Goal: Information Seeking & Learning: Learn about a topic

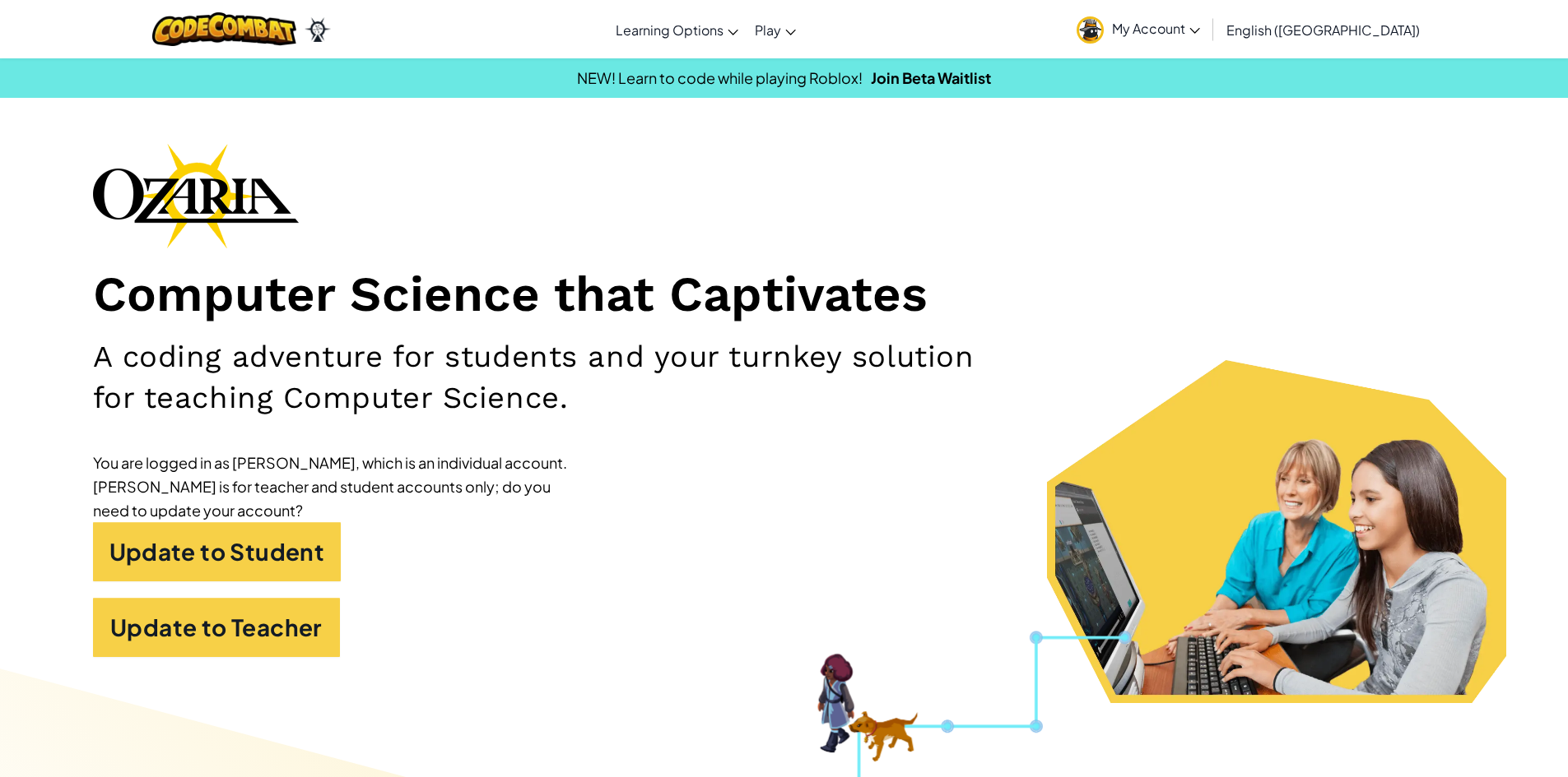
click at [1371, 191] on div "Computer Science that Captivates A coding adventure for students and your turnk…" at bounding box center [784, 408] width 1382 height 530
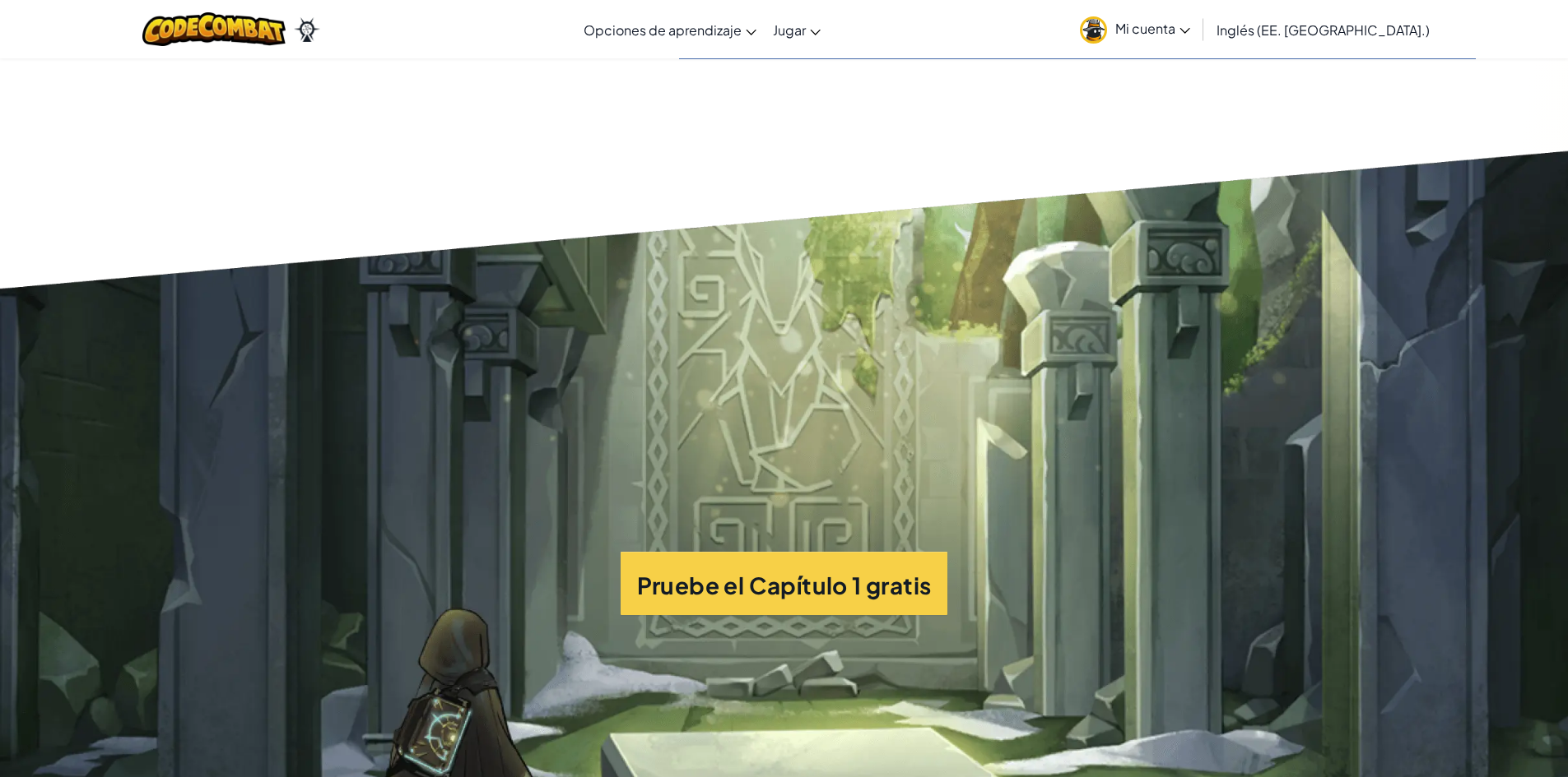
scroll to position [3973, 0]
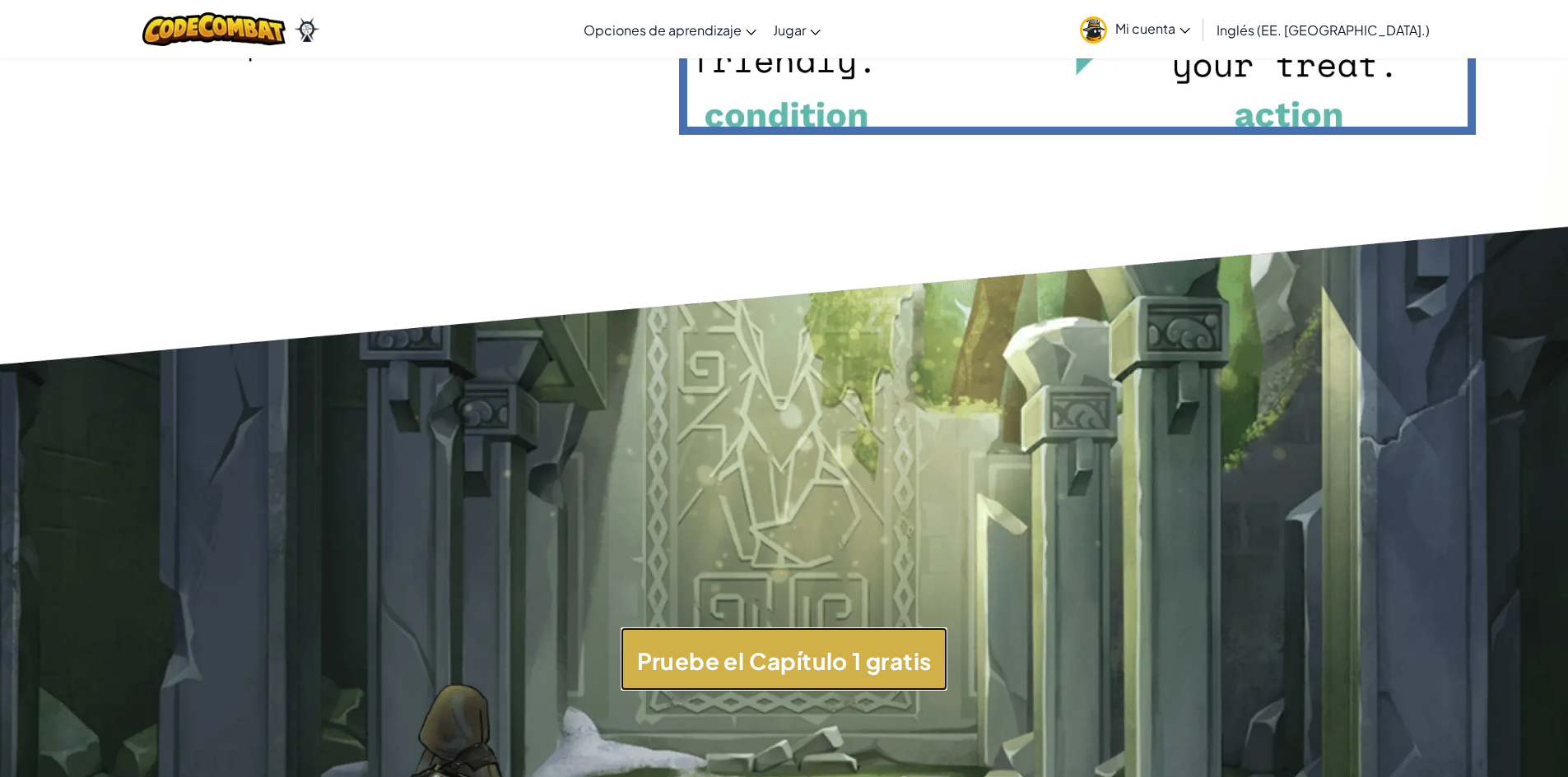
click at [919, 643] on button "Pruebe el Capítulo 1 gratis" at bounding box center [784, 659] width 328 height 64
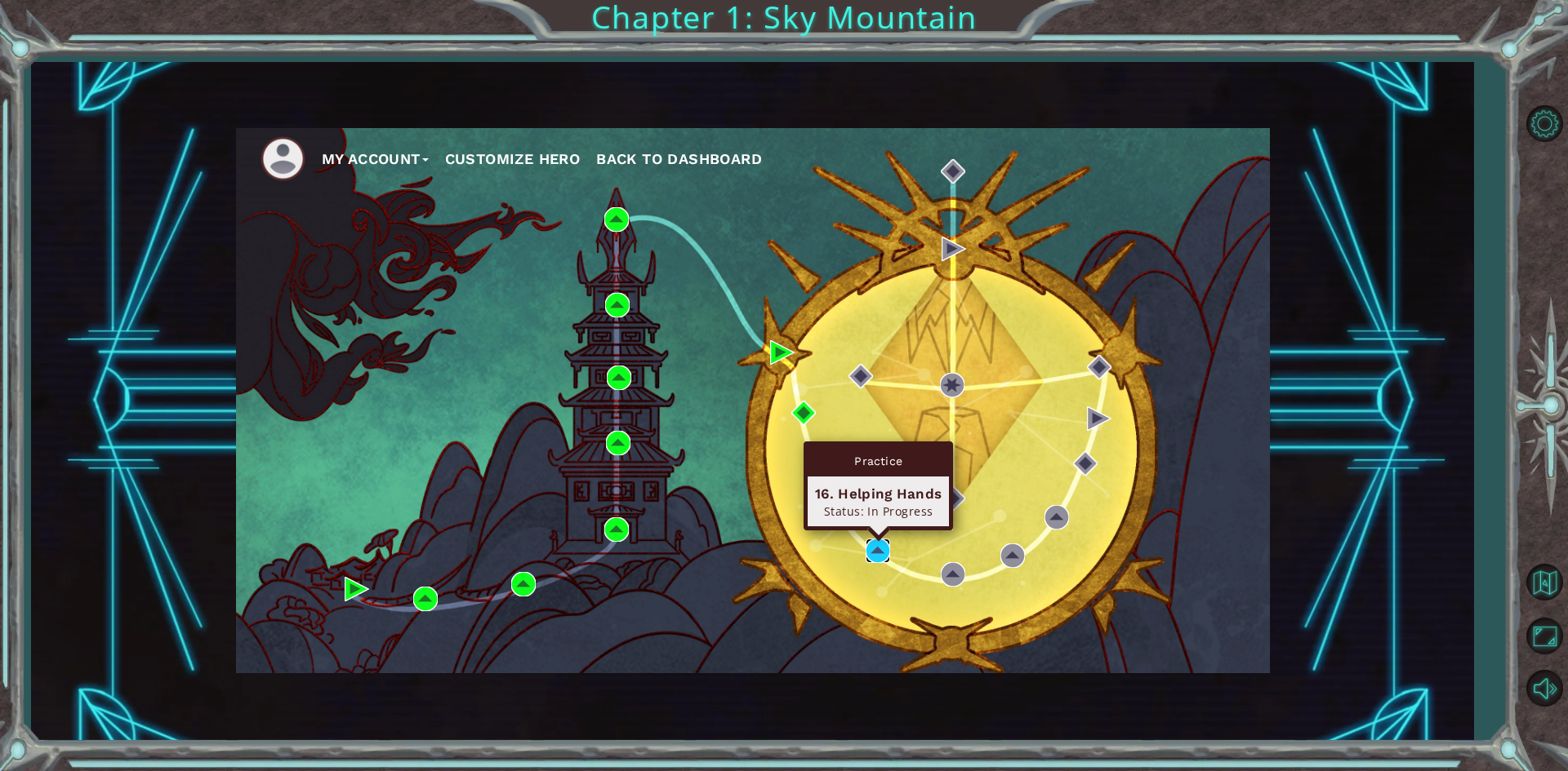
click at [870, 551] on img at bounding box center [878, 551] width 25 height 25
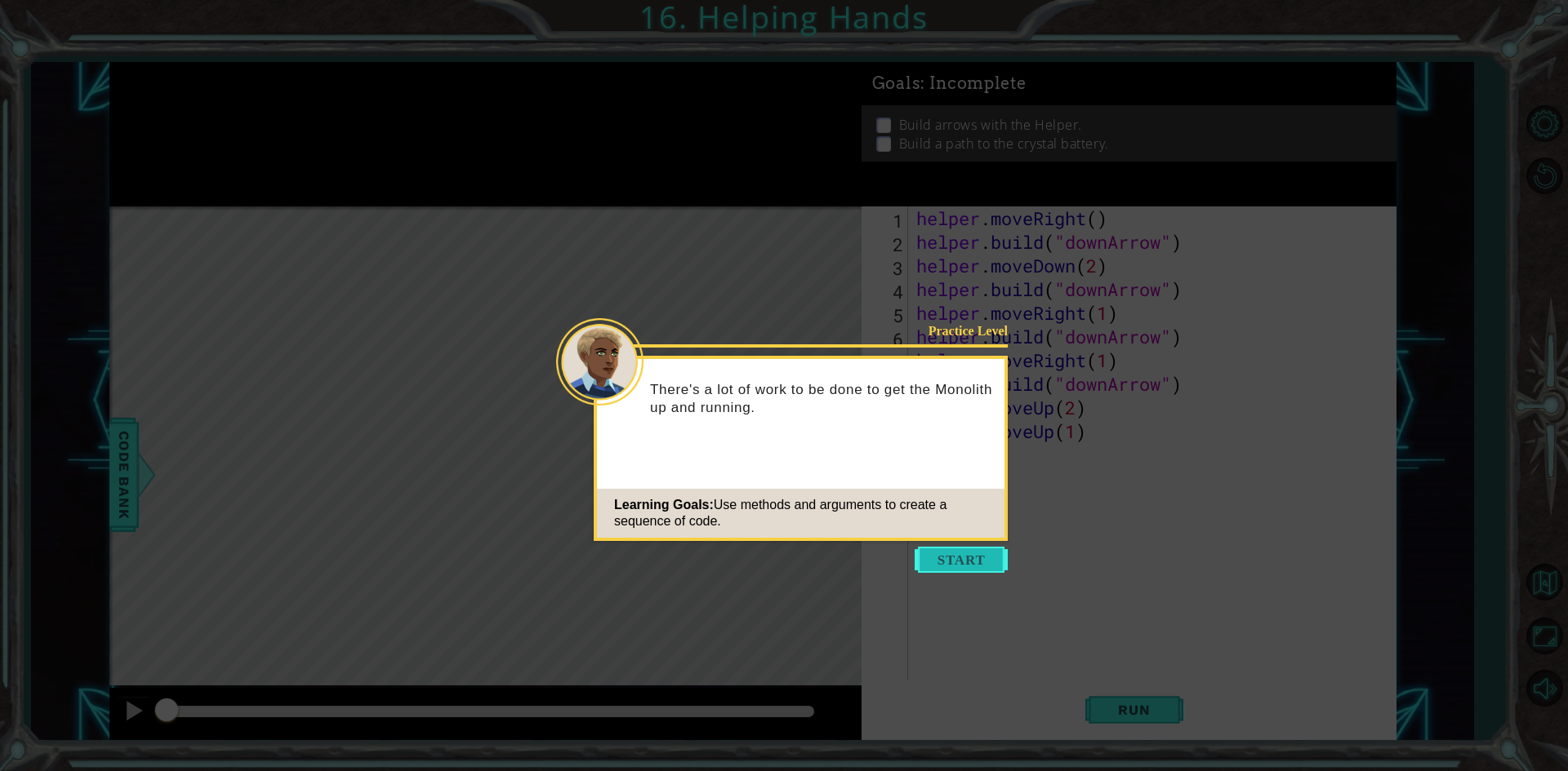
click at [941, 551] on button "Start" at bounding box center [961, 560] width 93 height 26
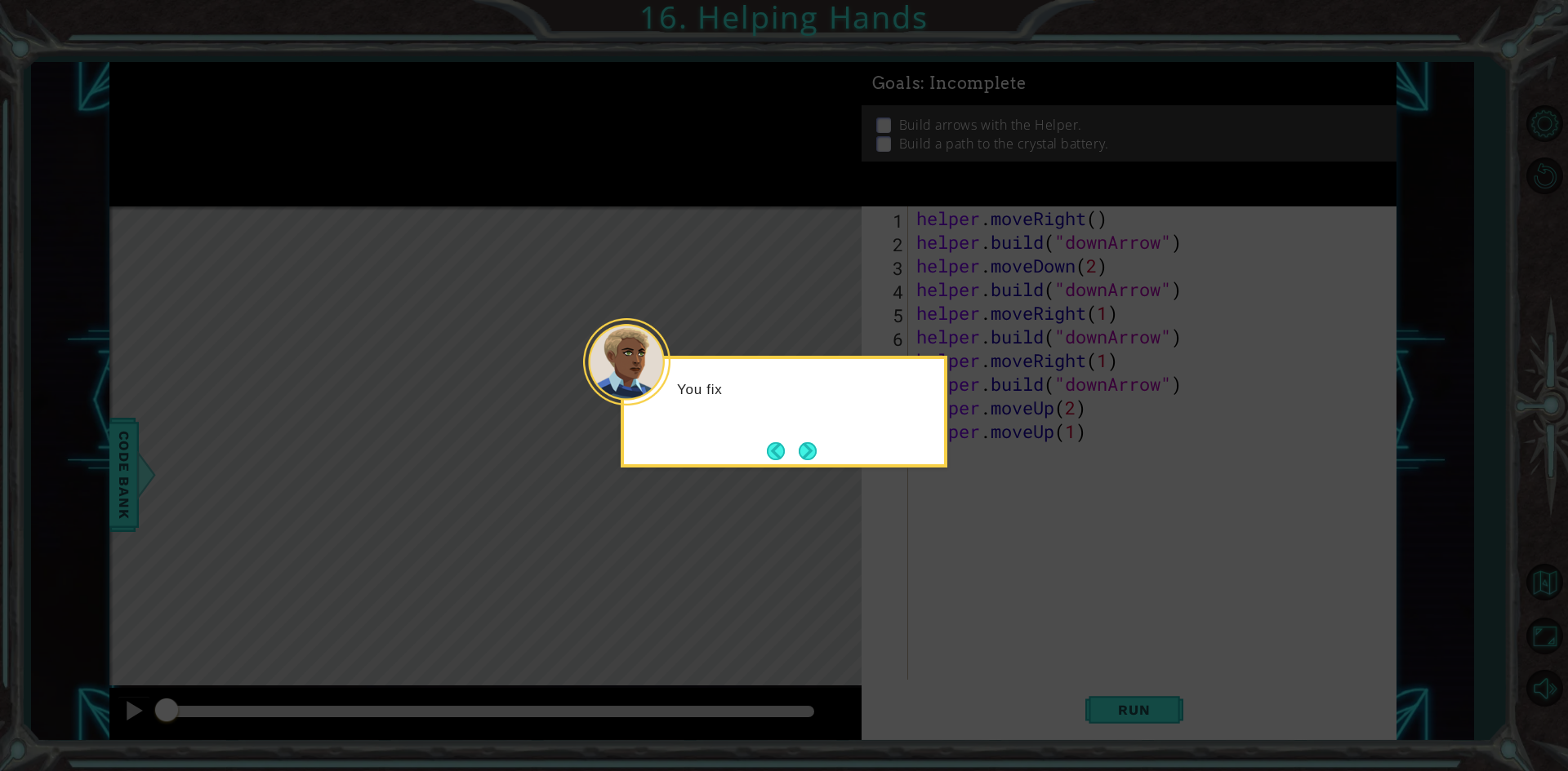
click at [935, 516] on icon at bounding box center [784, 386] width 1568 height 771
click at [816, 458] on button "Next" at bounding box center [807, 451] width 18 height 18
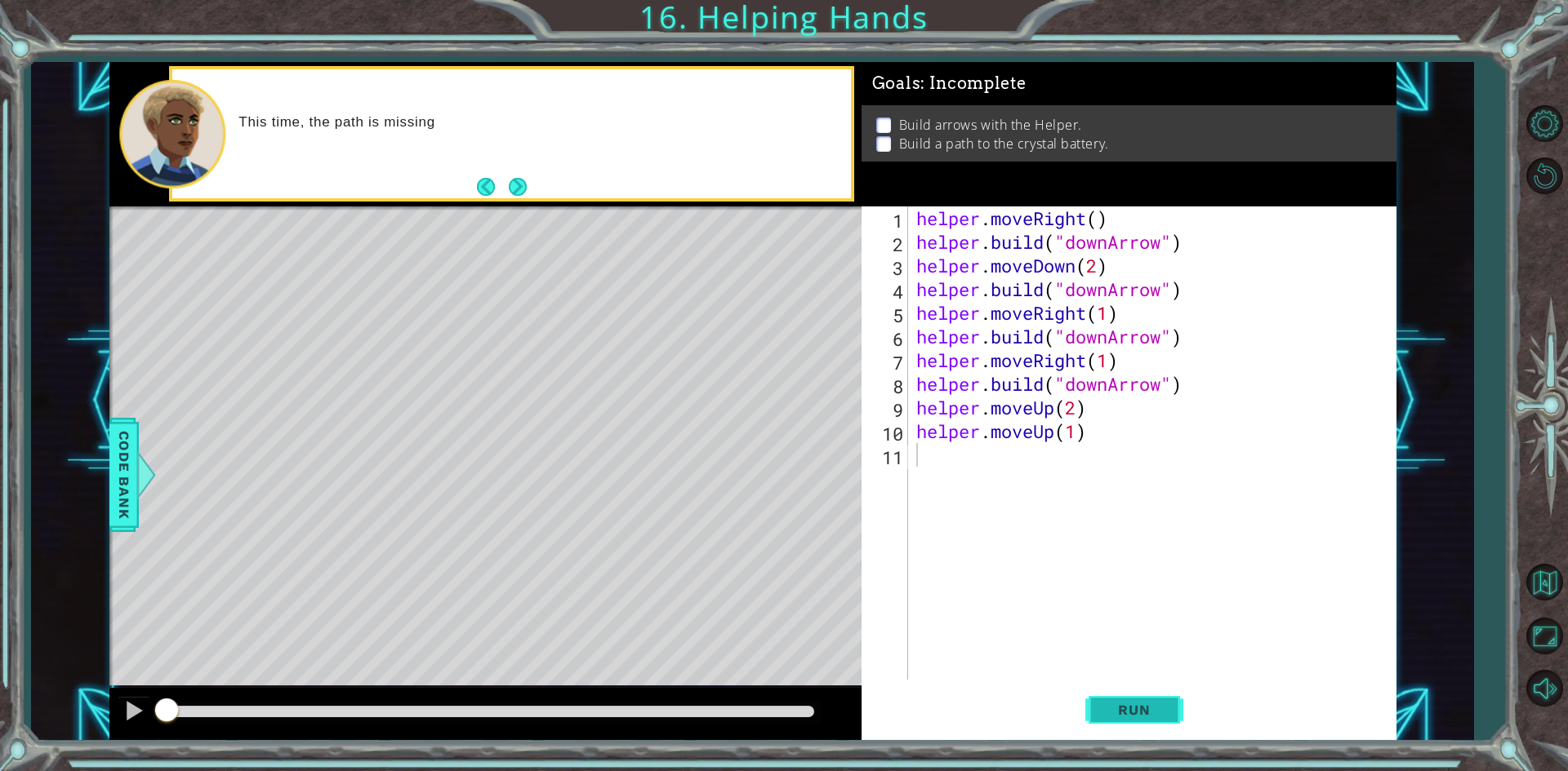
click at [1165, 711] on span "Run" at bounding box center [1133, 710] width 65 height 16
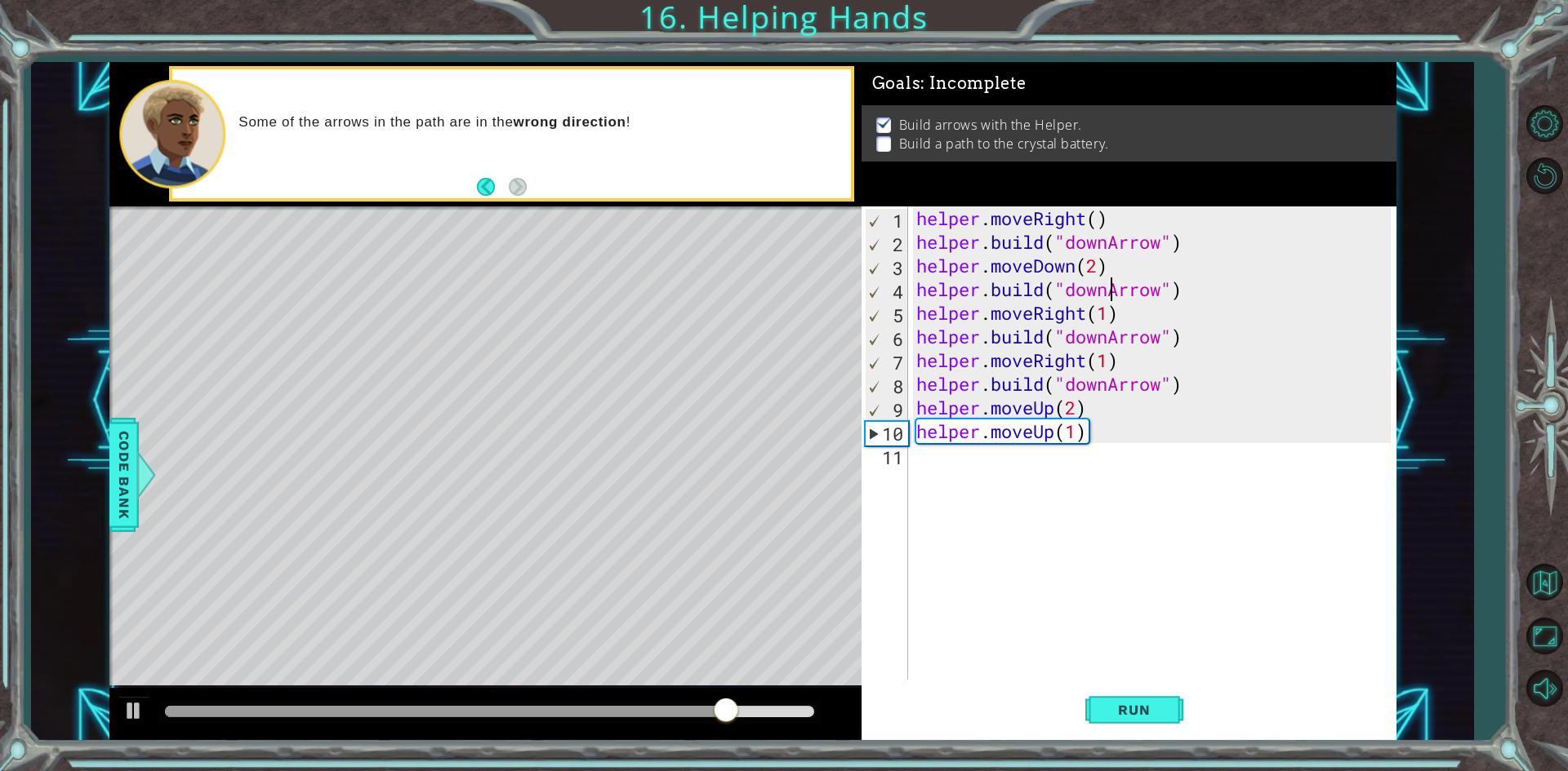
click at [1114, 289] on div "helper . moveRight ( ) helper . build ( "downArrow" ) helper . moveDown ( 2 ) h…" at bounding box center [1155, 467] width 486 height 521
click at [1094, 295] on div "helper . moveRight ( ) helper . build ( "downArrow" ) helper . moveDown ( 2 ) h…" at bounding box center [1155, 467] width 486 height 521
click at [1089, 295] on div "helper . moveRight ( ) helper . build ( "downArrow" ) helper . moveDown ( 2 ) h…" at bounding box center [1155, 467] width 486 height 521
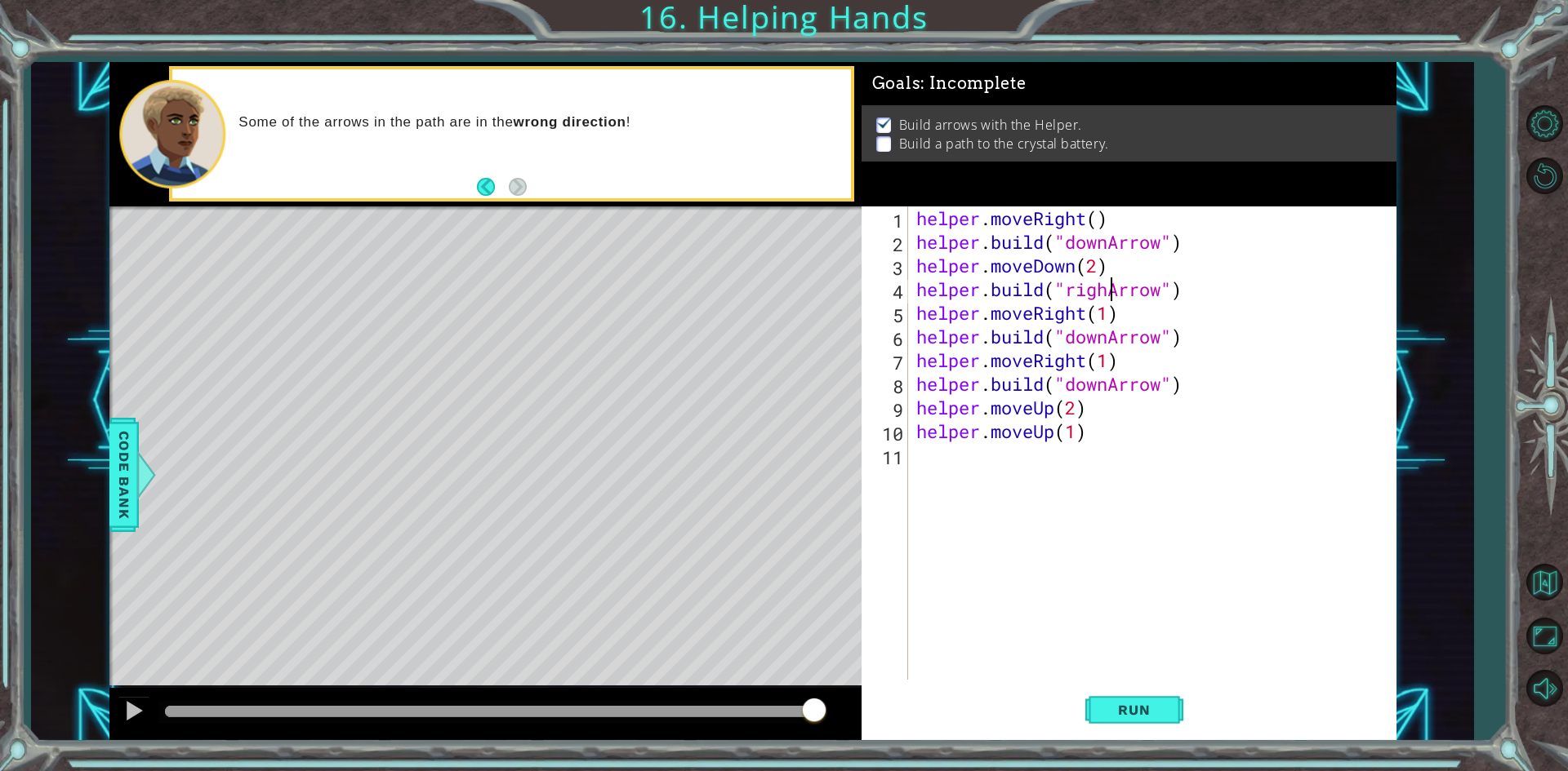
scroll to position [0, 9]
click at [1111, 340] on div "helper . moveRight ( ) helper . build ( "downArrow" ) helper . moveDown ( 2 ) h…" at bounding box center [1155, 467] width 486 height 521
click at [1120, 348] on div "helper . moveRight ( ) helper . build ( "downArrow" ) helper . moveDown ( 2 ) h…" at bounding box center [1155, 467] width 486 height 521
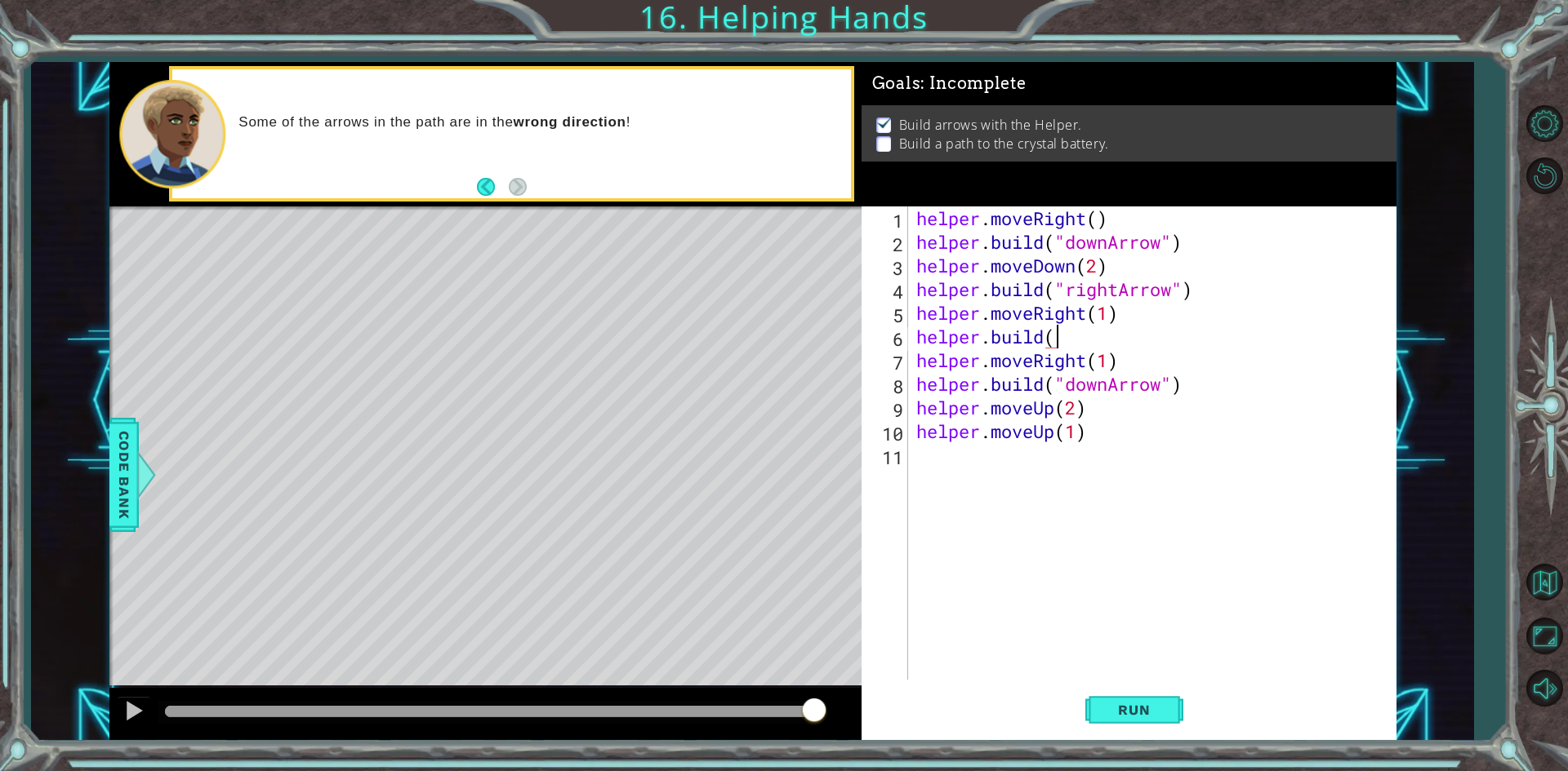
scroll to position [0, 6]
click at [1060, 342] on div "helper . moveRight ( ) helper . build ( "downArrow" ) helper . moveDown ( 2 ) h…" at bounding box center [1155, 467] width 486 height 521
click at [1057, 344] on div "helper . moveRight ( ) helper . build ( "downArrow" ) helper . moveDown ( 2 ) h…" at bounding box center [1155, 467] width 486 height 521
click at [1063, 343] on div "helper . moveRight ( ) helper . build ( "downArrow" ) helper . moveDown ( 2 ) h…" at bounding box center [1155, 467] width 486 height 521
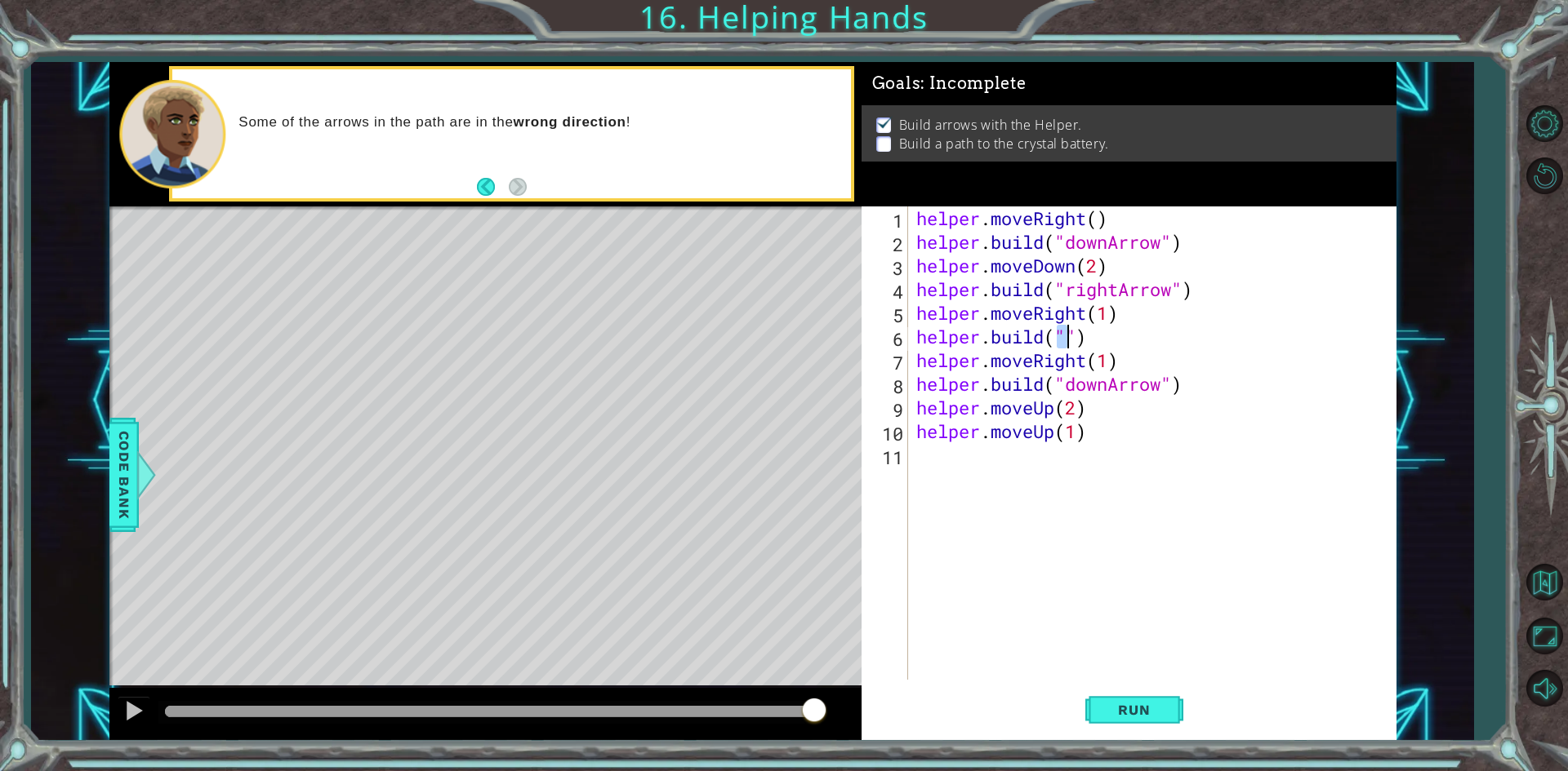
click at [1063, 343] on div "helper . moveRight ( ) helper . build ( "downArrow" ) helper . moveDown ( 2 ) h…" at bounding box center [1151, 443] width 477 height 473
click at [1108, 387] on div "helper . moveRight ( ) helper . build ( "downArrow" ) helper . moveDown ( 2 ) h…" at bounding box center [1155, 467] width 486 height 521
click at [1135, 706] on span "Run" at bounding box center [1133, 710] width 65 height 16
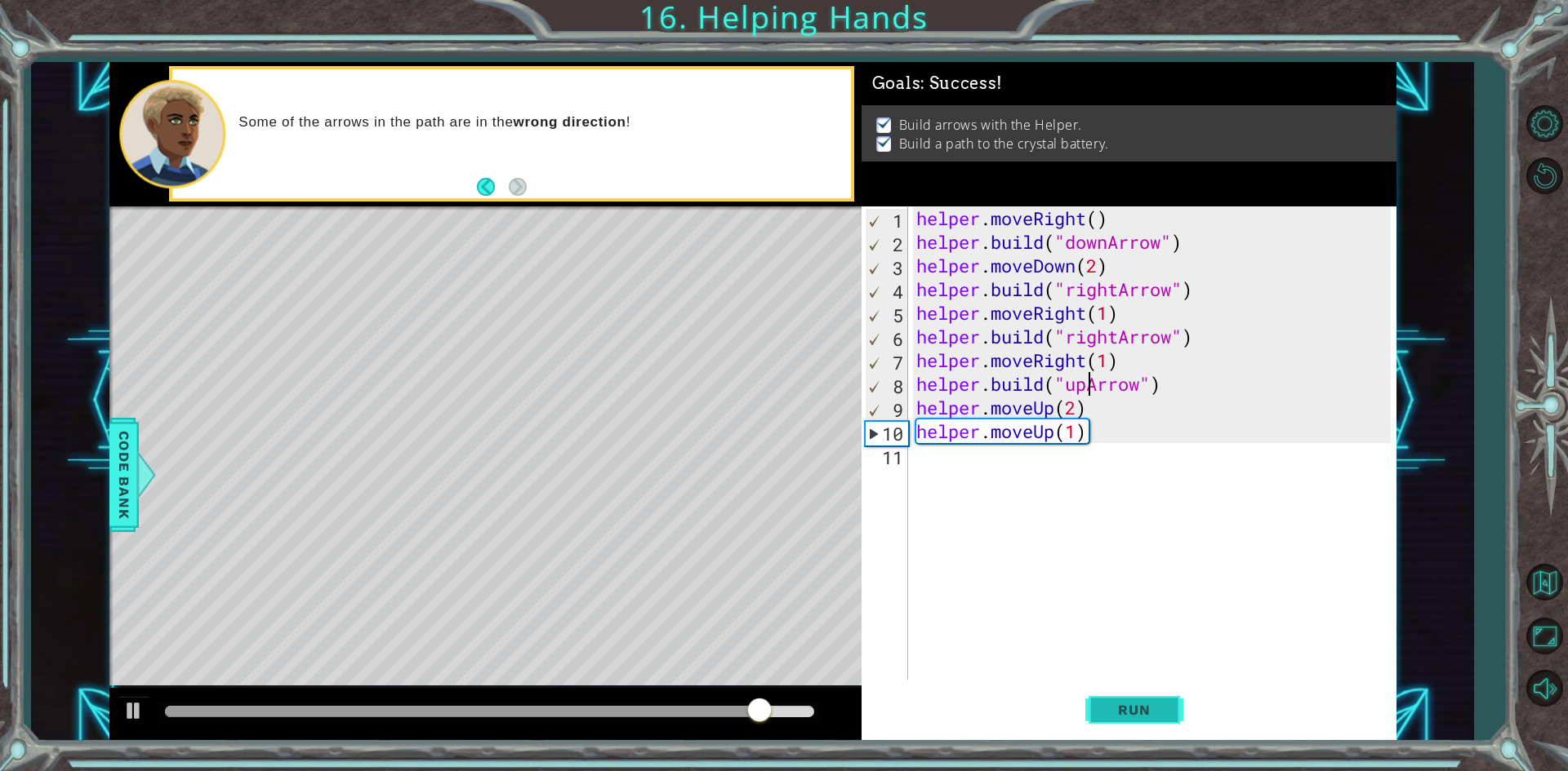
click at [1141, 708] on span "Run" at bounding box center [1133, 710] width 65 height 16
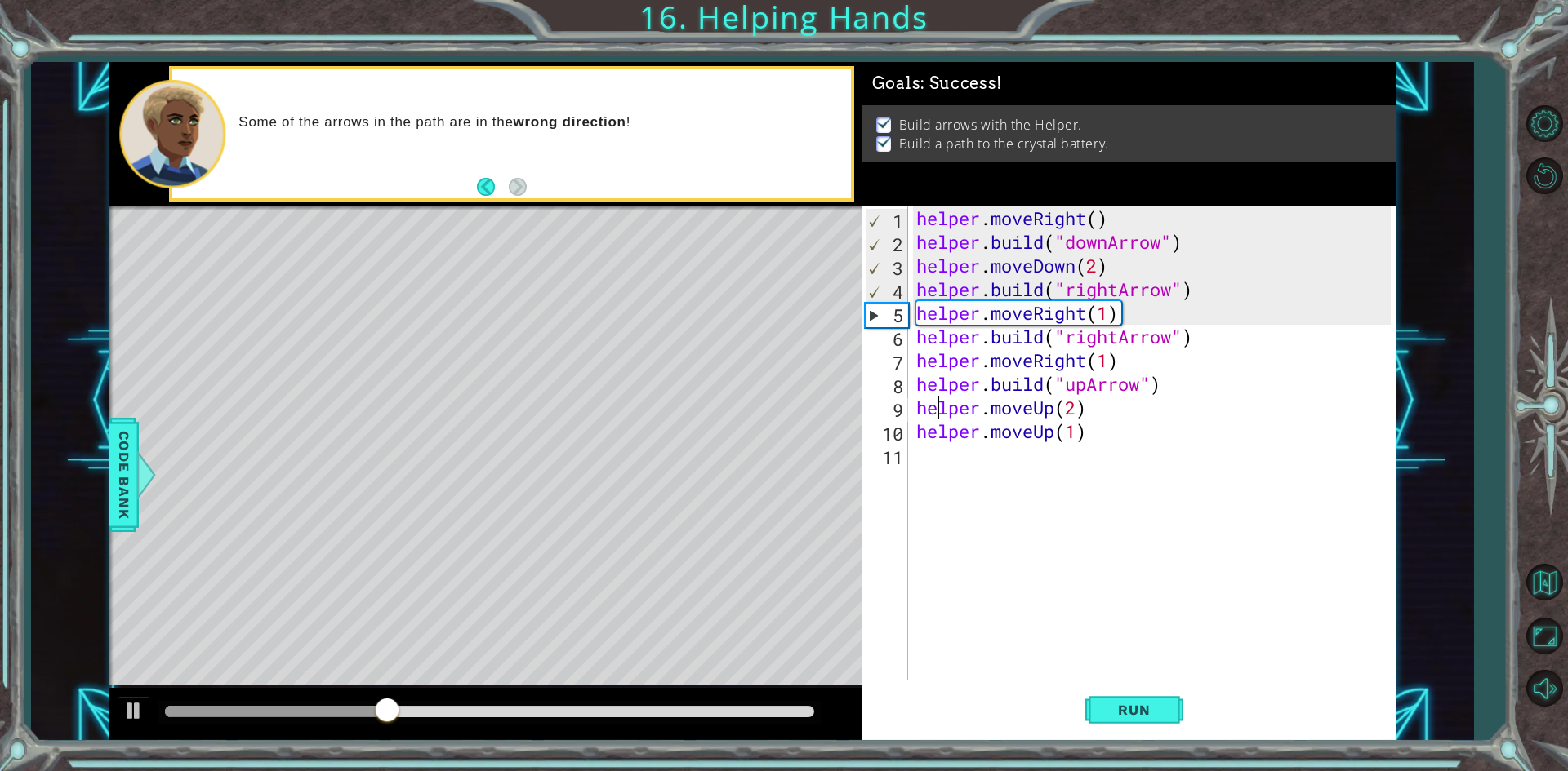
click at [938, 413] on div "helper . moveRight ( ) helper . build ( "downArrow" ) helper . moveDown ( 2 ) h…" at bounding box center [1155, 467] width 486 height 521
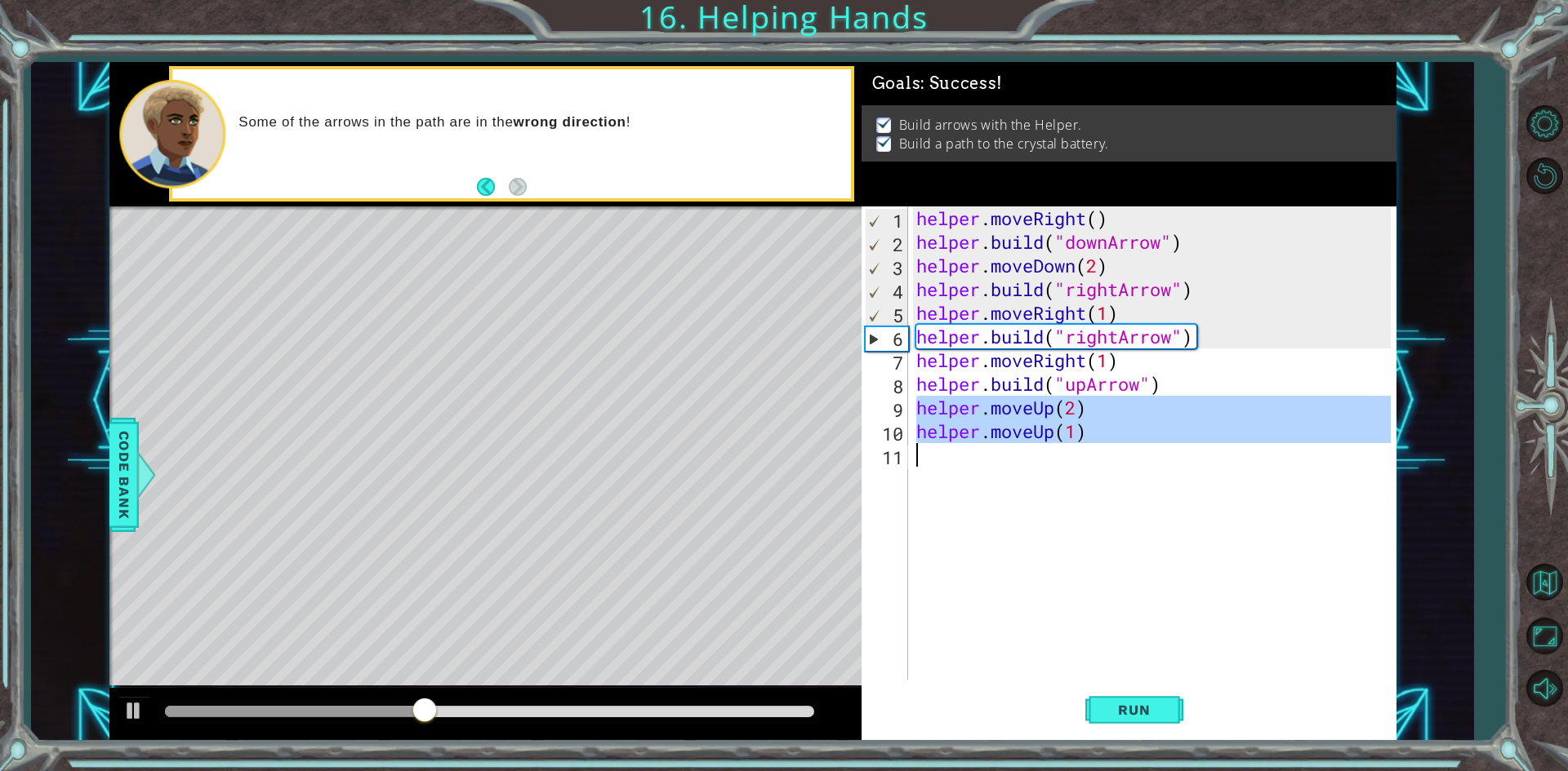
drag, startPoint x: 938, startPoint y: 413, endPoint x: 1021, endPoint y: 441, distance: 87.6
click at [1021, 441] on div "helper . moveRight ( ) helper . build ( "downArrow" ) helper . moveDown ( 2 ) h…" at bounding box center [1155, 467] width 486 height 521
type textarea "helper.moveUp(1)"
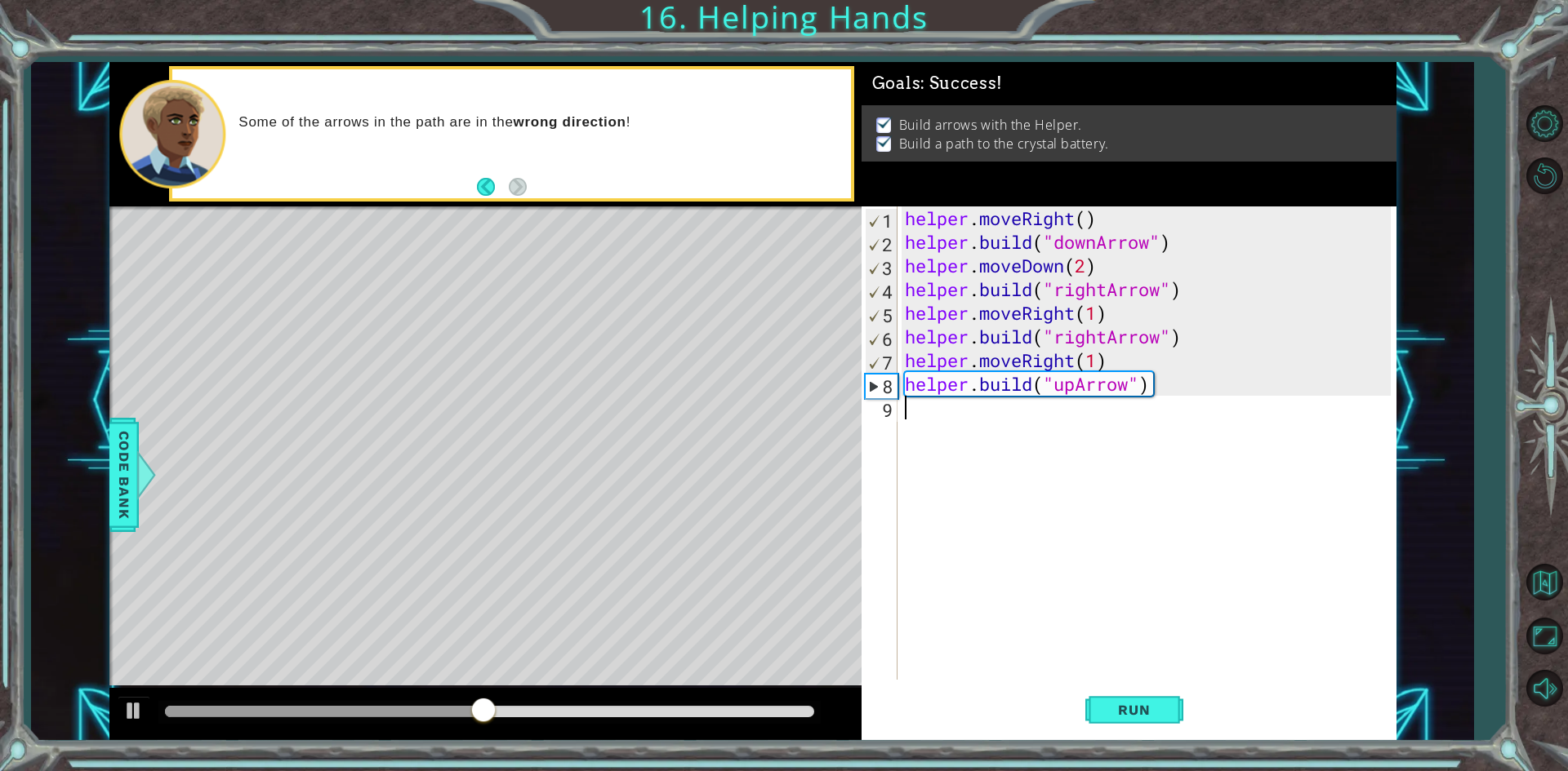
scroll to position [0, 0]
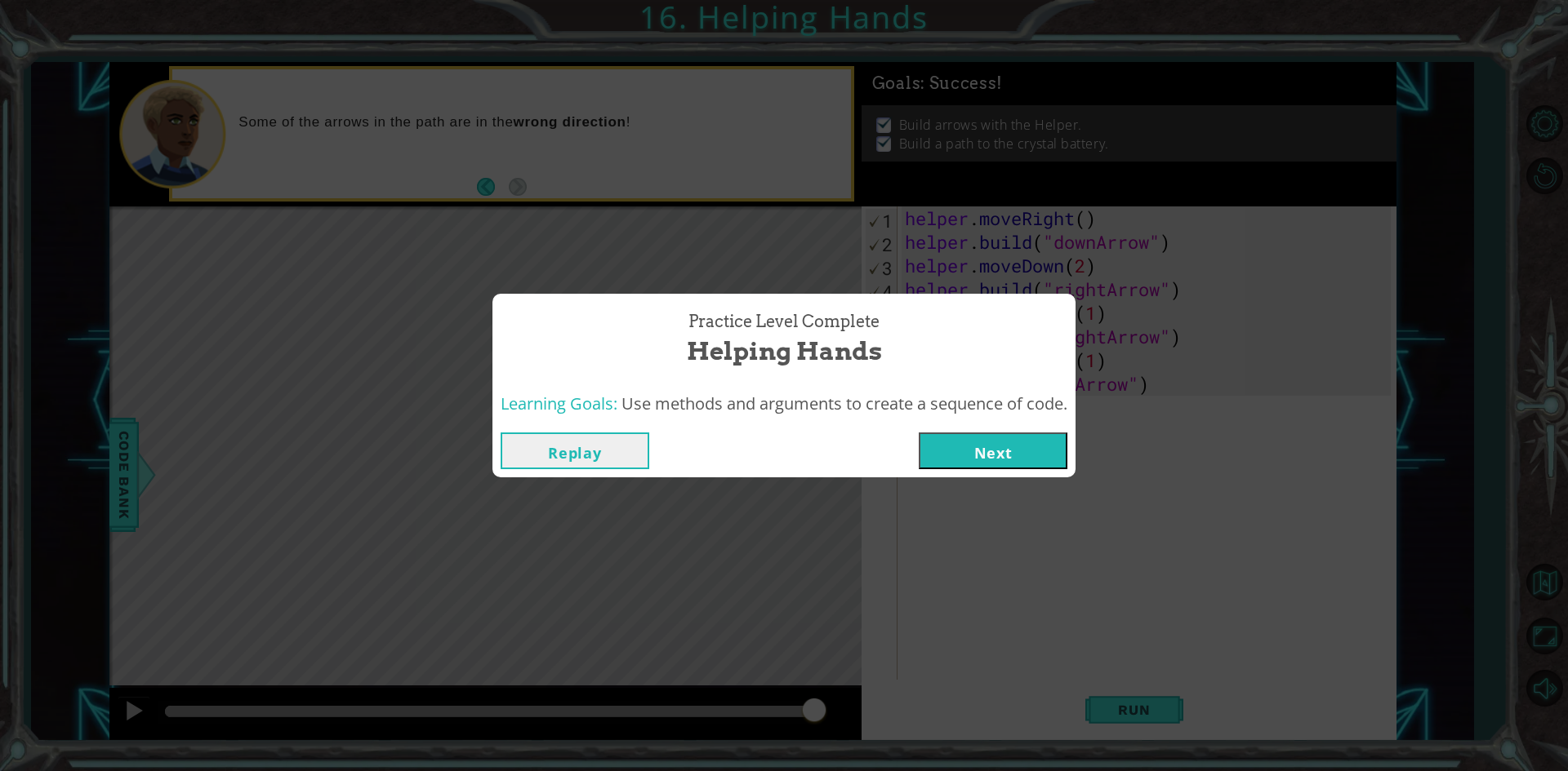
click at [984, 441] on button "Next" at bounding box center [992, 451] width 148 height 37
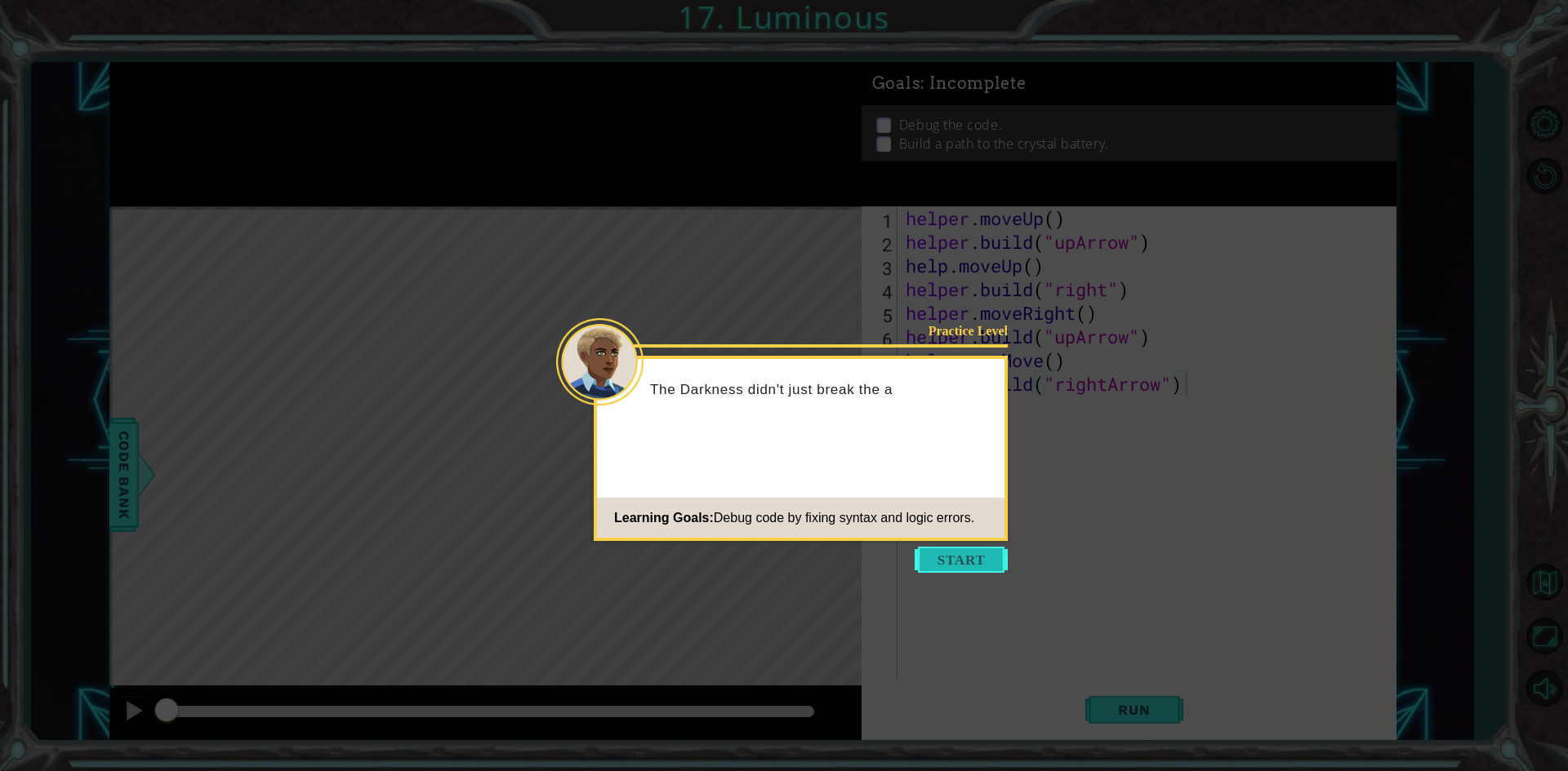
click at [938, 554] on button "Start" at bounding box center [961, 560] width 93 height 26
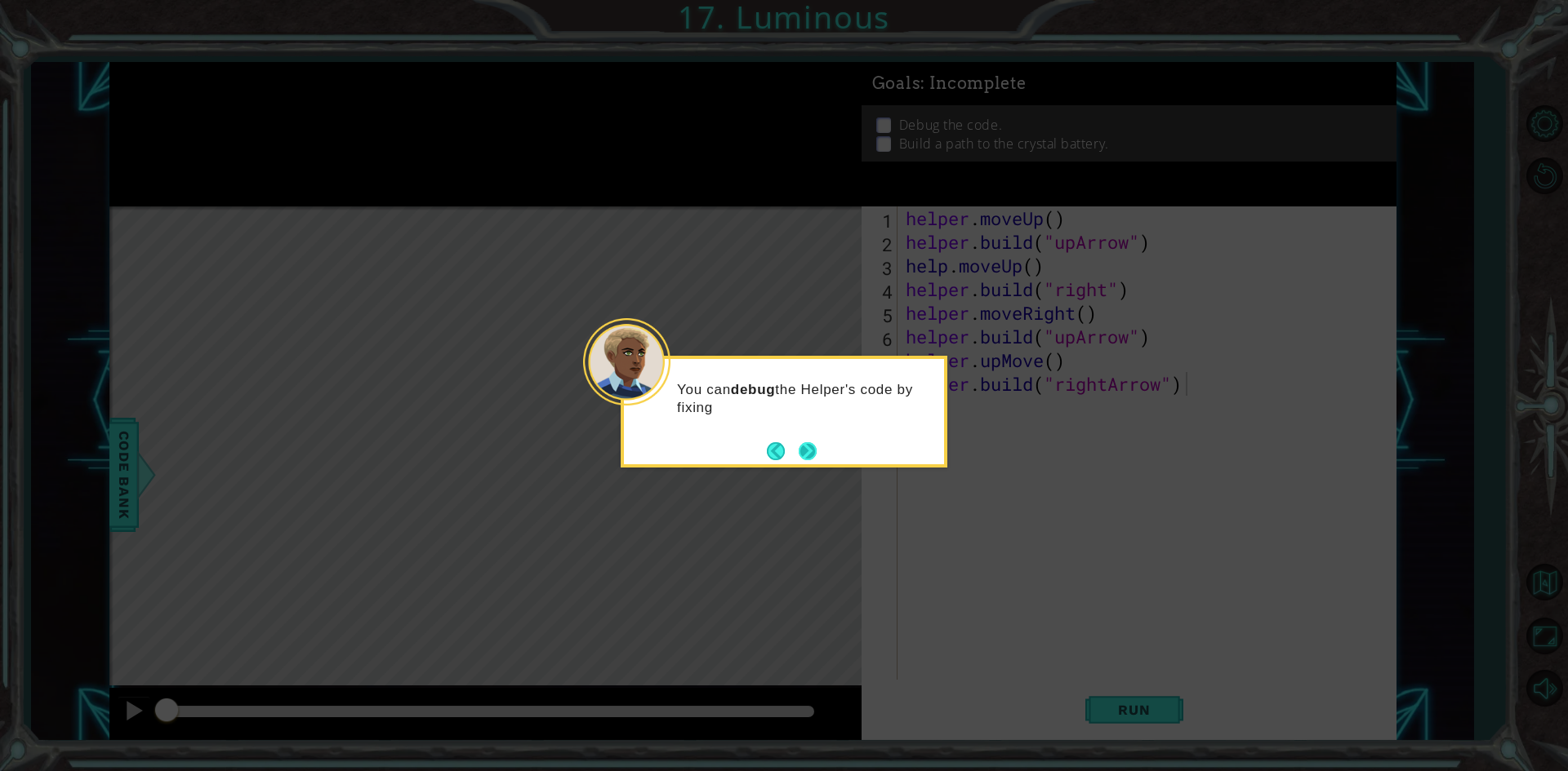
click at [816, 459] on button "Next" at bounding box center [807, 451] width 18 height 18
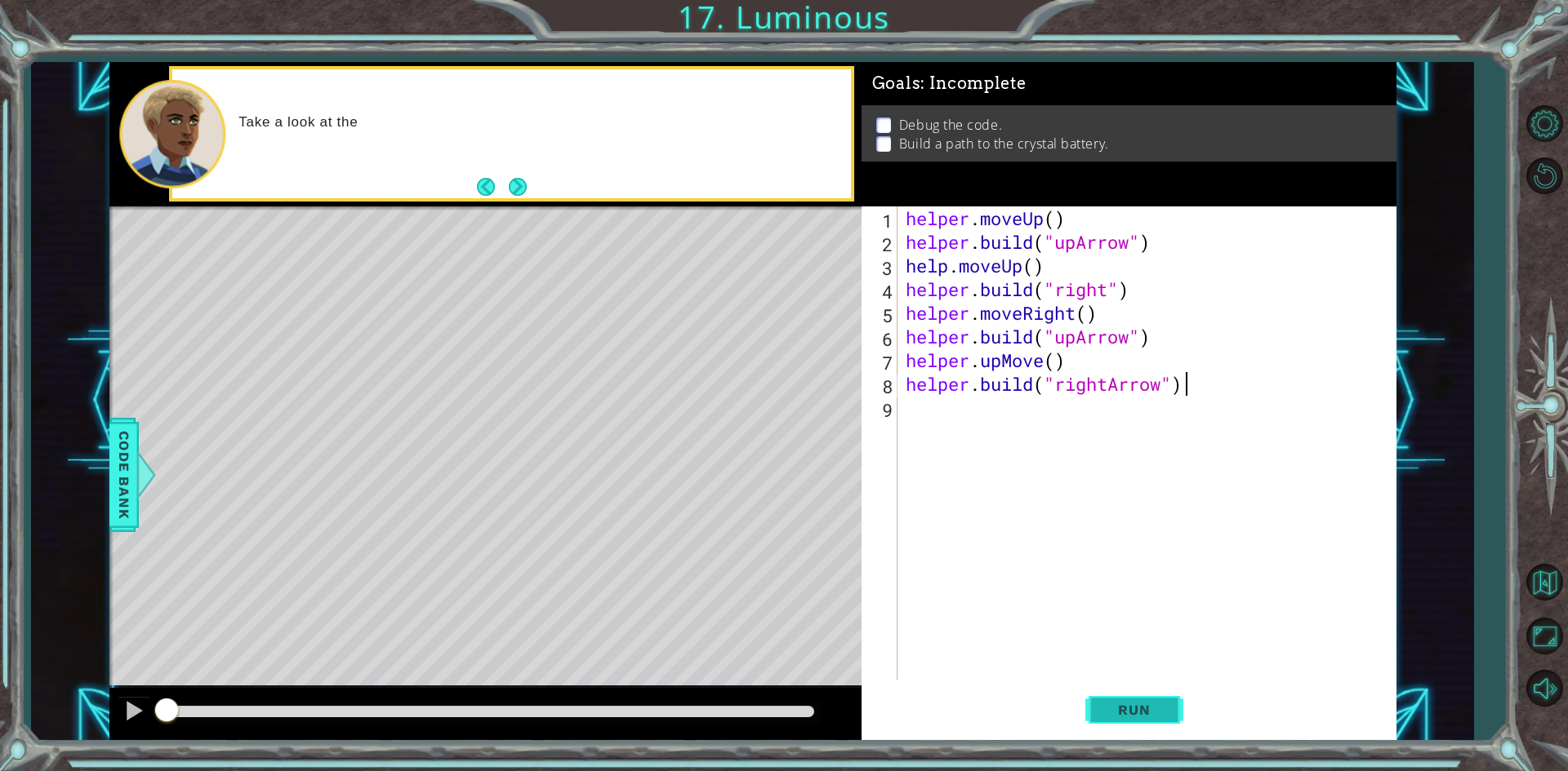
click at [1141, 703] on span "Run" at bounding box center [1133, 710] width 65 height 16
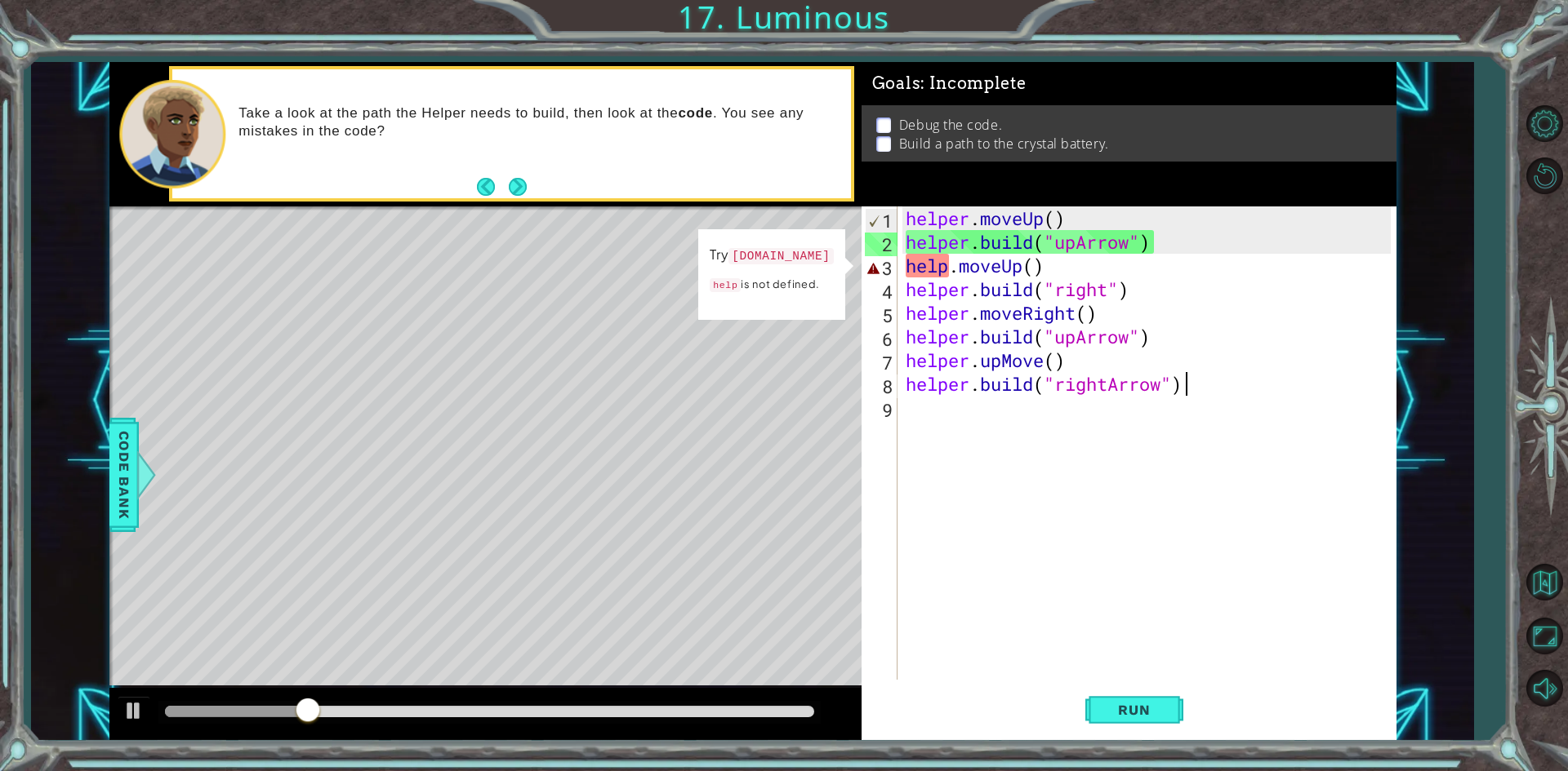
click at [952, 264] on div "helper . moveUp ( ) helper . build ( "upArrow" ) help . moveUp ( ) helper . bui…" at bounding box center [1150, 467] width 496 height 521
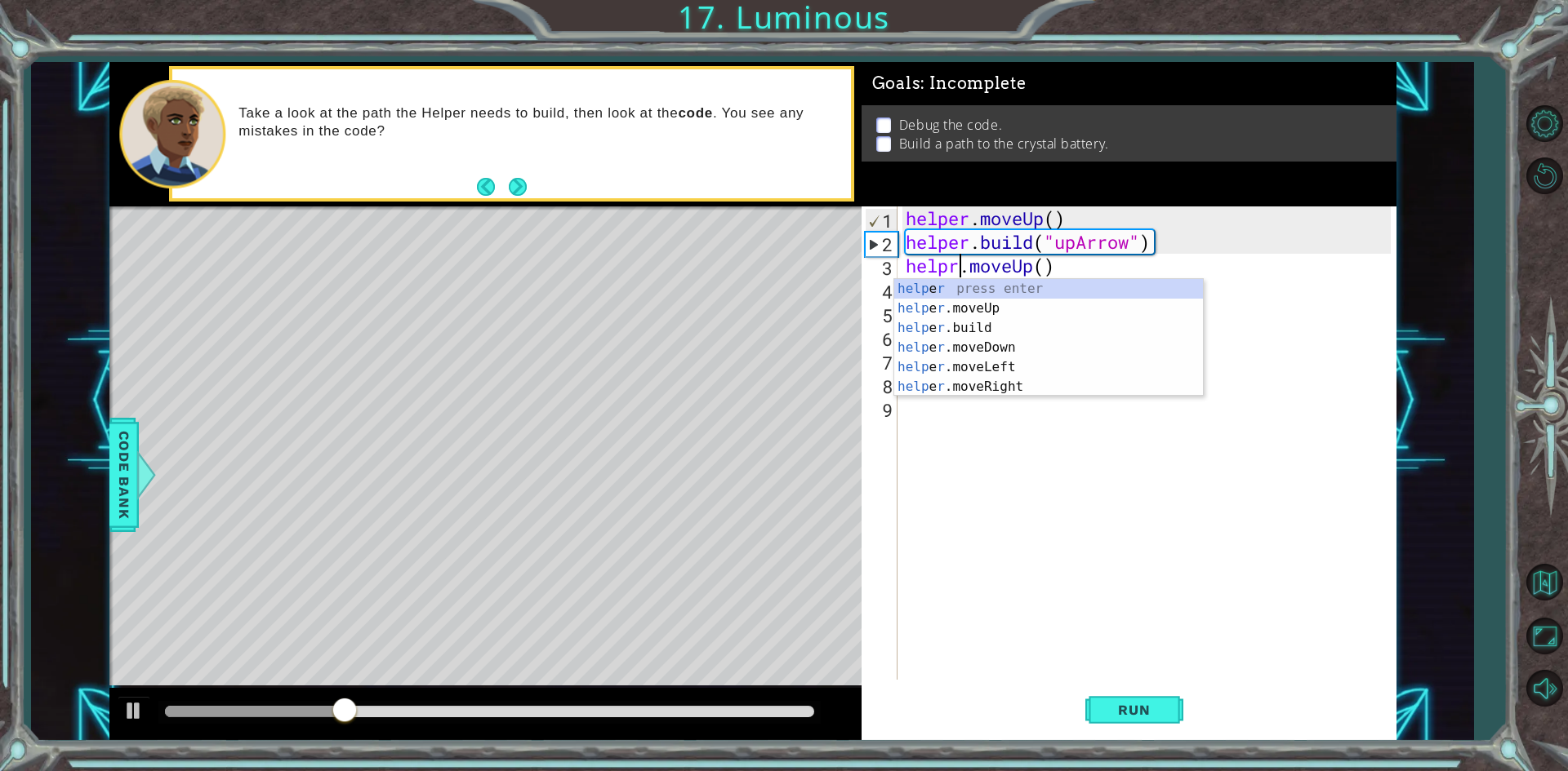
scroll to position [0, 2]
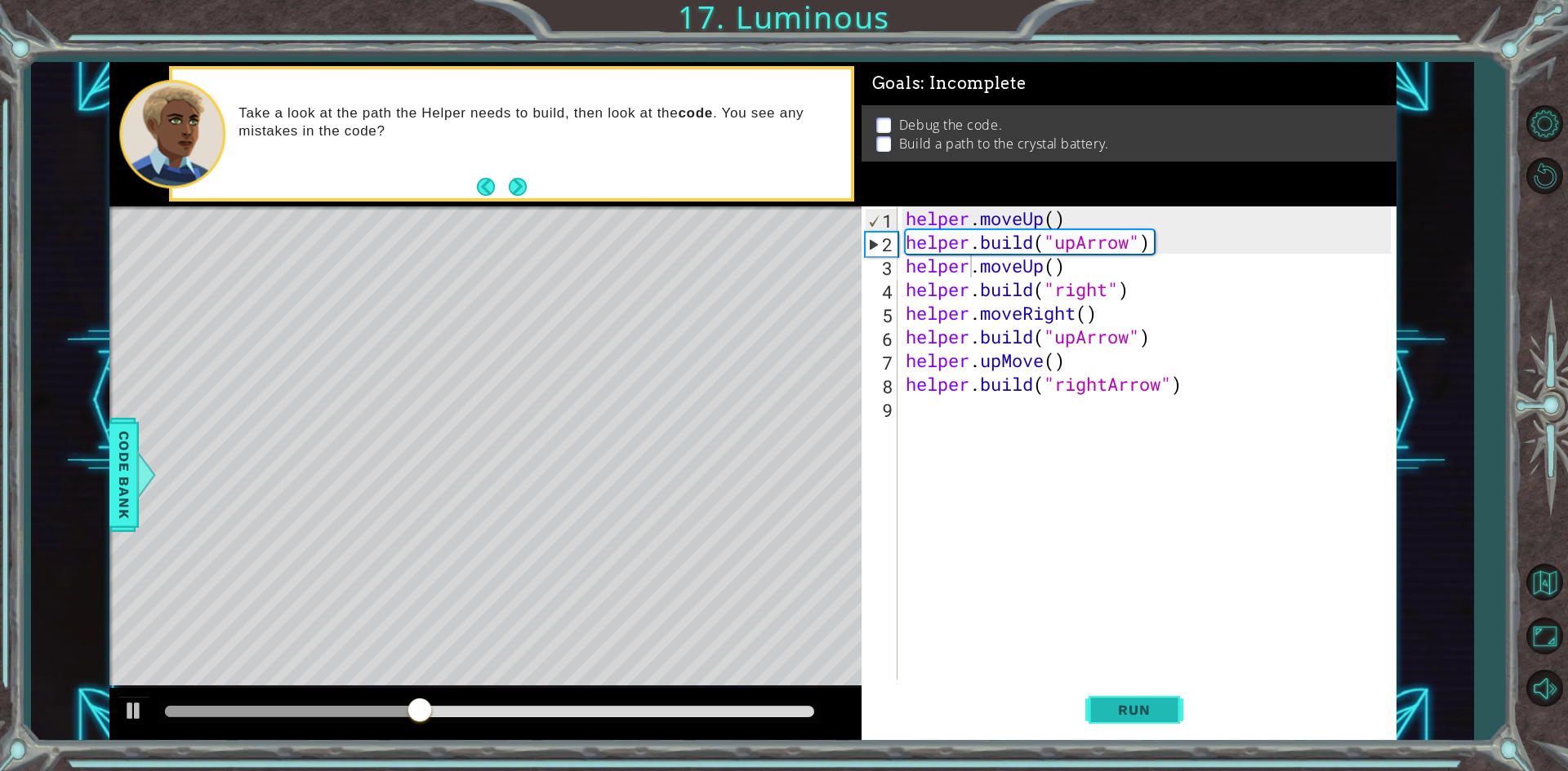
click at [1114, 703] on span "Run" at bounding box center [1133, 710] width 65 height 16
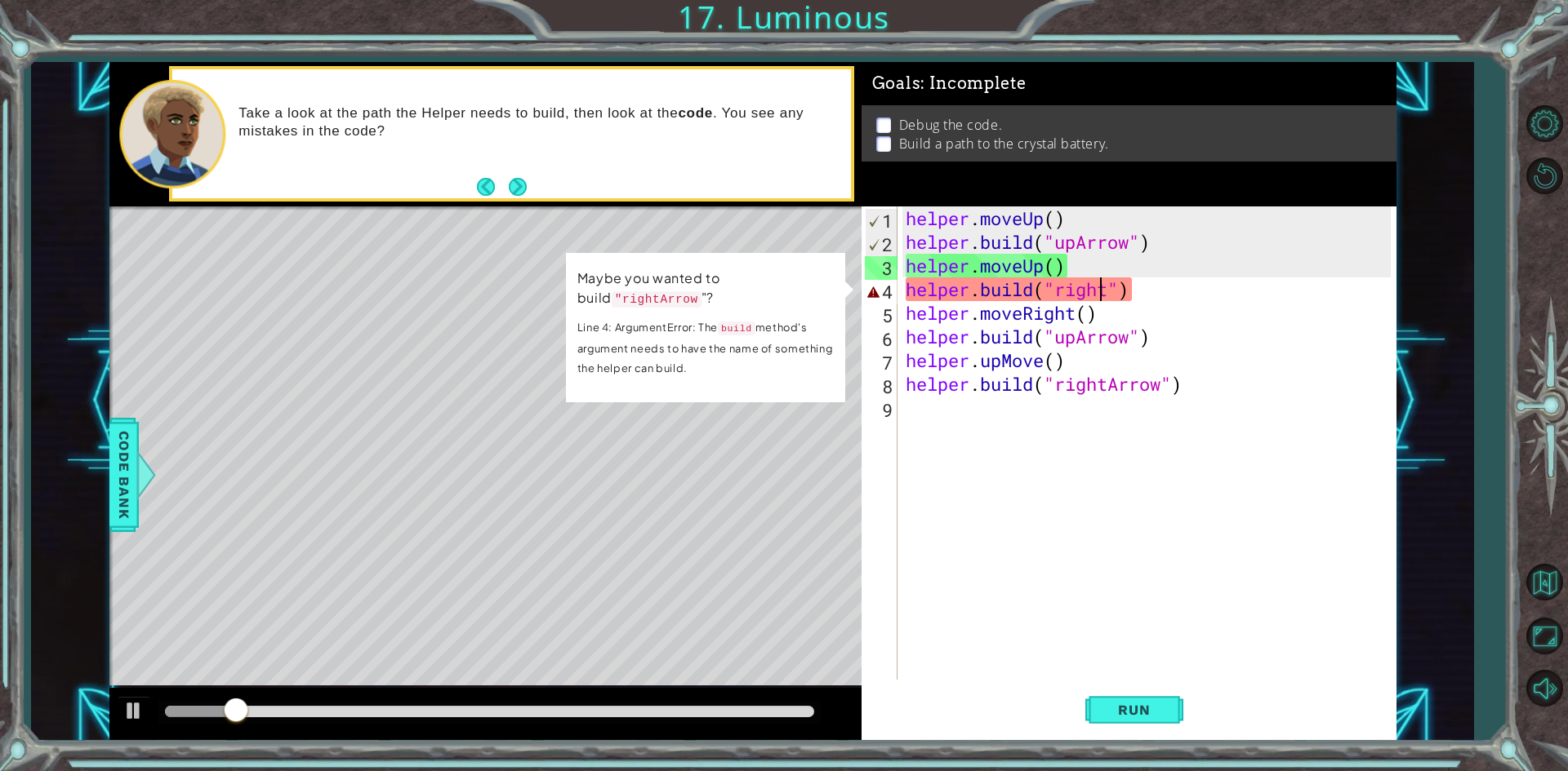
click at [1104, 290] on div "helper . moveUp ( ) helper . build ( "upArrow" ) helper . moveUp ( ) helper . b…" at bounding box center [1150, 467] width 496 height 521
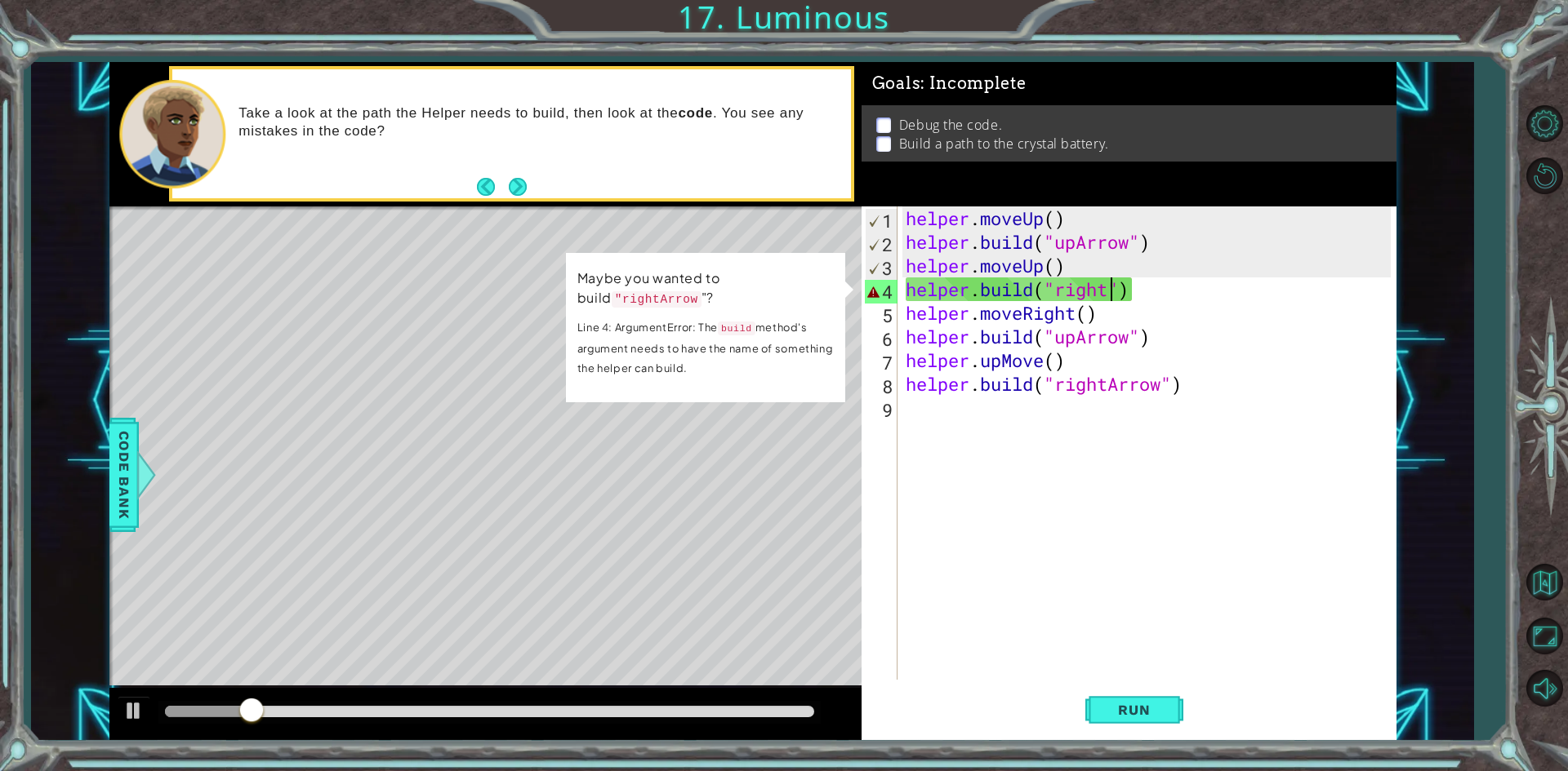
click at [1109, 290] on div "helper . moveUp ( ) helper . build ( "upArrow" ) helper . moveUp ( ) helper . b…" at bounding box center [1150, 467] width 496 height 521
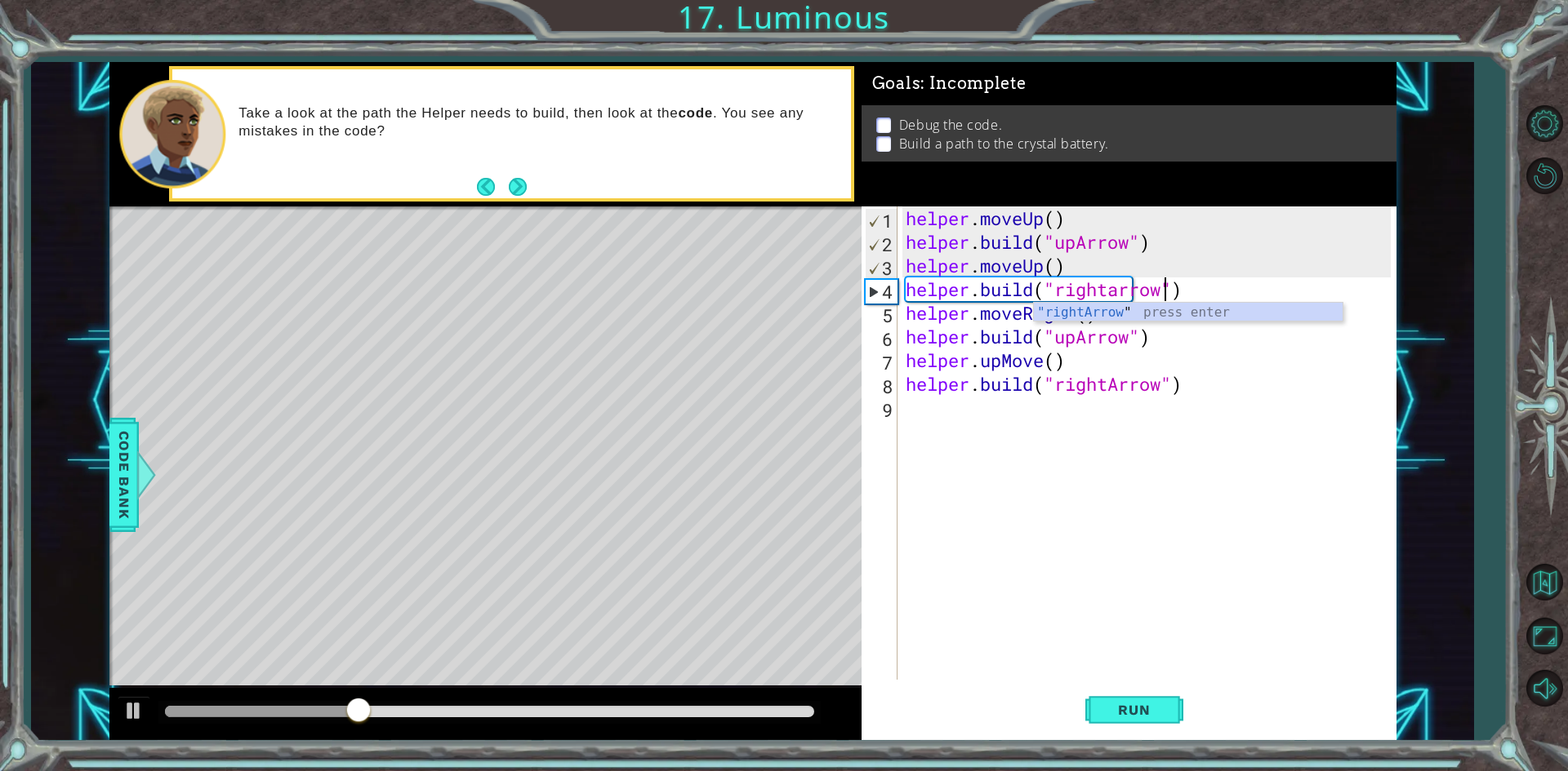
scroll to position [0, 11]
click at [1118, 291] on div "helper . moveUp ( ) helper . build ( "upArrow" ) helper . moveUp ( ) helper . b…" at bounding box center [1150, 467] width 496 height 521
type textarea "[DOMAIN_NAME]("rightArrow")"
click at [1125, 422] on div "helper . moveUp ( ) helper . build ( "upArrow" ) helper . moveUp ( ) helper . b…" at bounding box center [1150, 467] width 496 height 521
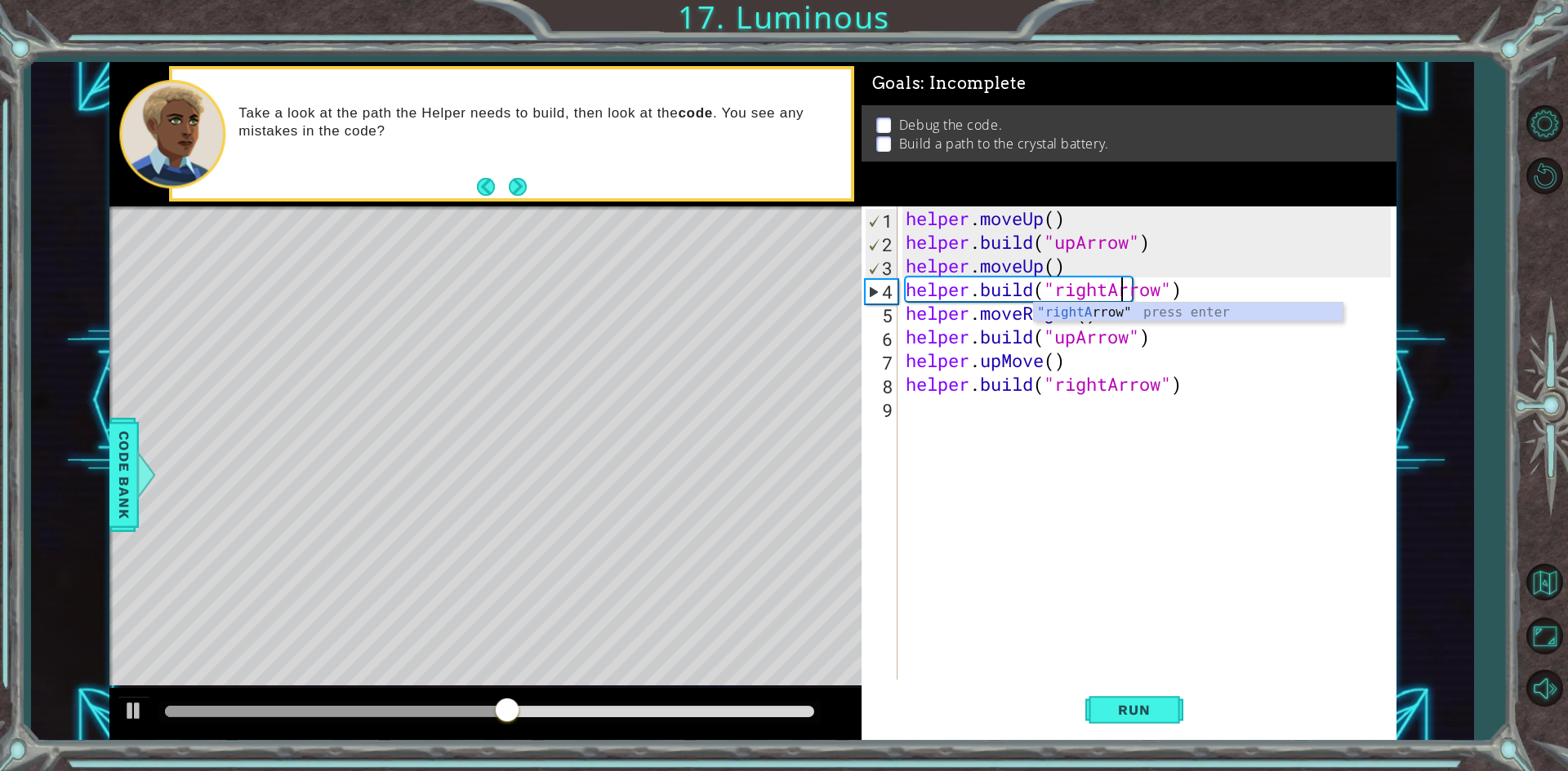
scroll to position [0, 0]
click at [1127, 691] on button "Run" at bounding box center [1134, 710] width 98 height 53
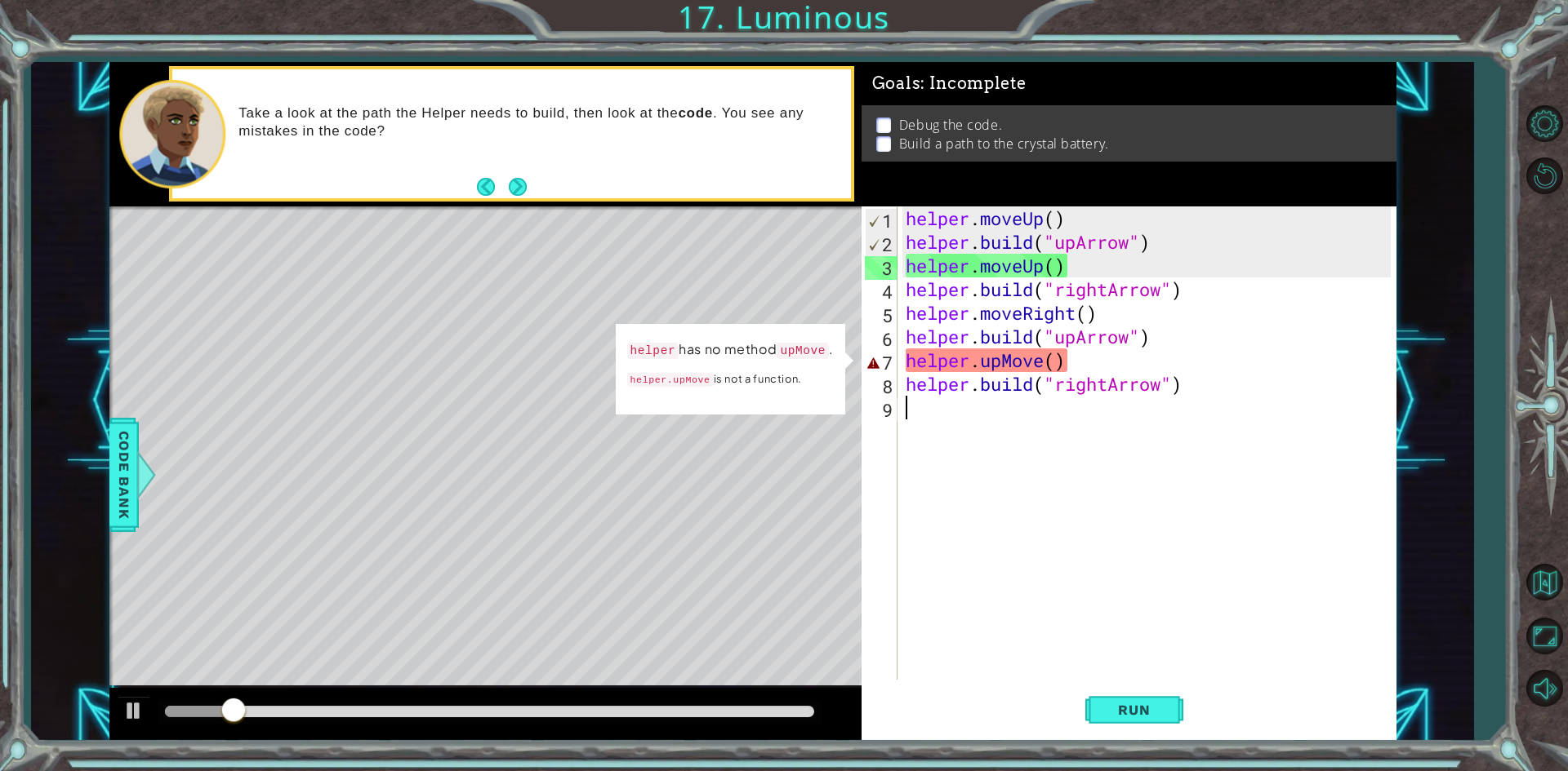
click at [1056, 362] on div "helper . moveUp ( ) helper . build ( "upArrow" ) helper . moveUp ( ) helper . b…" at bounding box center [1150, 467] width 496 height 521
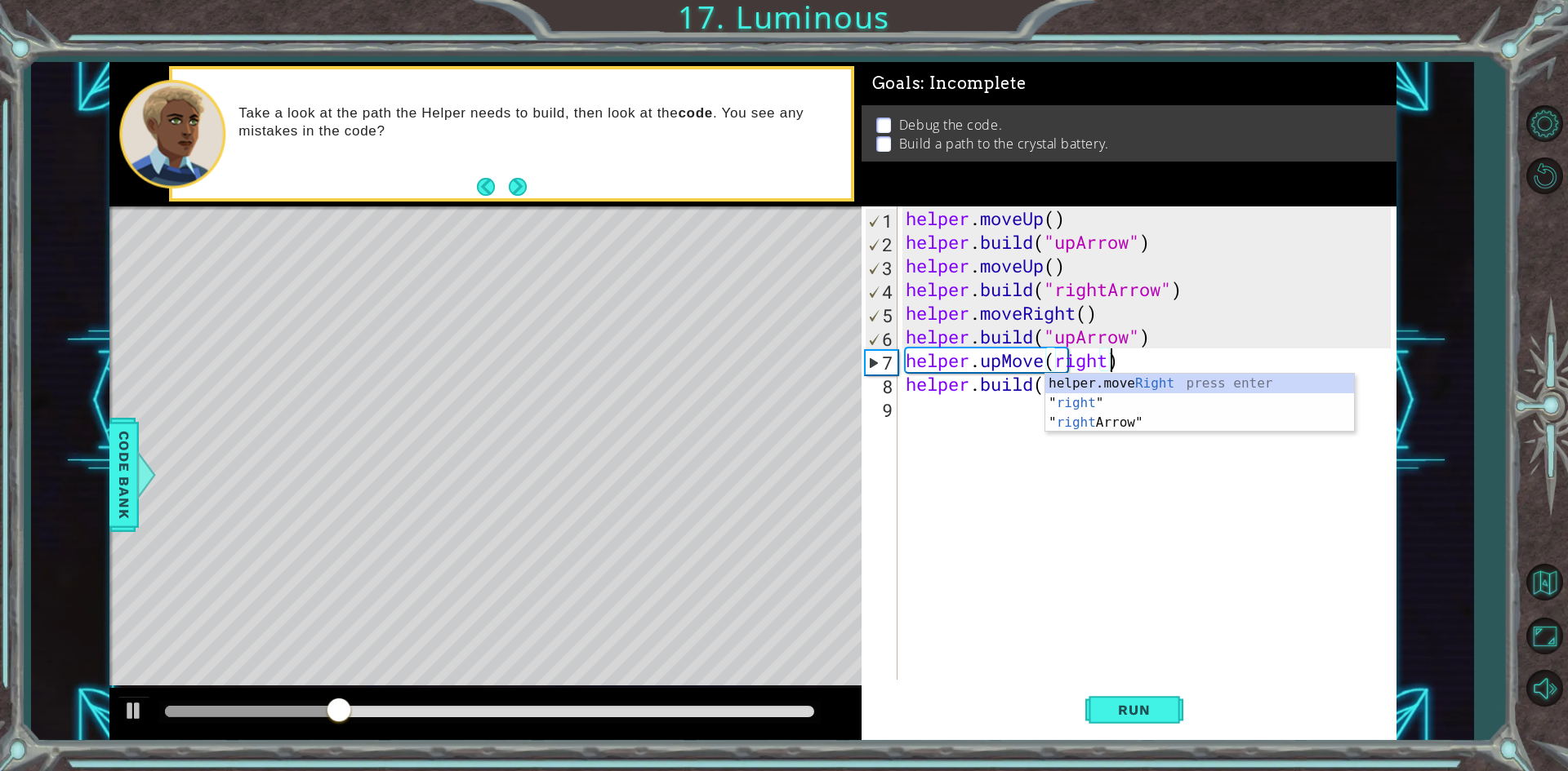
scroll to position [0, 9]
click at [1134, 426] on div "helper.move Right press enter " right " press enter " right Arrow" press enter" at bounding box center [1199, 423] width 309 height 98
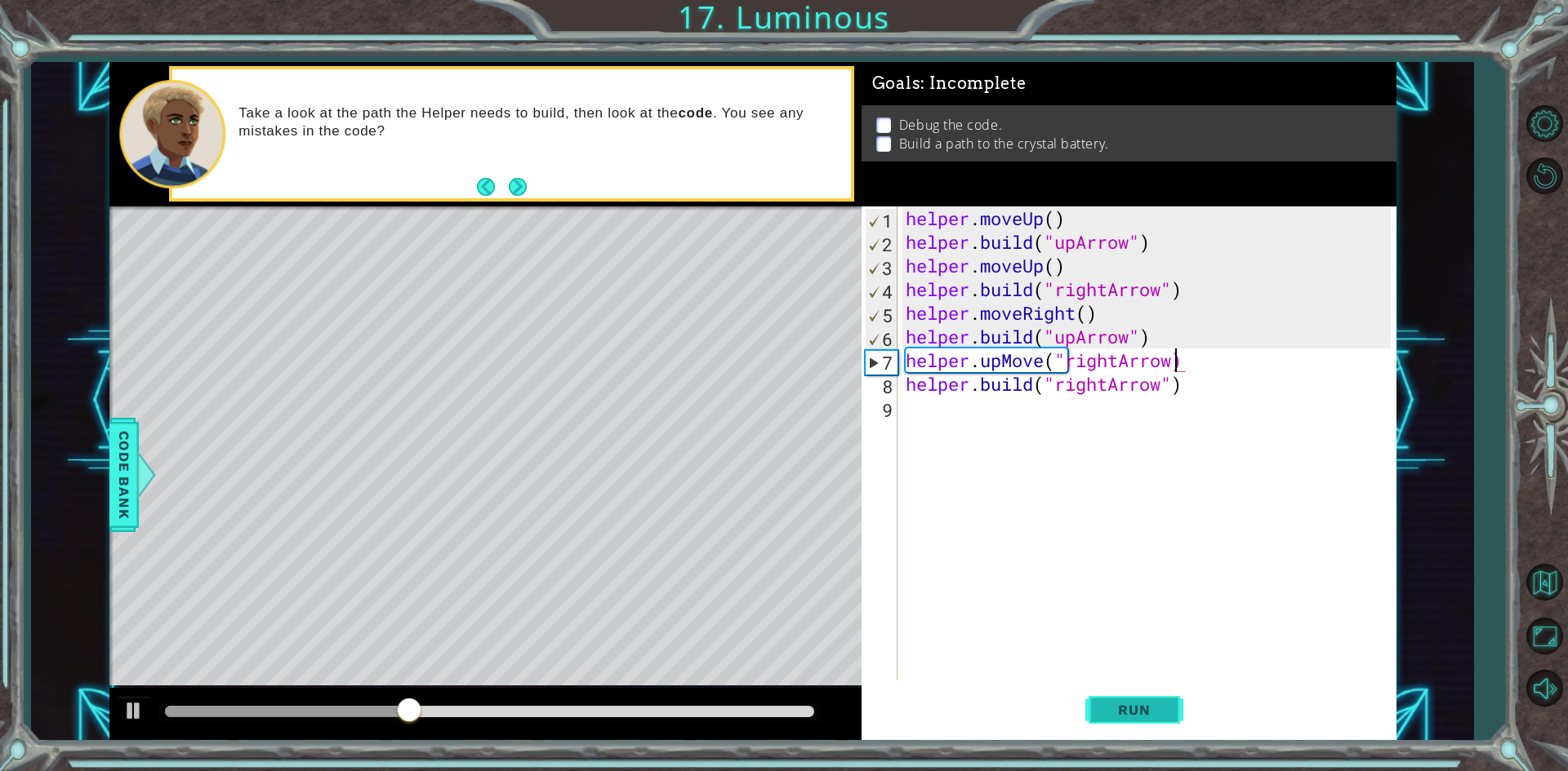
click at [1164, 721] on button "Run" at bounding box center [1134, 710] width 98 height 53
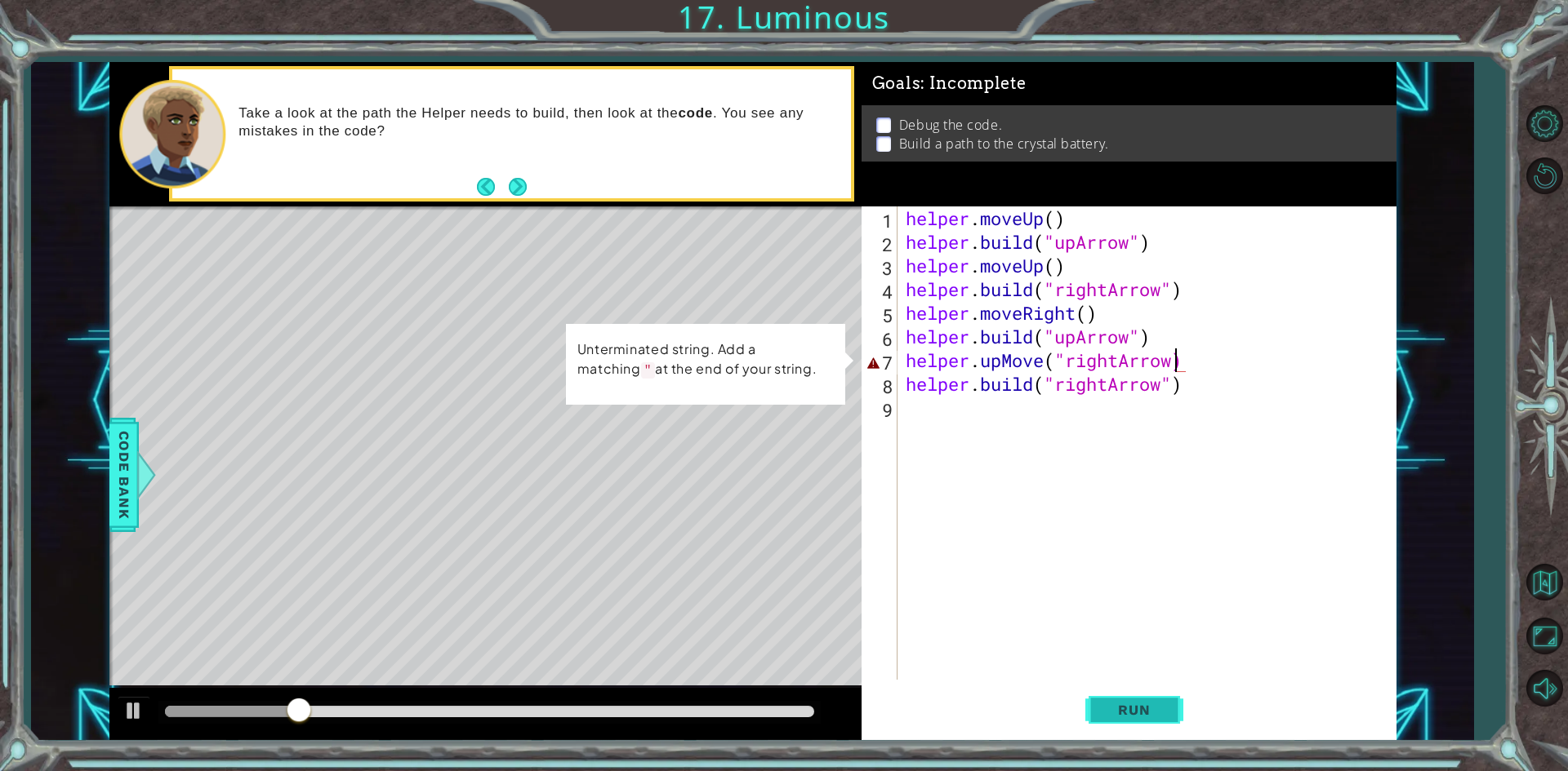
click at [1164, 710] on span "Run" at bounding box center [1133, 710] width 65 height 16
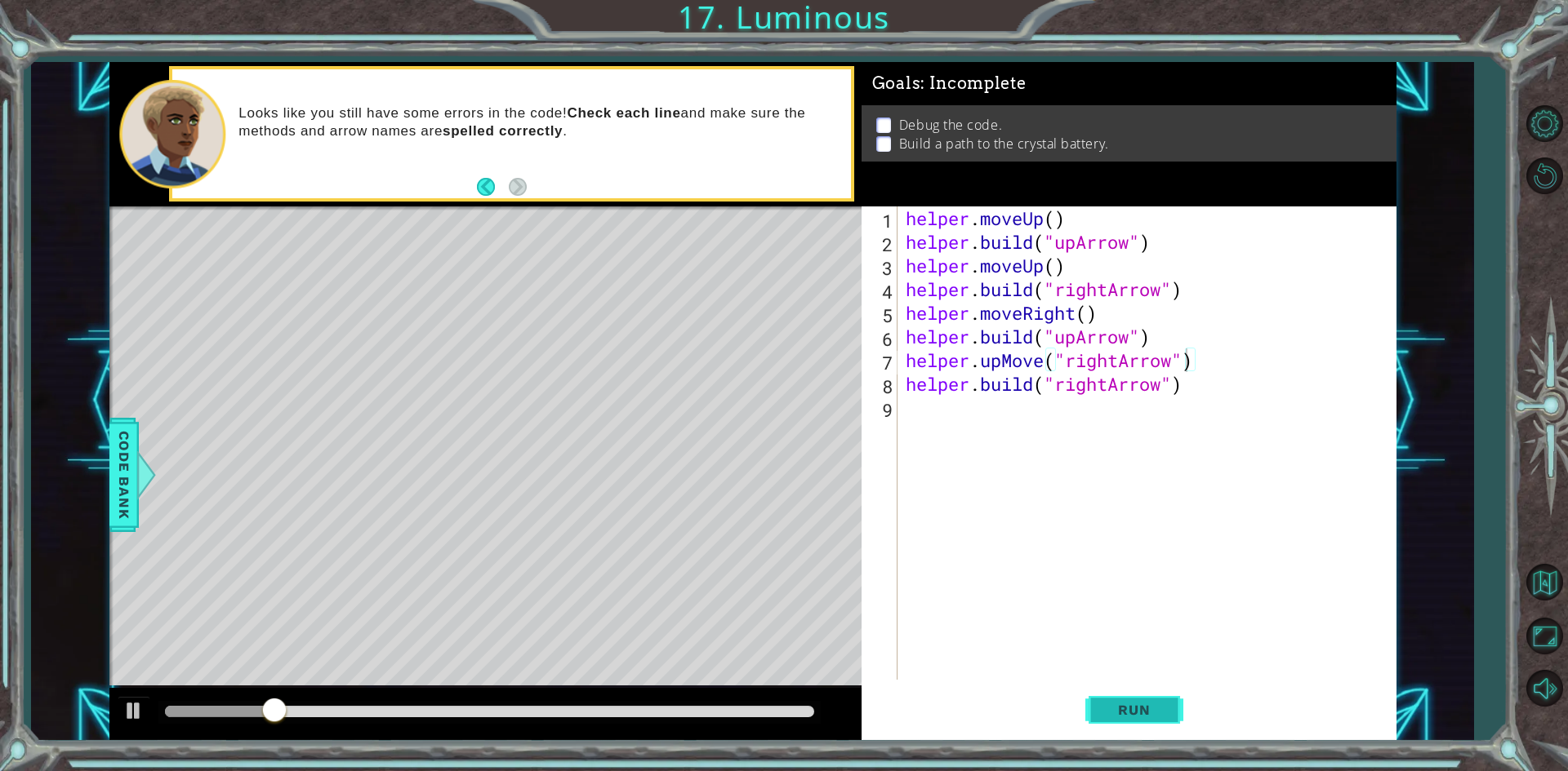
click at [1113, 724] on button "Run" at bounding box center [1134, 710] width 98 height 53
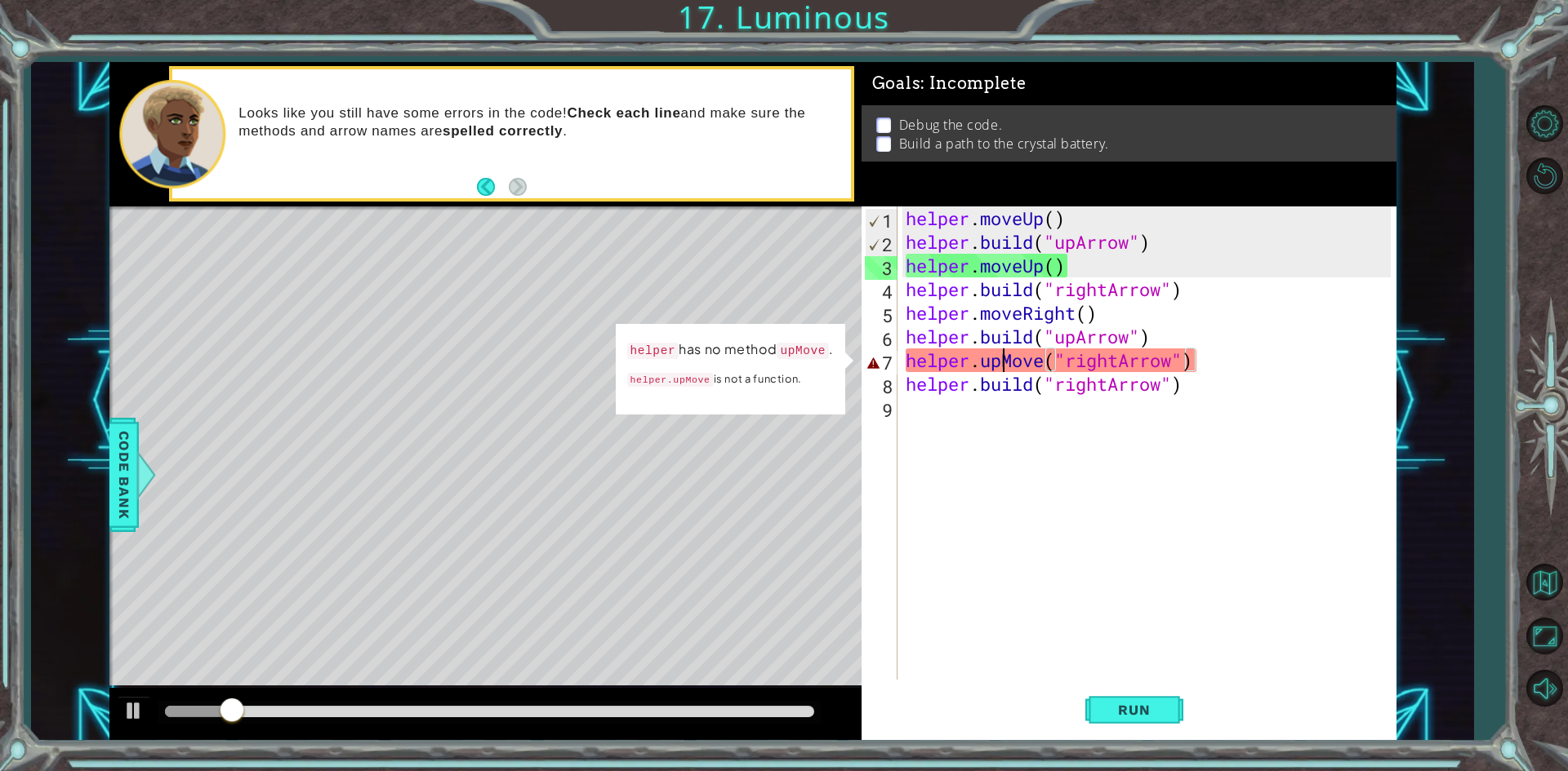
click at [1000, 365] on div "helper . moveUp ( ) helper . build ( "upArrow" ) helper . moveUp ( ) helper . b…" at bounding box center [1150, 467] width 496 height 521
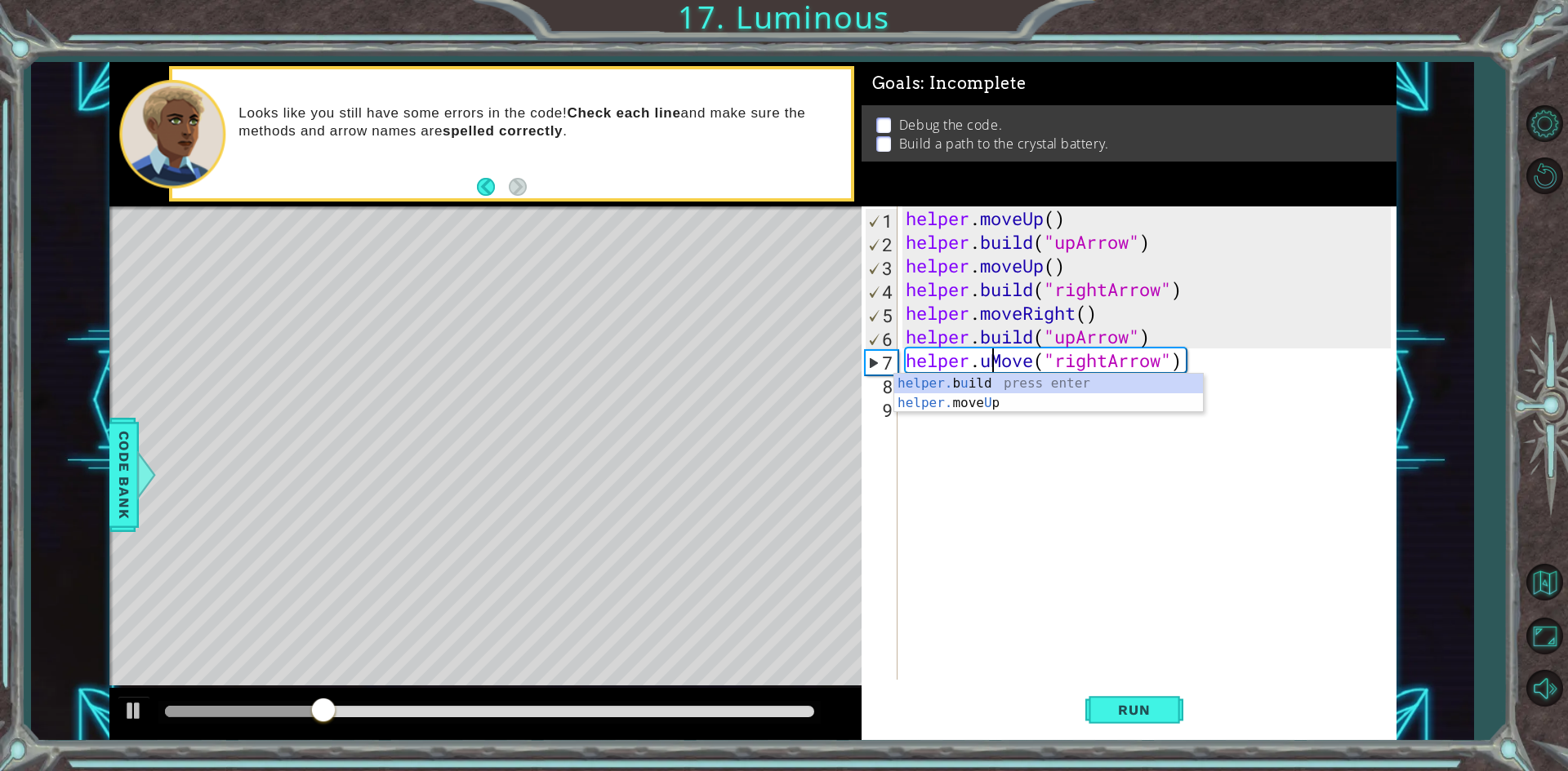
scroll to position [0, 11]
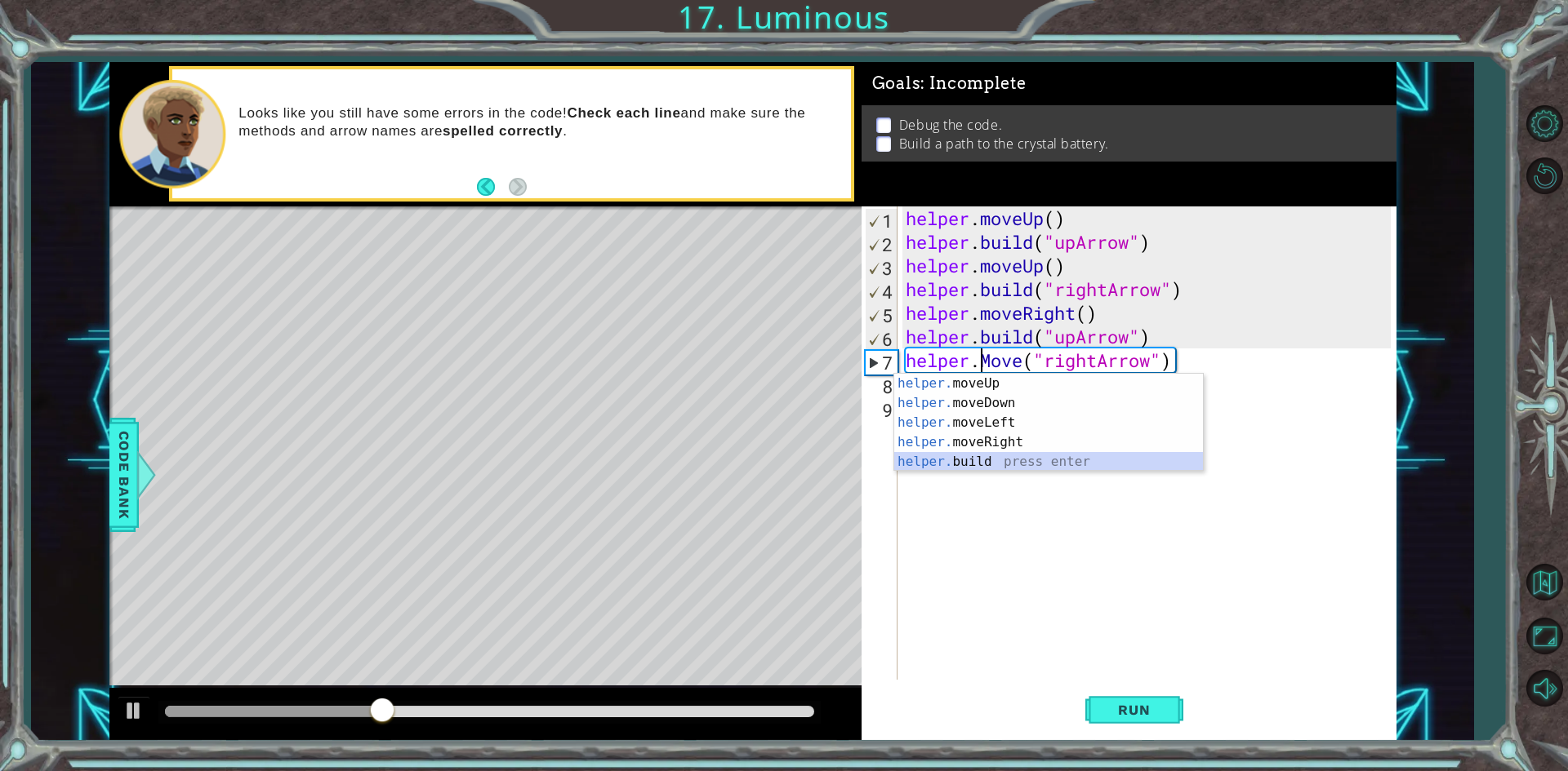
click at [989, 454] on div "helper. moveUp press enter helper. moveDown press enter helper. moveLeft press …" at bounding box center [1048, 443] width 309 height 138
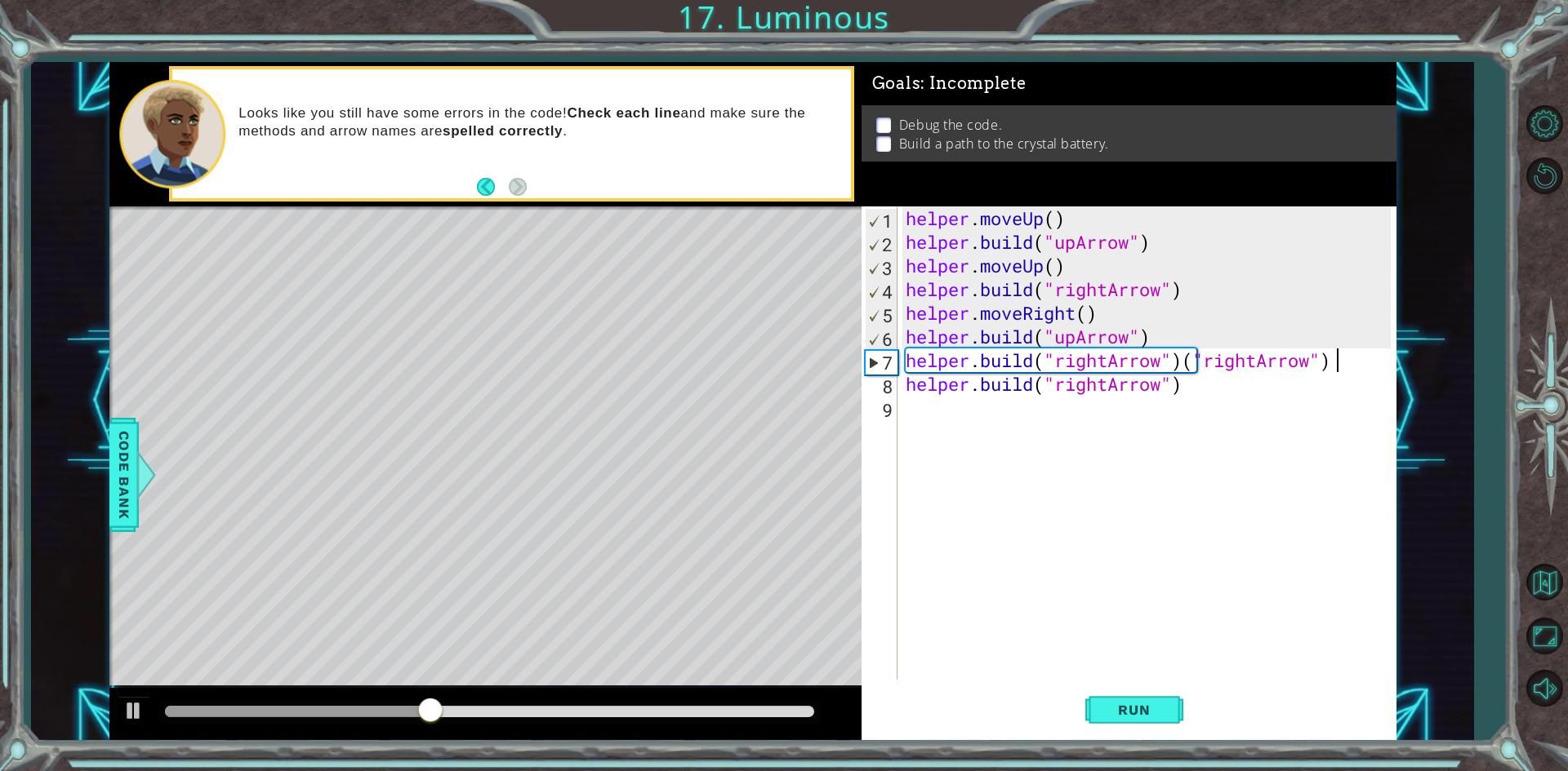
click at [1334, 363] on div "helper . moveUp ( ) helper . build ( "upArrow" ) helper . moveUp ( ) helper . b…" at bounding box center [1150, 467] width 496 height 521
click at [1187, 324] on div "helper . moveUp ( ) helper . build ( "upArrow" ) helper . moveUp ( ) helper . b…" at bounding box center [1150, 467] width 496 height 521
click at [1173, 354] on div "helper . moveUp ( ) helper . build ( "upArrow" ) helper . moveUp ( ) helper . b…" at bounding box center [1150, 467] width 496 height 521
click at [1173, 338] on div "helper . moveUp ( ) helper . build ( "upArrow" ) helper . moveUp ( ) helper . b…" at bounding box center [1150, 467] width 496 height 521
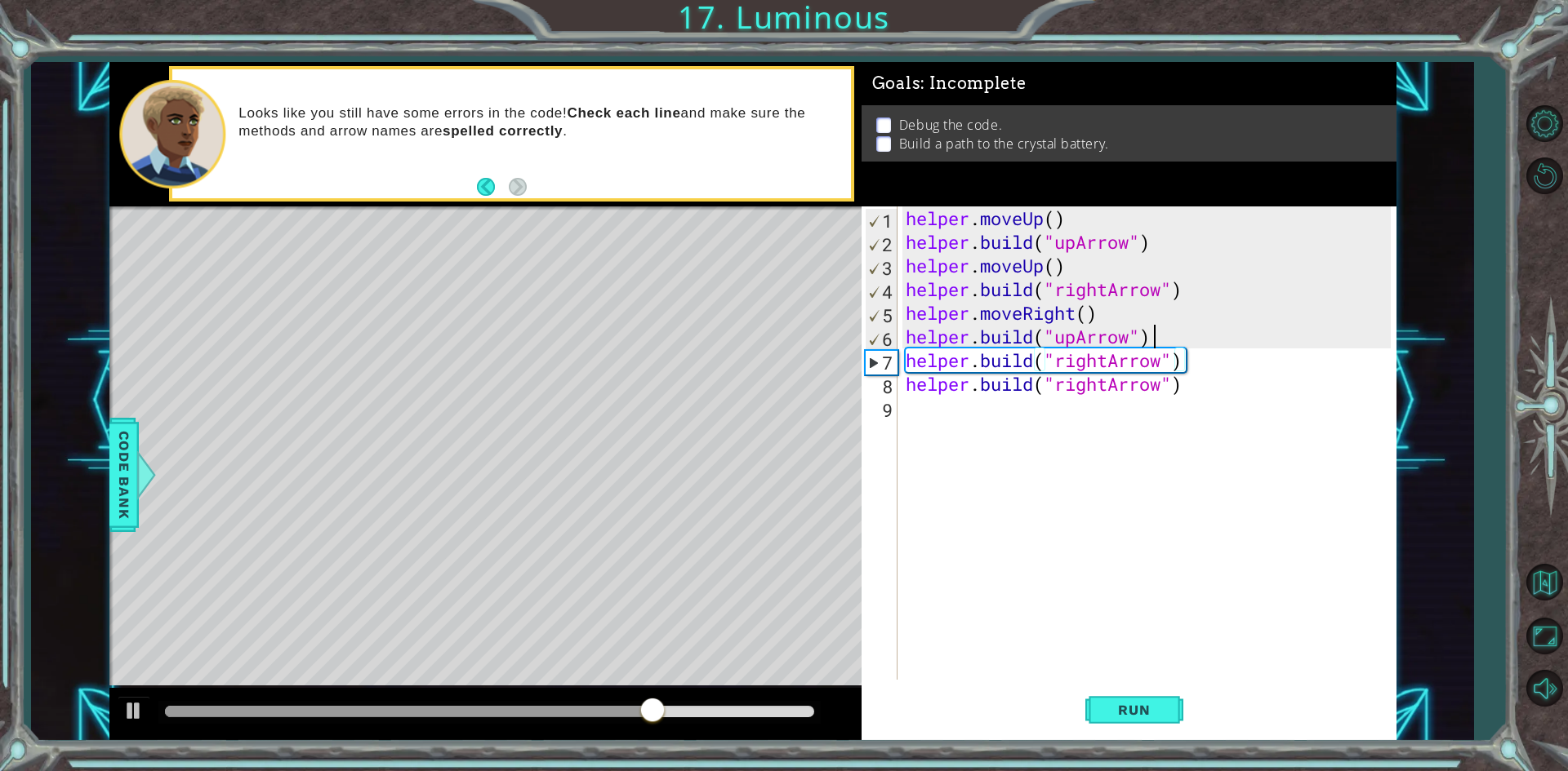
type textarea "[DOMAIN_NAME]("upArrow")"
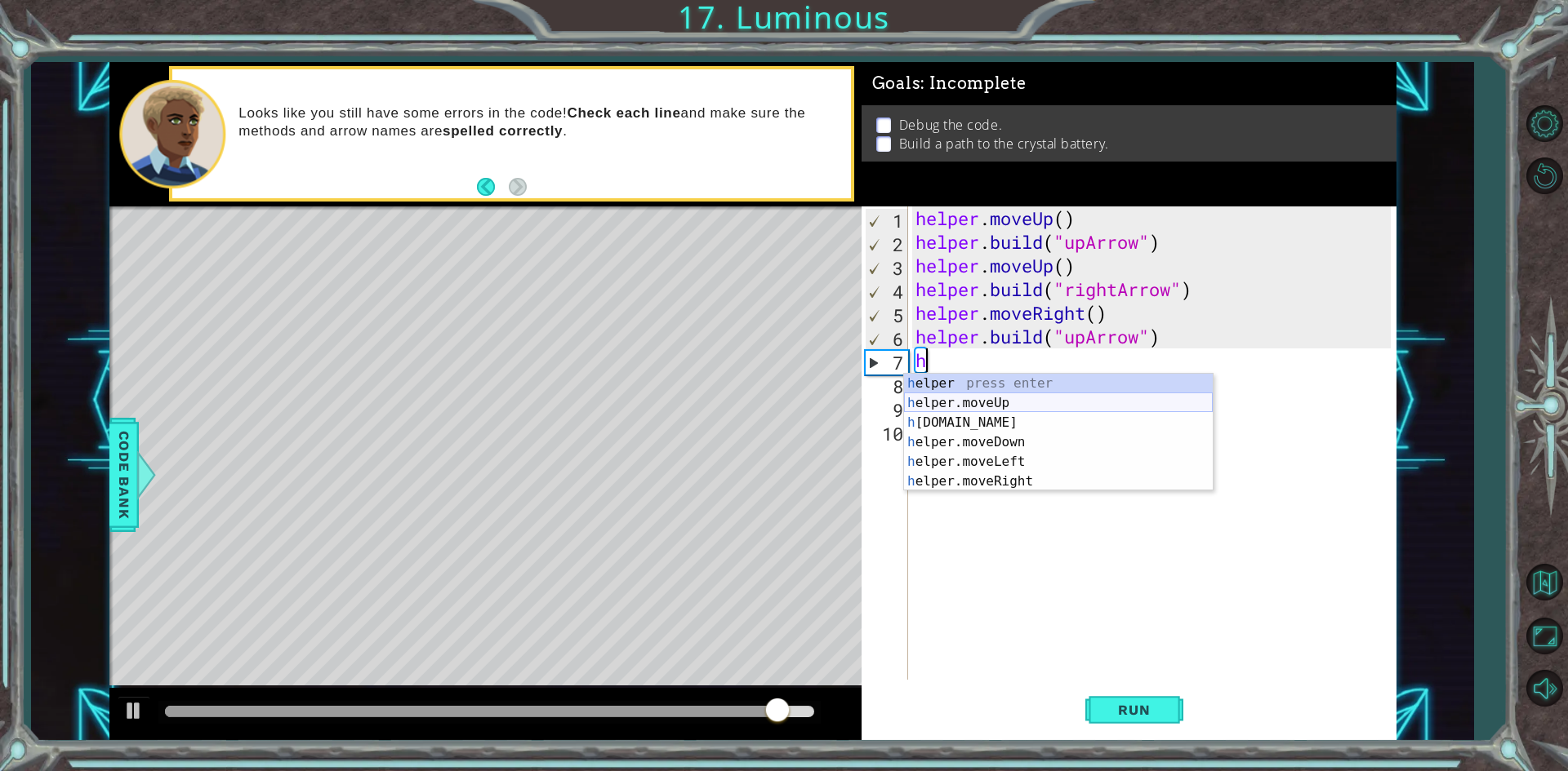
click at [1059, 406] on div "h elper press enter h elper.moveUp press enter h [DOMAIN_NAME] press enter h el…" at bounding box center [1058, 452] width 309 height 156
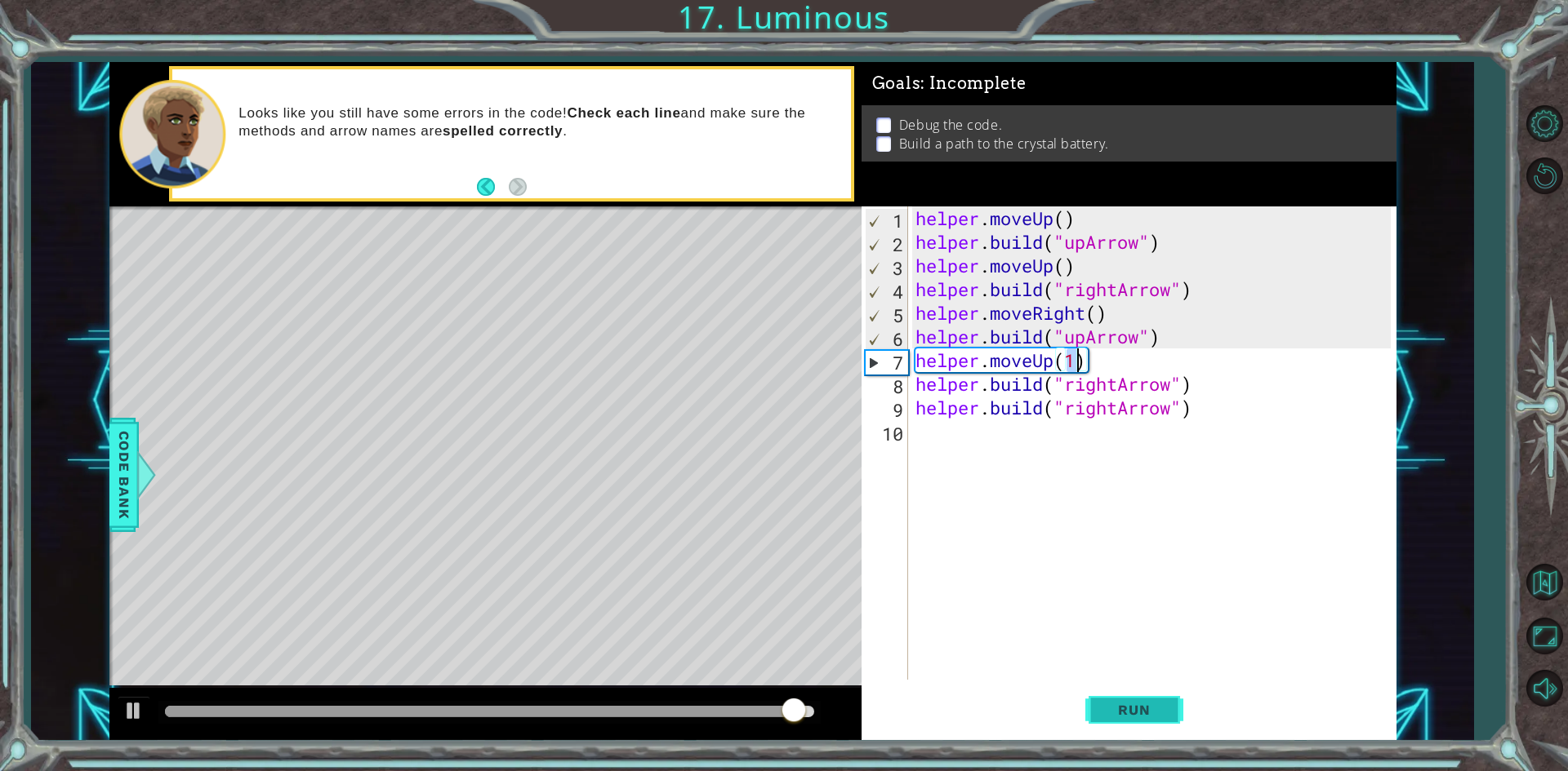
type textarea "helper.moveUp(1)"
click at [1136, 700] on button "Run" at bounding box center [1134, 710] width 98 height 53
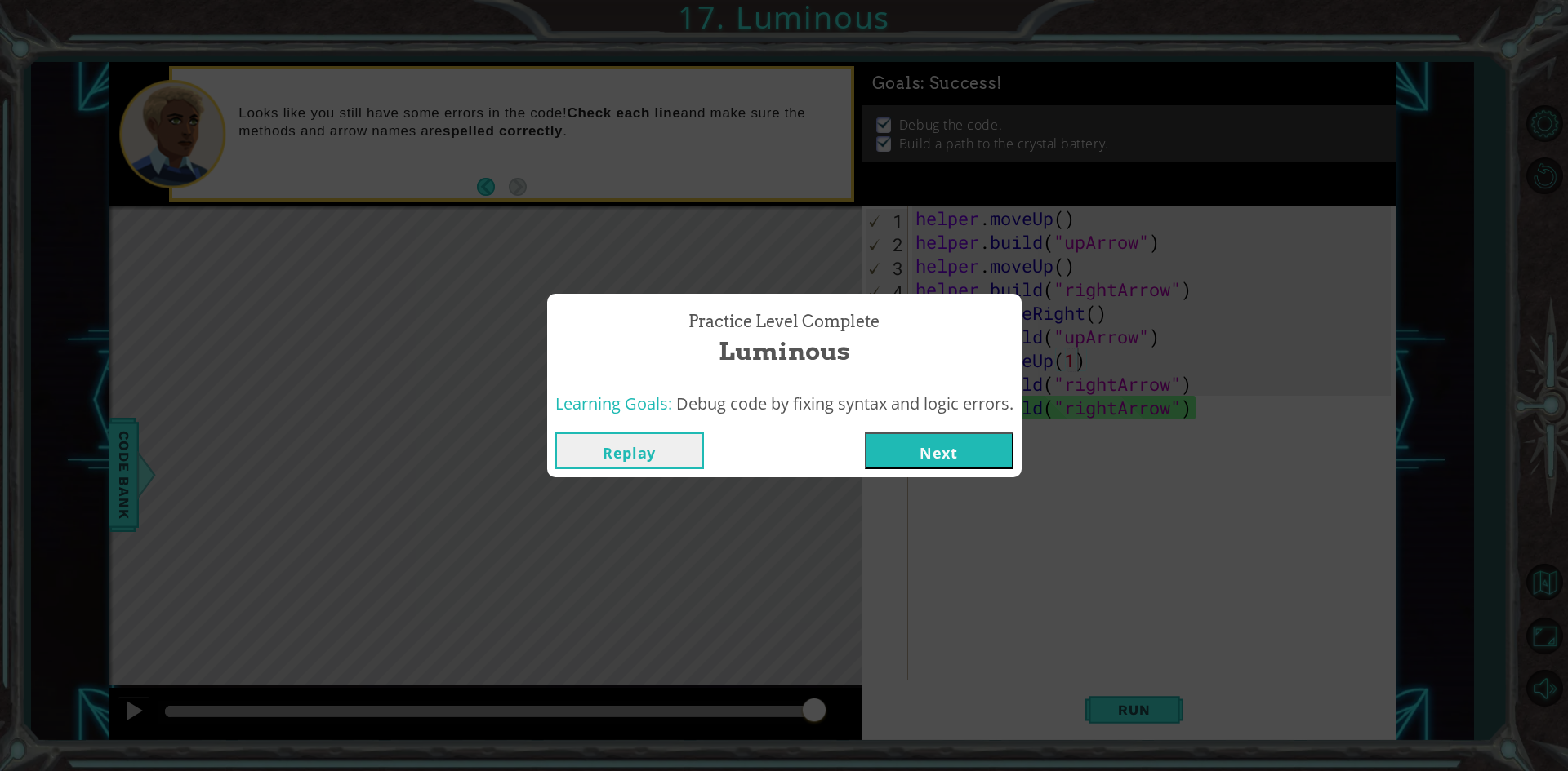
click at [949, 448] on button "Next" at bounding box center [938, 451] width 148 height 37
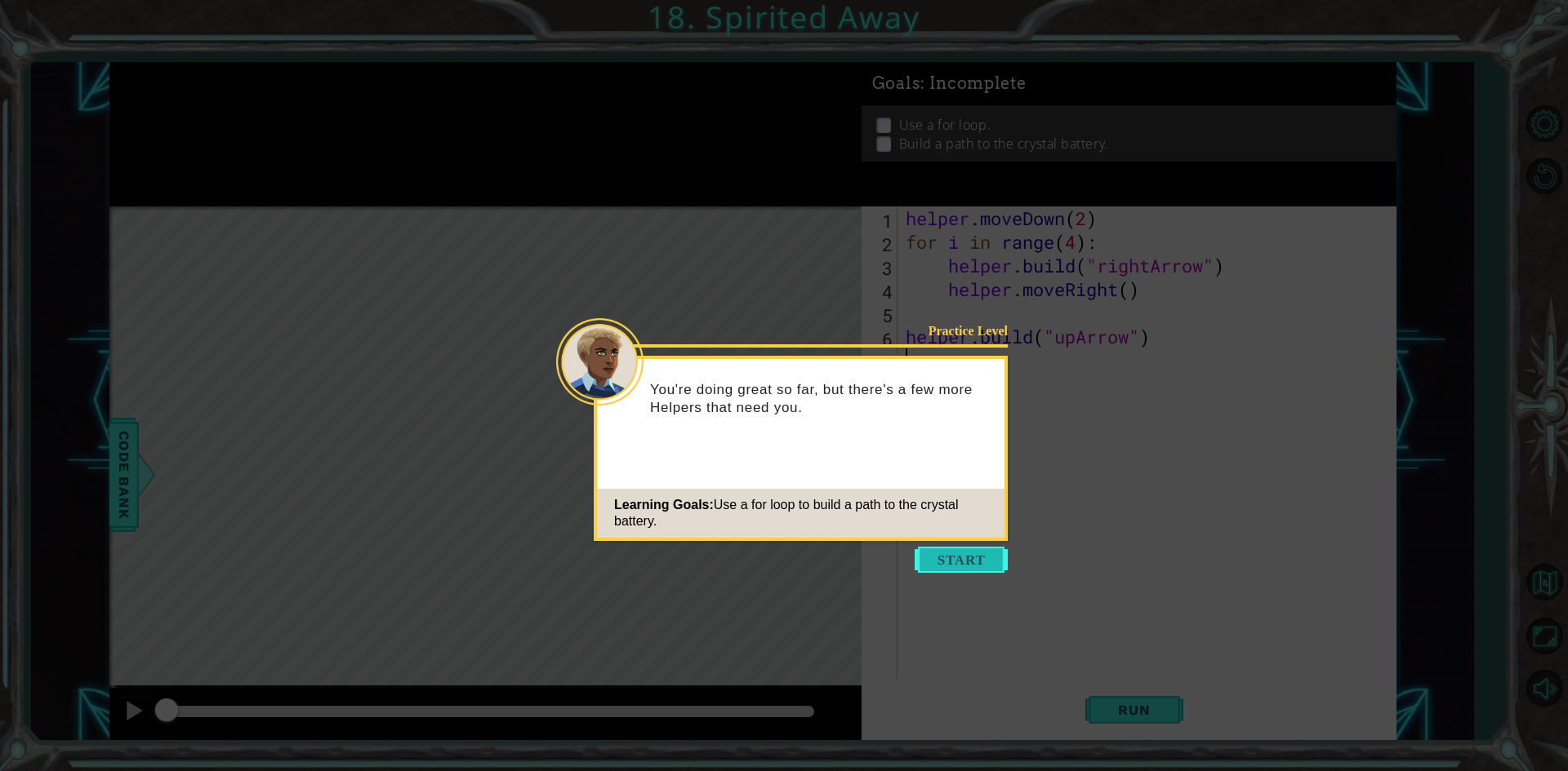
click at [959, 562] on button "Start" at bounding box center [961, 560] width 93 height 26
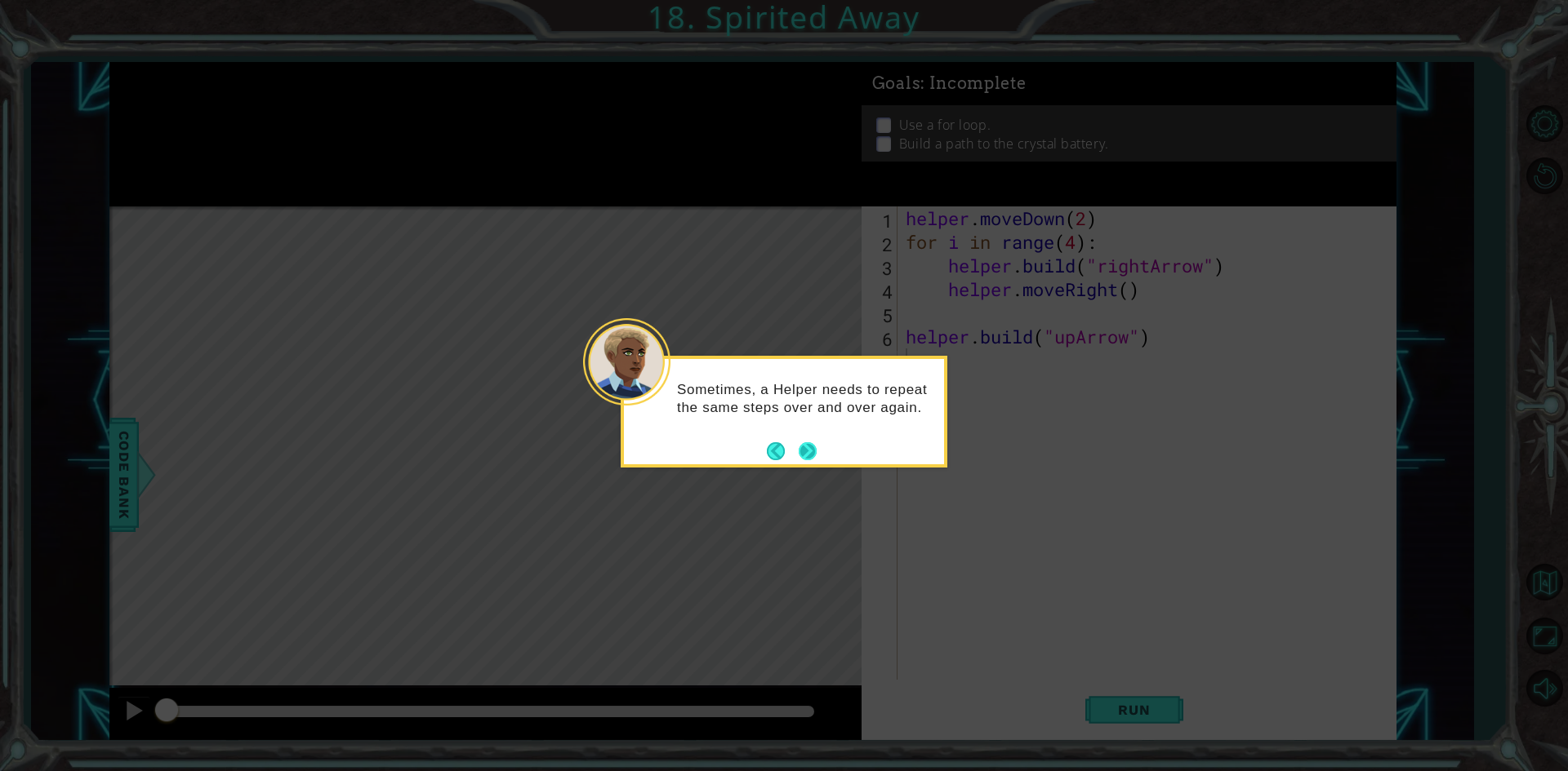
click at [810, 453] on button "Next" at bounding box center [807, 451] width 18 height 18
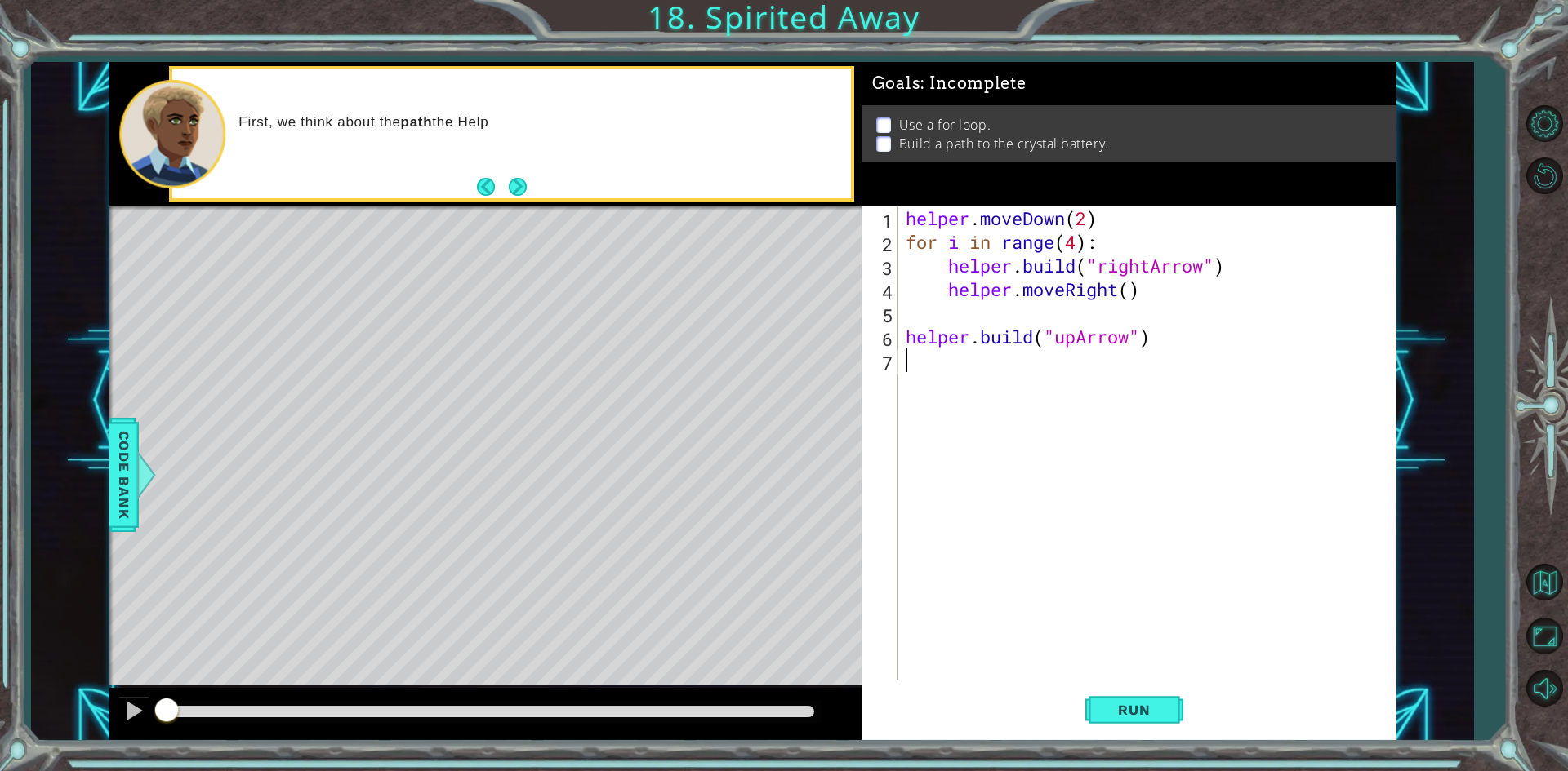
click at [1230, 751] on div "1 ההההההההההההההההההההההההההההההההההההההההההההההההההההההההההההההההההההההההההההה…" at bounding box center [784, 386] width 1568 height 771
click at [1236, 734] on div "Run" at bounding box center [1133, 710] width 535 height 53
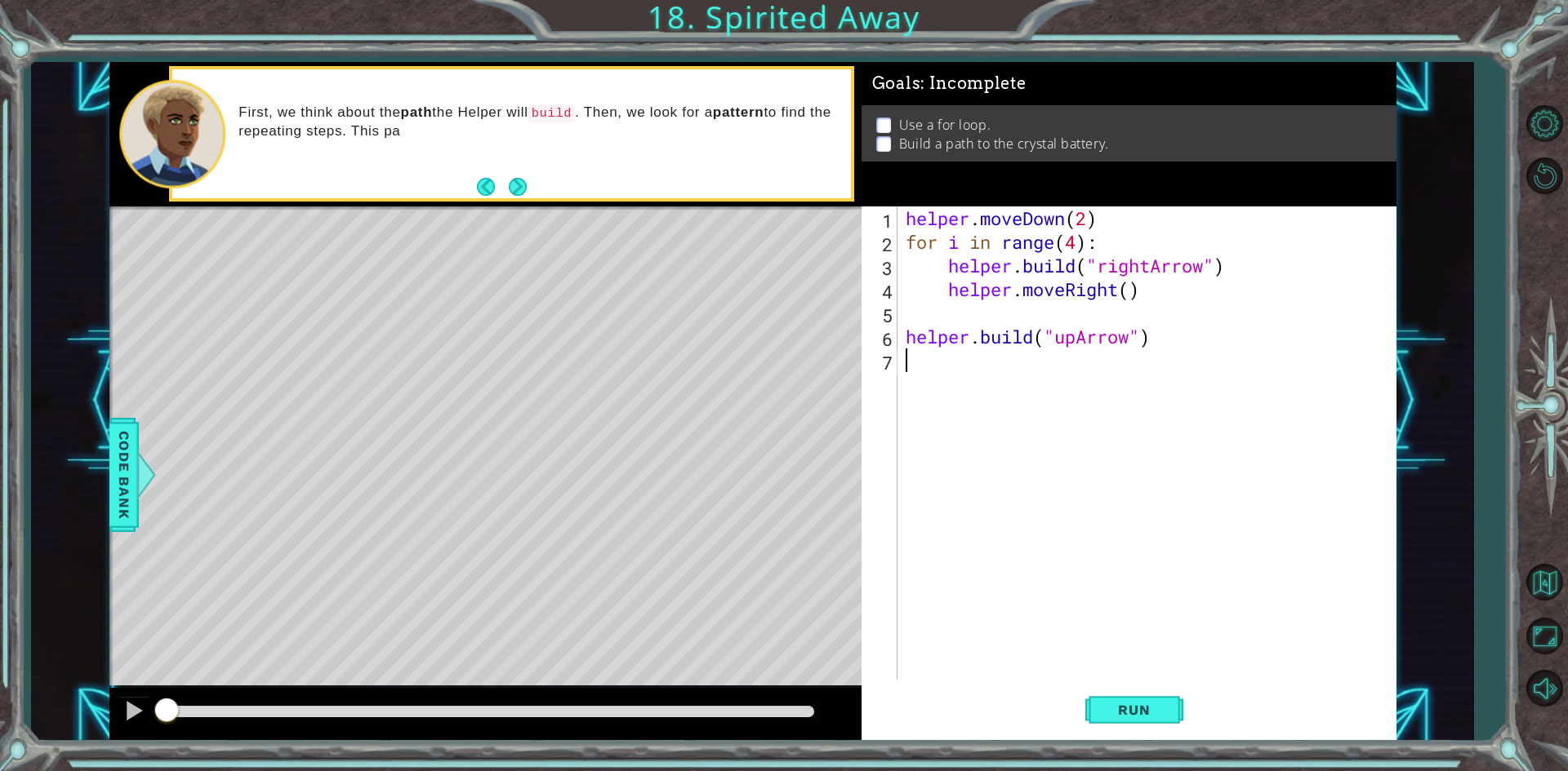
click at [1184, 697] on div "Run" at bounding box center [1133, 710] width 535 height 53
click at [1159, 698] on button "Run" at bounding box center [1134, 710] width 98 height 53
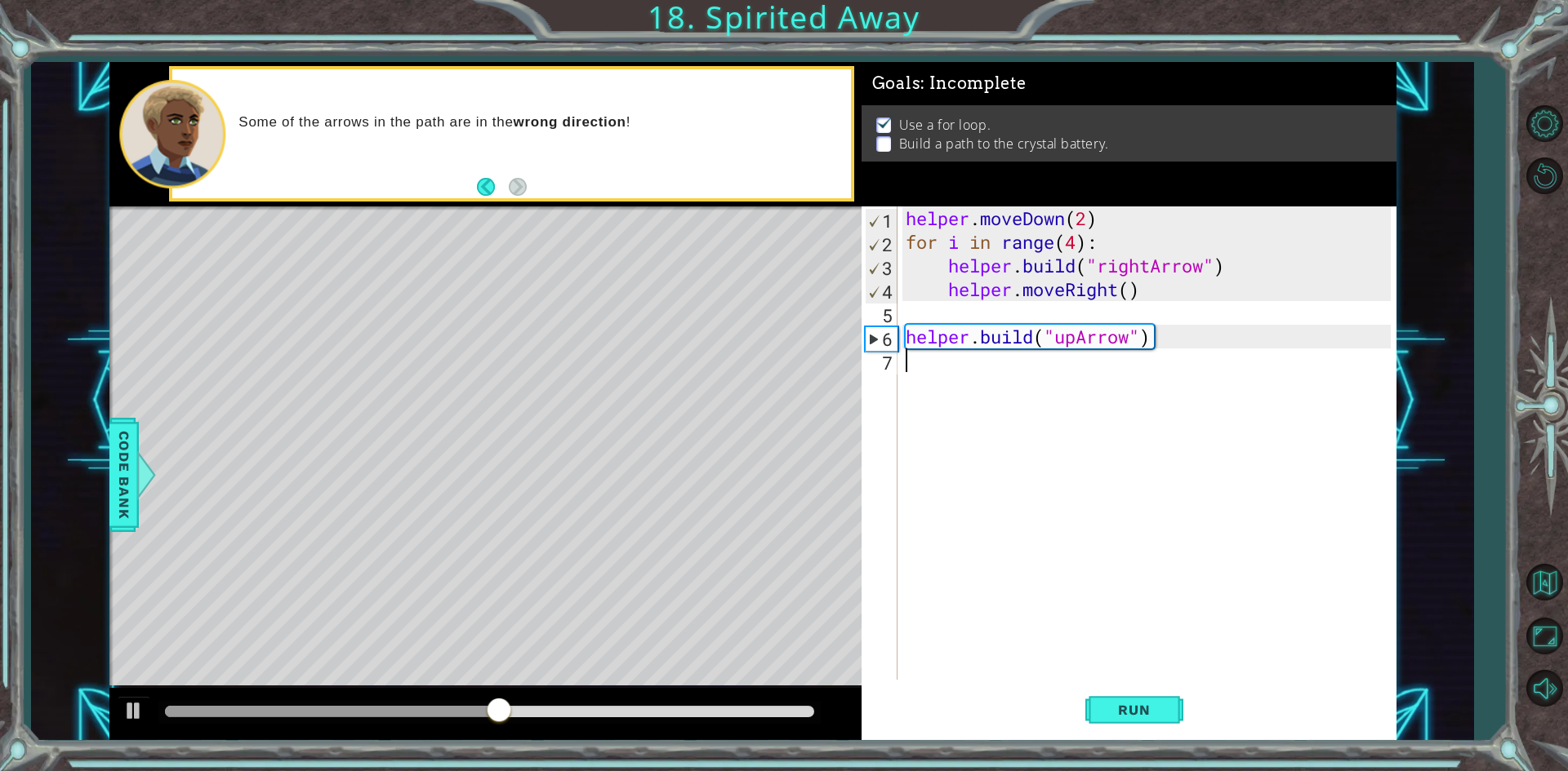
click at [1152, 267] on div "helper . moveDown ( 2 ) for i in range ( 4 ) : helper . build ( "rightArrow" ) …" at bounding box center [1150, 467] width 496 height 521
click at [1112, 293] on div "helper . moveDown ( 2 ) for i in range ( 4 ) : helper . build ( "rightArrow" ) …" at bounding box center [1150, 467] width 496 height 521
type textarea "helper.moveRight()"
click at [1104, 390] on div "helper . moveDown ( 2 ) for i in range ( 4 ) : helper . build ( "rightArrow" ) …" at bounding box center [1150, 467] width 496 height 521
click at [1085, 309] on div "helper . moveDown ( 2 ) for i in range ( 4 ) : helper . build ( "rightArrow" ) …" at bounding box center [1150, 467] width 496 height 521
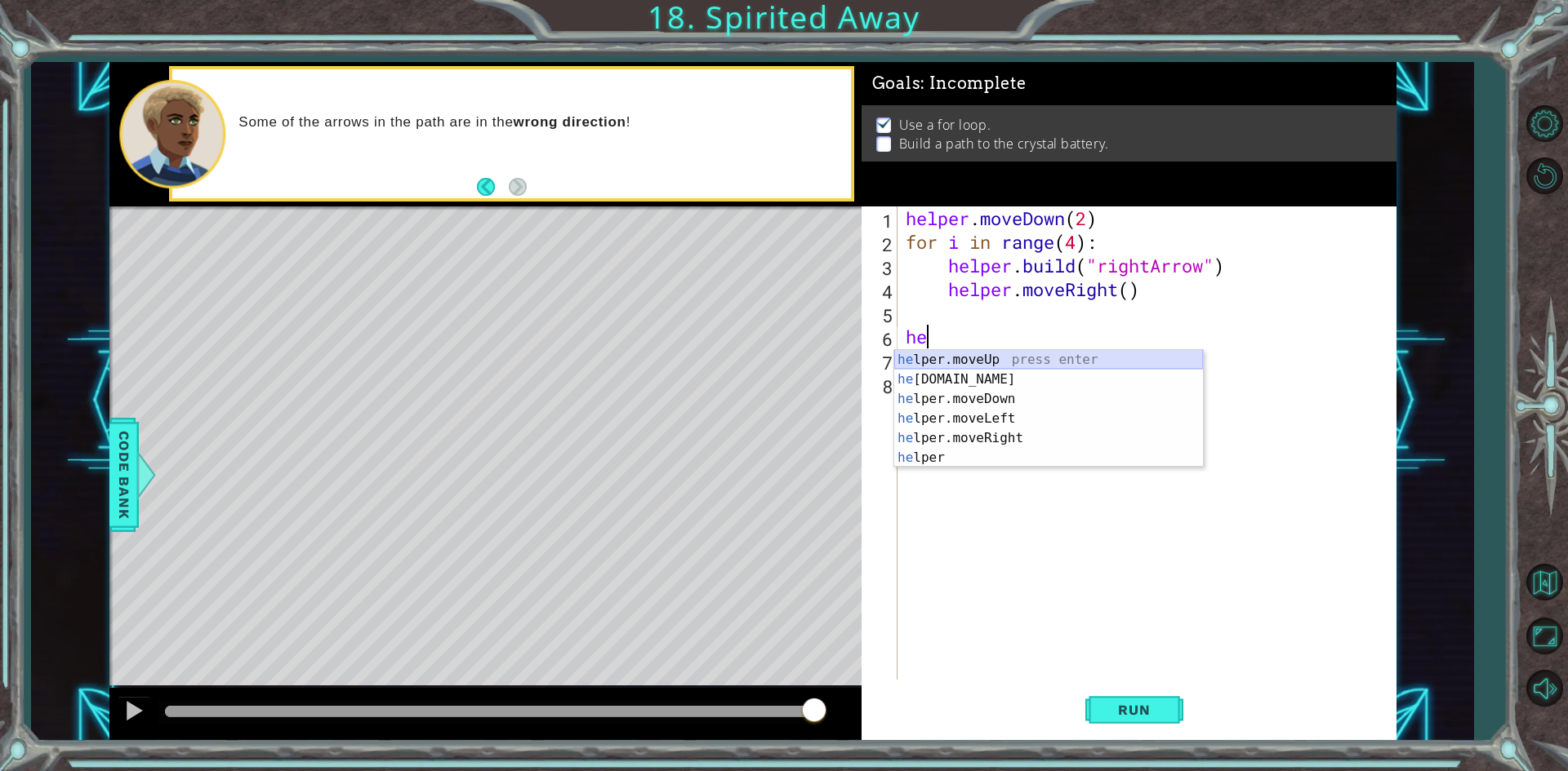
click at [1073, 361] on div "he lper.moveUp press enter he [DOMAIN_NAME] press enter he lper.moveDown press …" at bounding box center [1048, 428] width 309 height 156
type textarea "helper.moveUp(1)"
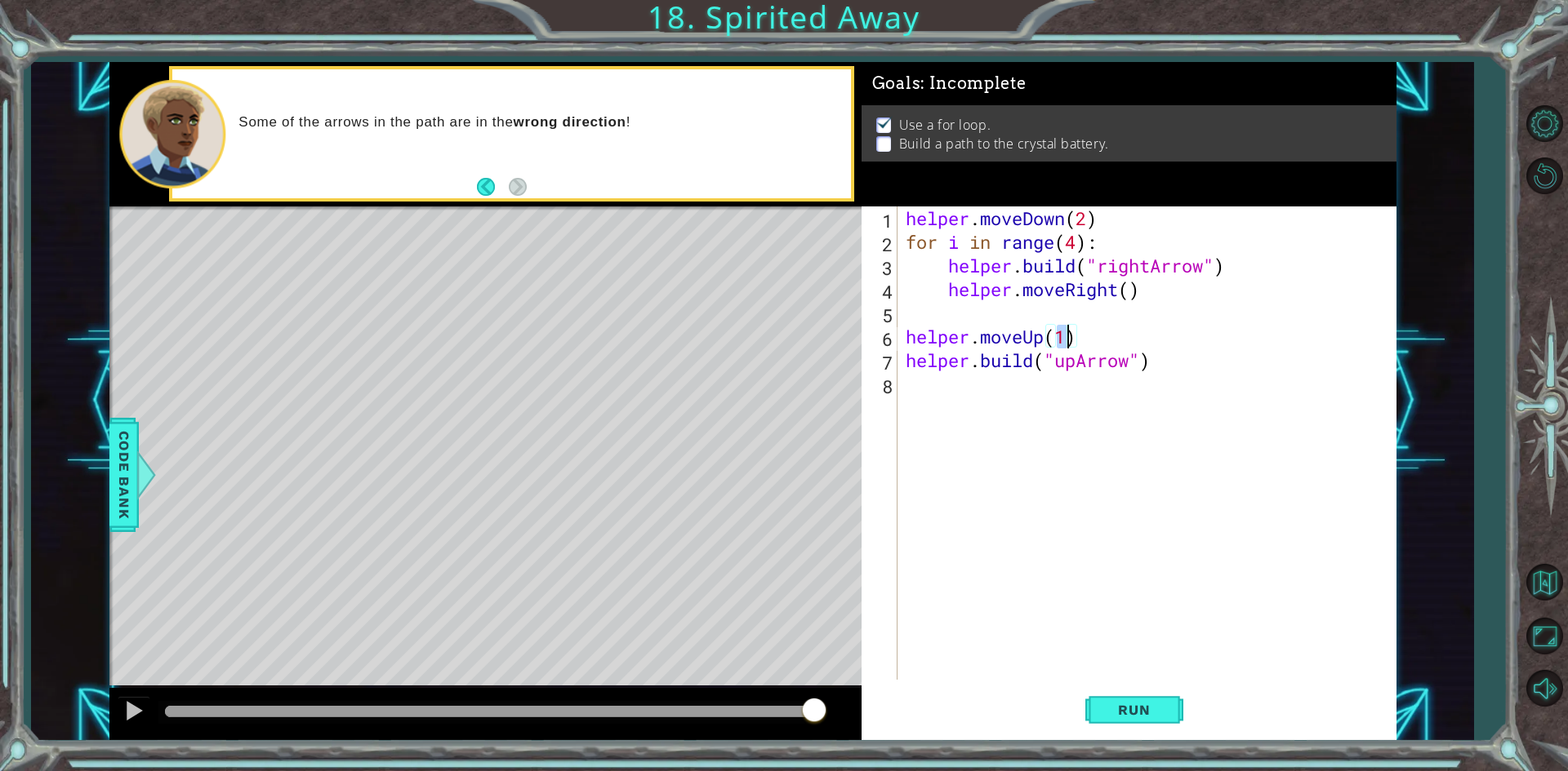
click at [1034, 308] on div "helper . moveDown ( 2 ) for i in range ( 4 ) : helper . build ( "rightArrow" ) …" at bounding box center [1150, 467] width 496 height 521
click at [1150, 719] on button "Run" at bounding box center [1134, 710] width 98 height 53
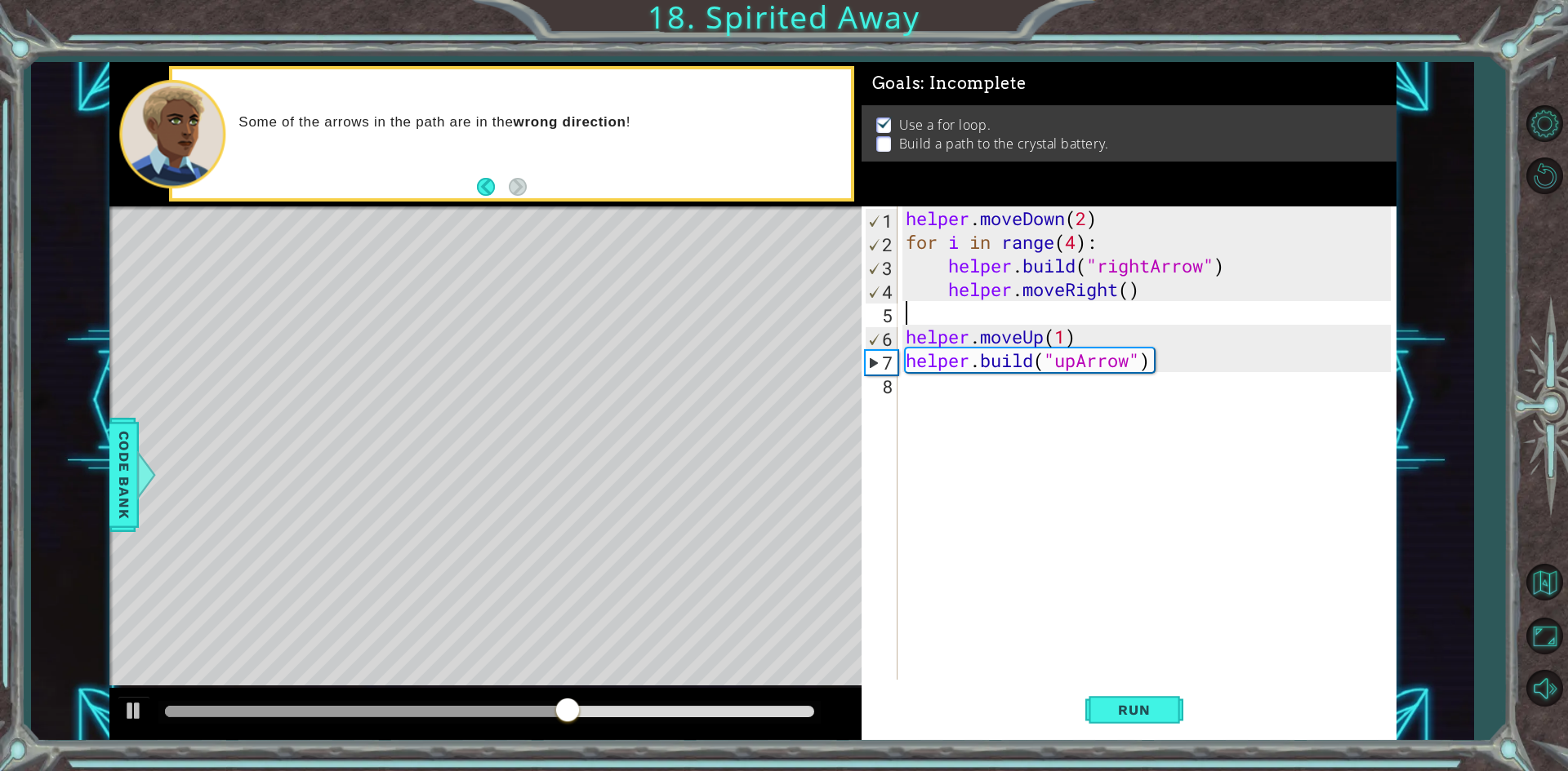
type textarea "helper.moveRight()"
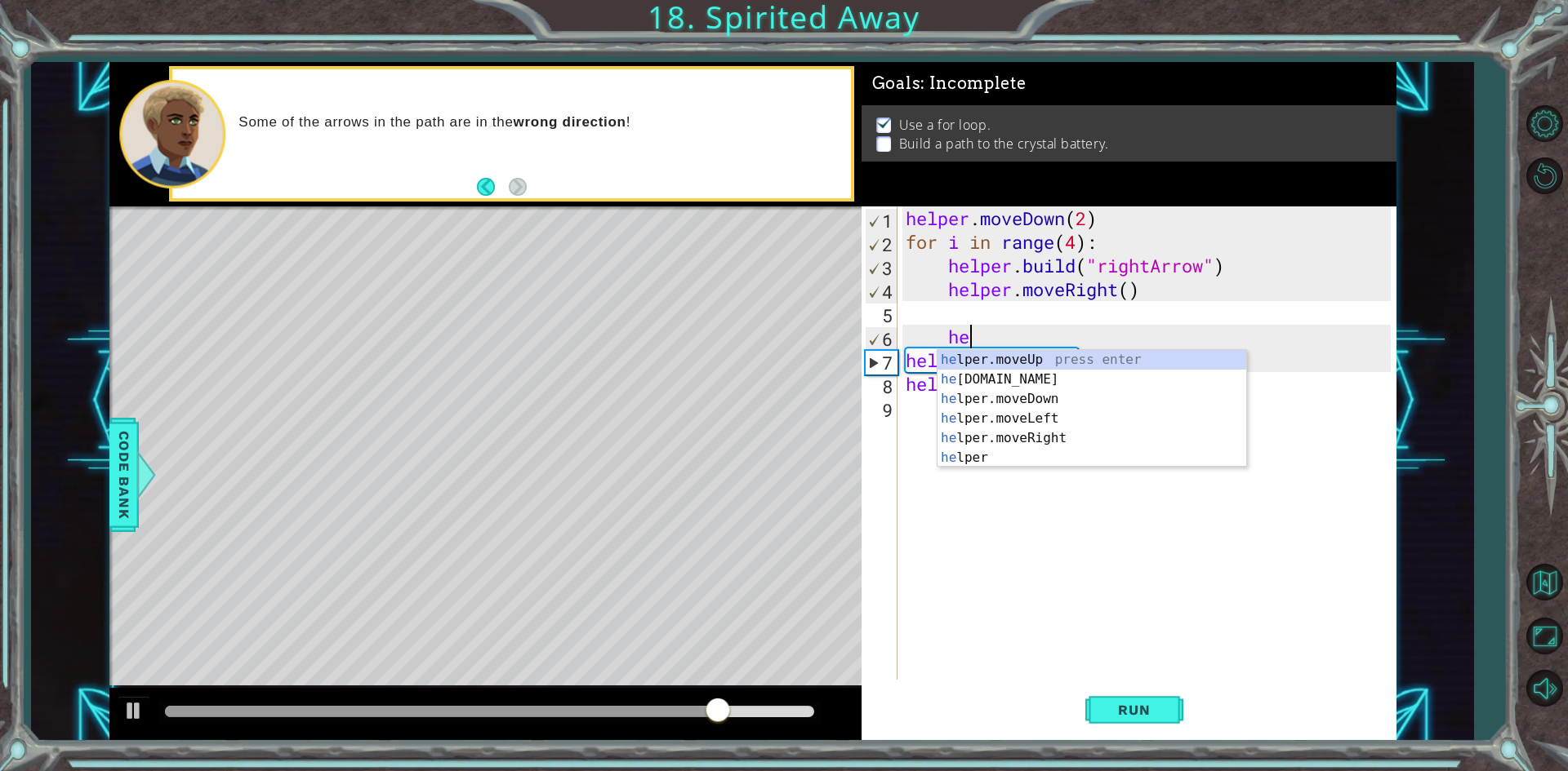
scroll to position [0, 2]
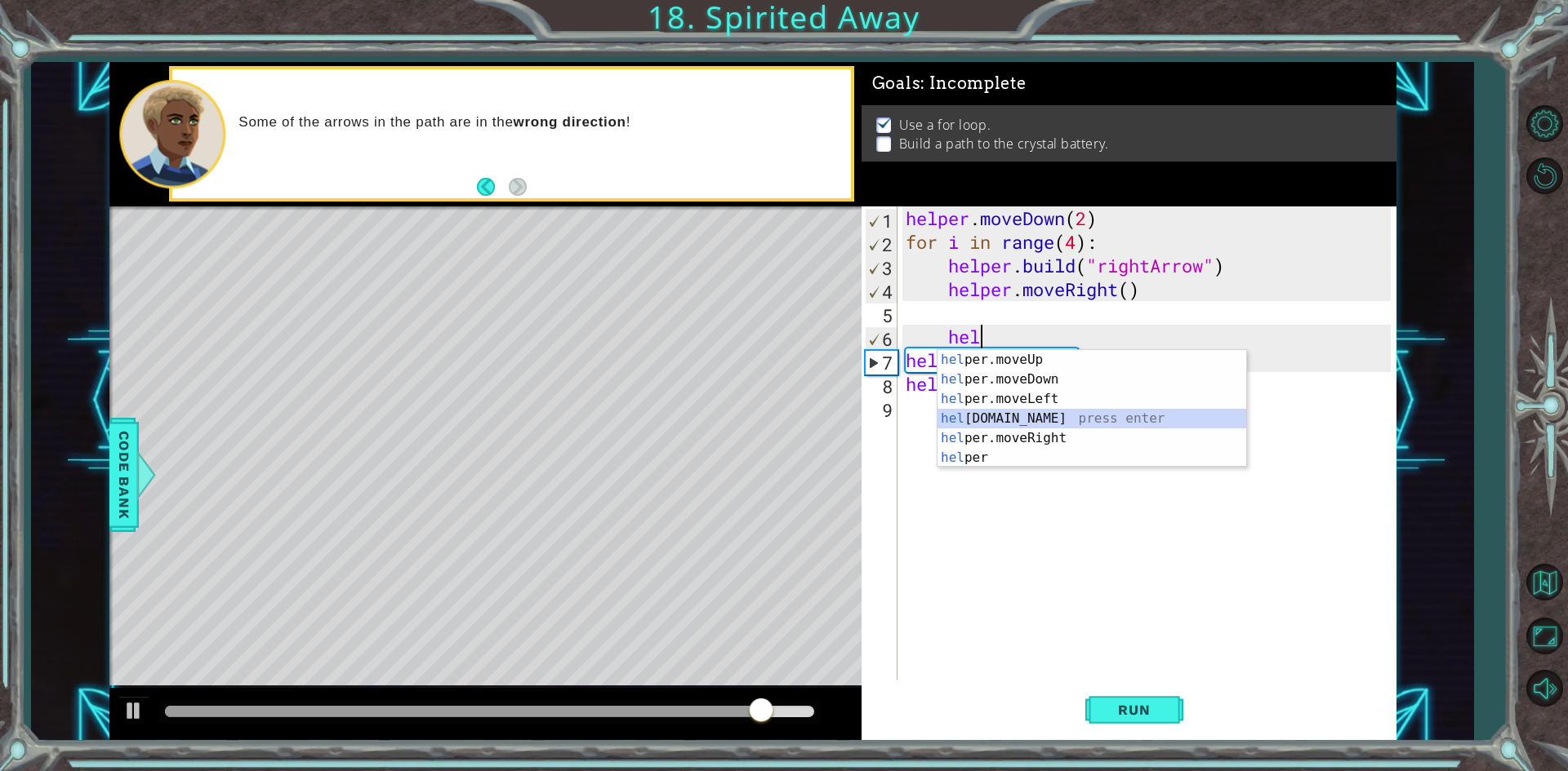
click at [1073, 420] on div "hel per.moveUp press enter hel per.moveDown press enter hel per.moveLeft press …" at bounding box center [1091, 428] width 309 height 156
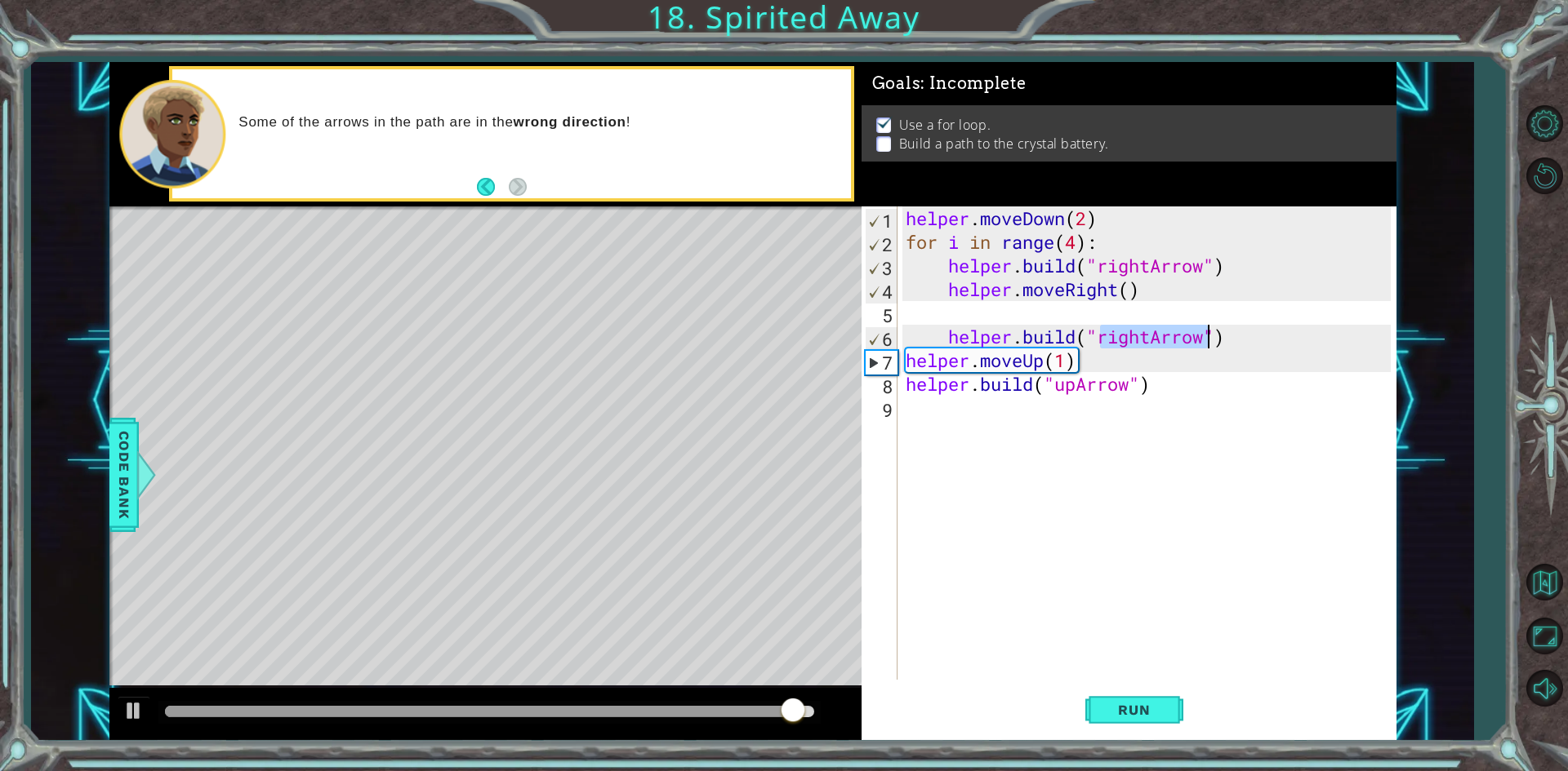
click at [1124, 338] on div "helper . moveDown ( 2 ) for i in range ( 4 ) : helper . build ( "rightArrow" ) …" at bounding box center [1146, 443] width 488 height 473
click at [1150, 338] on div "helper . moveDown ( 2 ) for i in range ( 4 ) : helper . build ( "rightArrow" ) …" at bounding box center [1150, 467] width 496 height 521
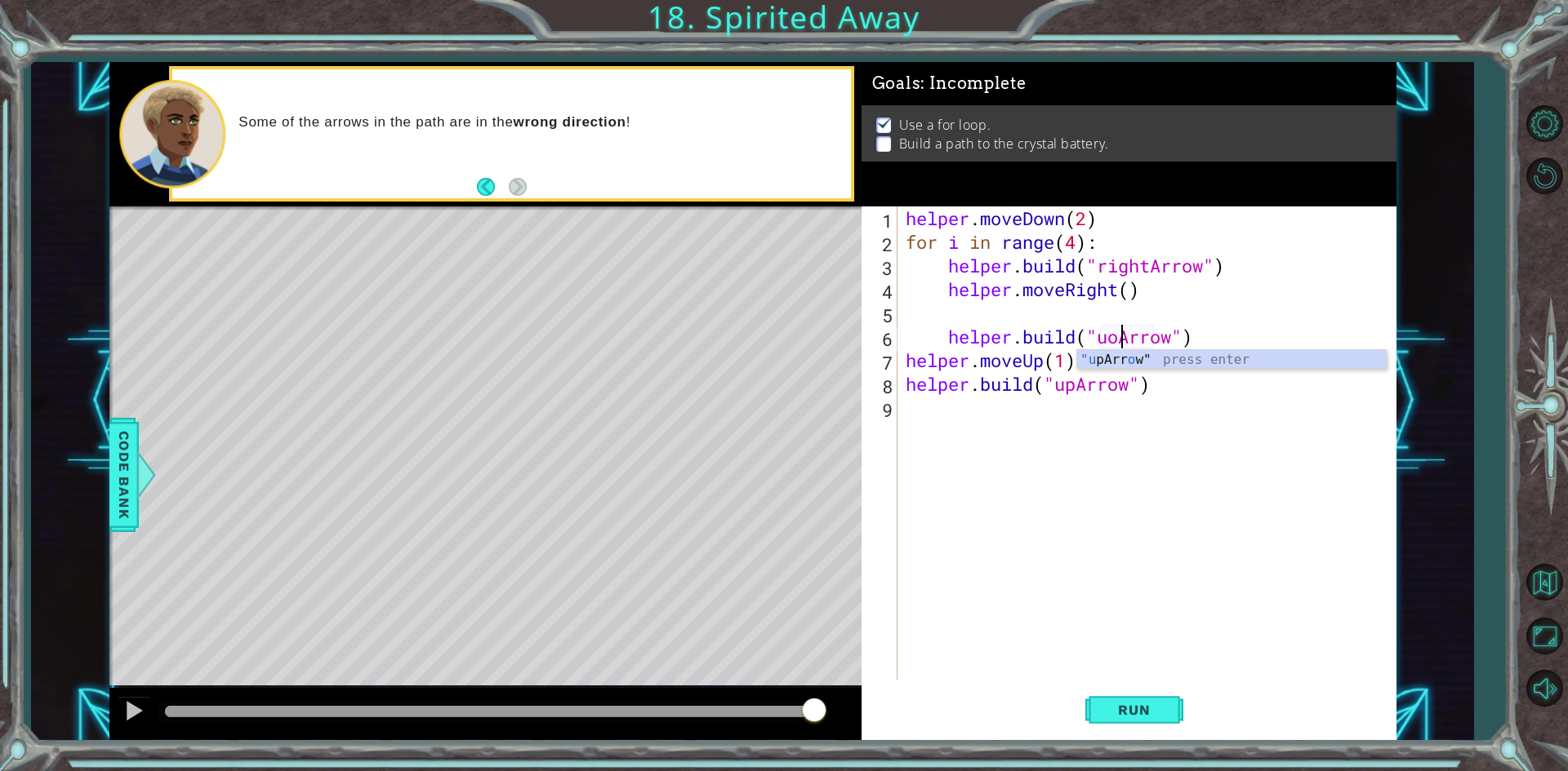
scroll to position [0, 10]
click at [1131, 358] on div ""u [PERSON_NAME]" press enter" at bounding box center [1231, 380] width 309 height 59
type textarea "[DOMAIN_NAME]("upArrow"")"
click at [1163, 709] on span "Run" at bounding box center [1133, 710] width 65 height 16
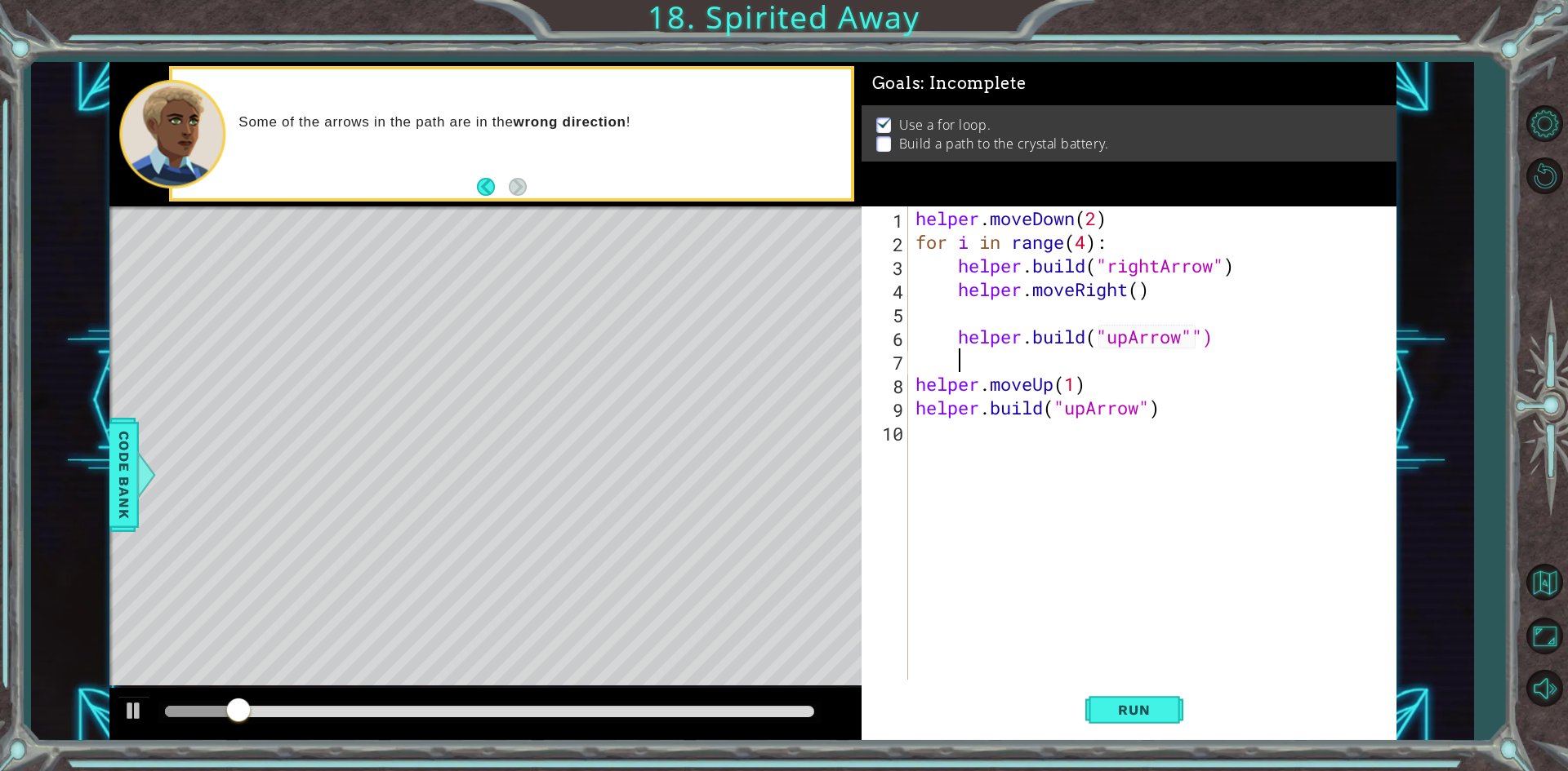
scroll to position [0, 0]
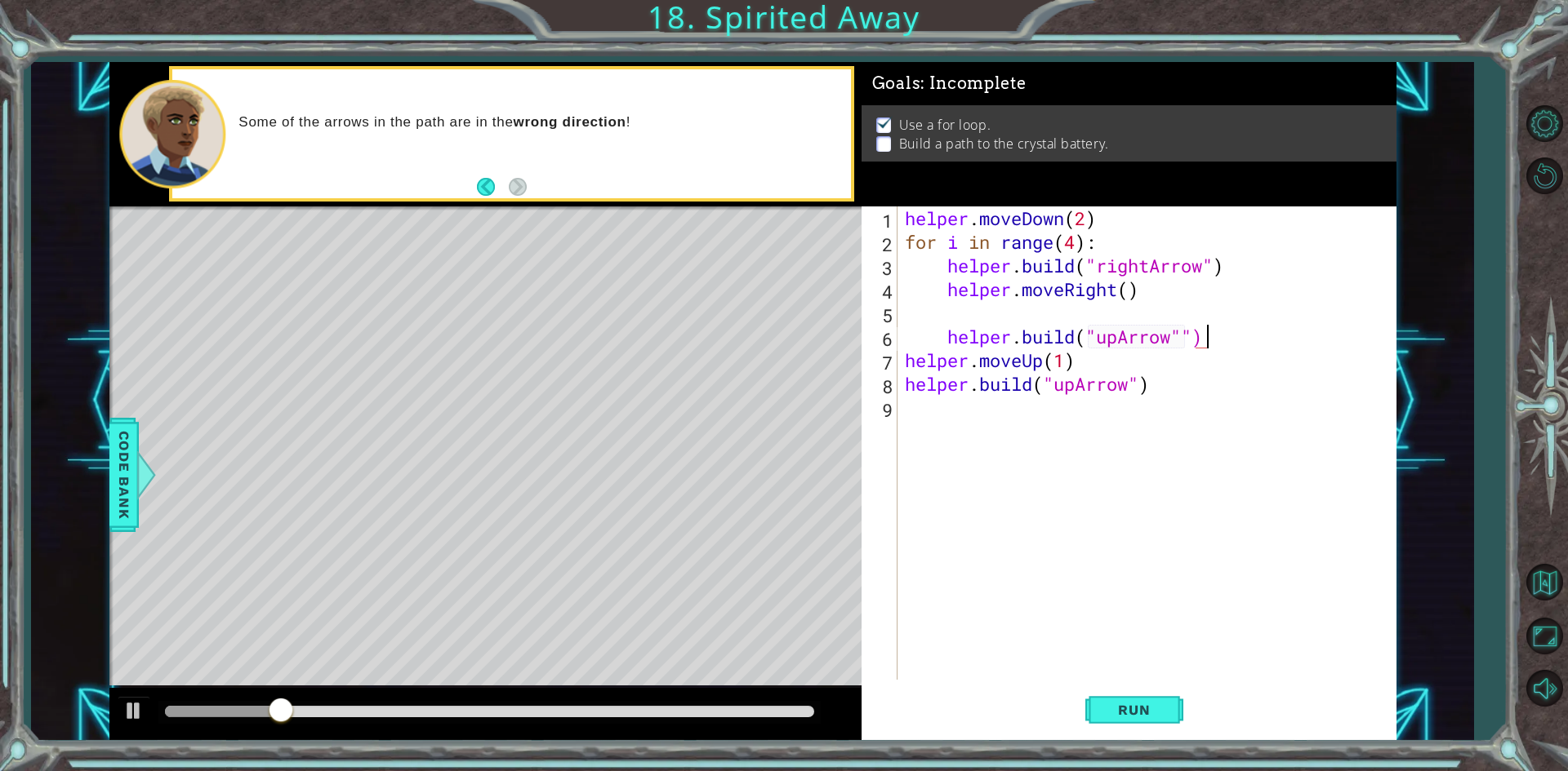
click at [1183, 343] on div "helper . moveDown ( 2 ) for i in range ( 4 ) : helper . build ( "rightArrow" ) …" at bounding box center [1150, 467] width 497 height 521
click at [1118, 731] on button "Run" at bounding box center [1134, 710] width 98 height 53
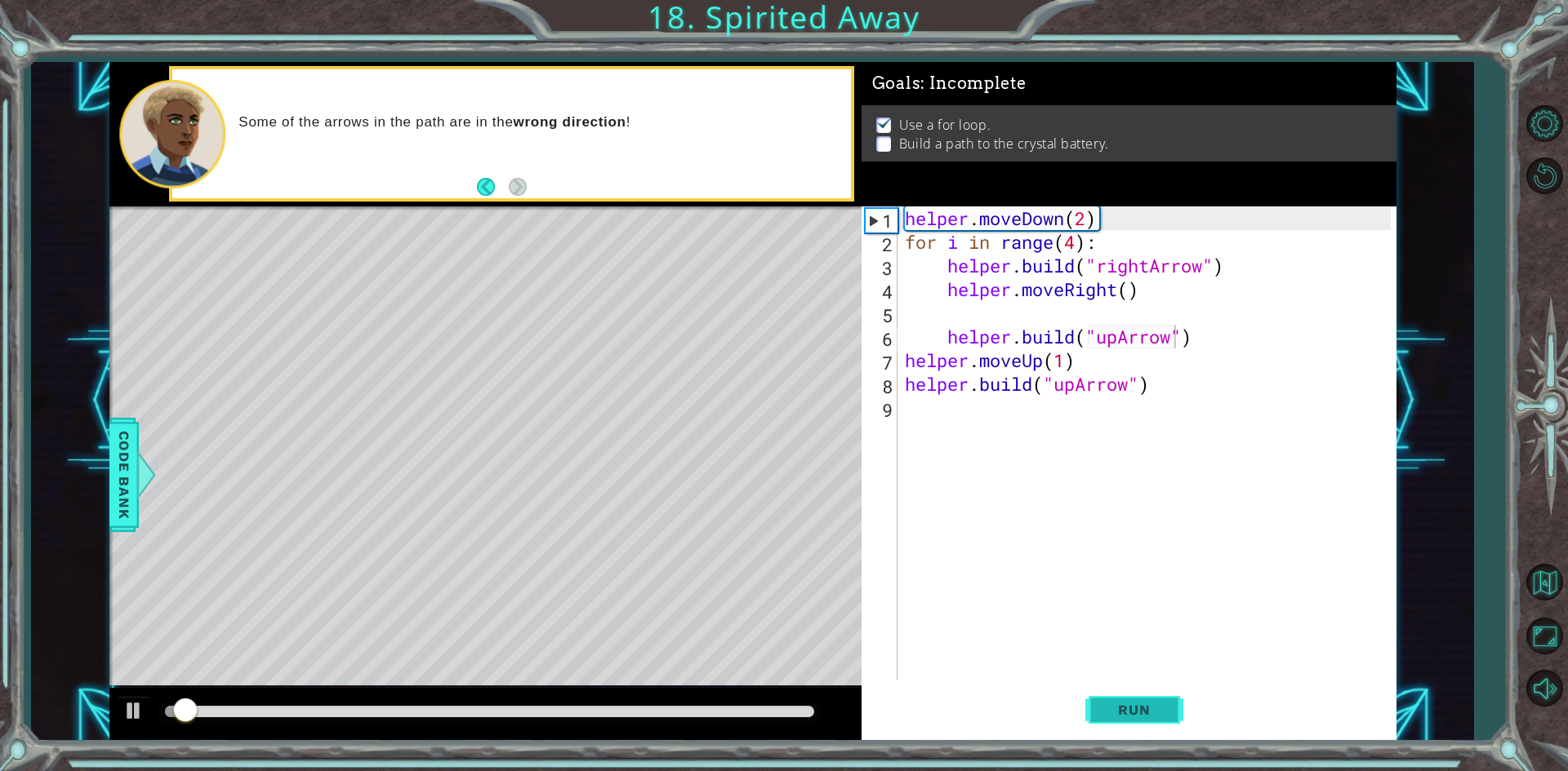
click at [1121, 726] on button "Run" at bounding box center [1134, 710] width 98 height 53
click at [1130, 706] on span "Run" at bounding box center [1133, 710] width 65 height 16
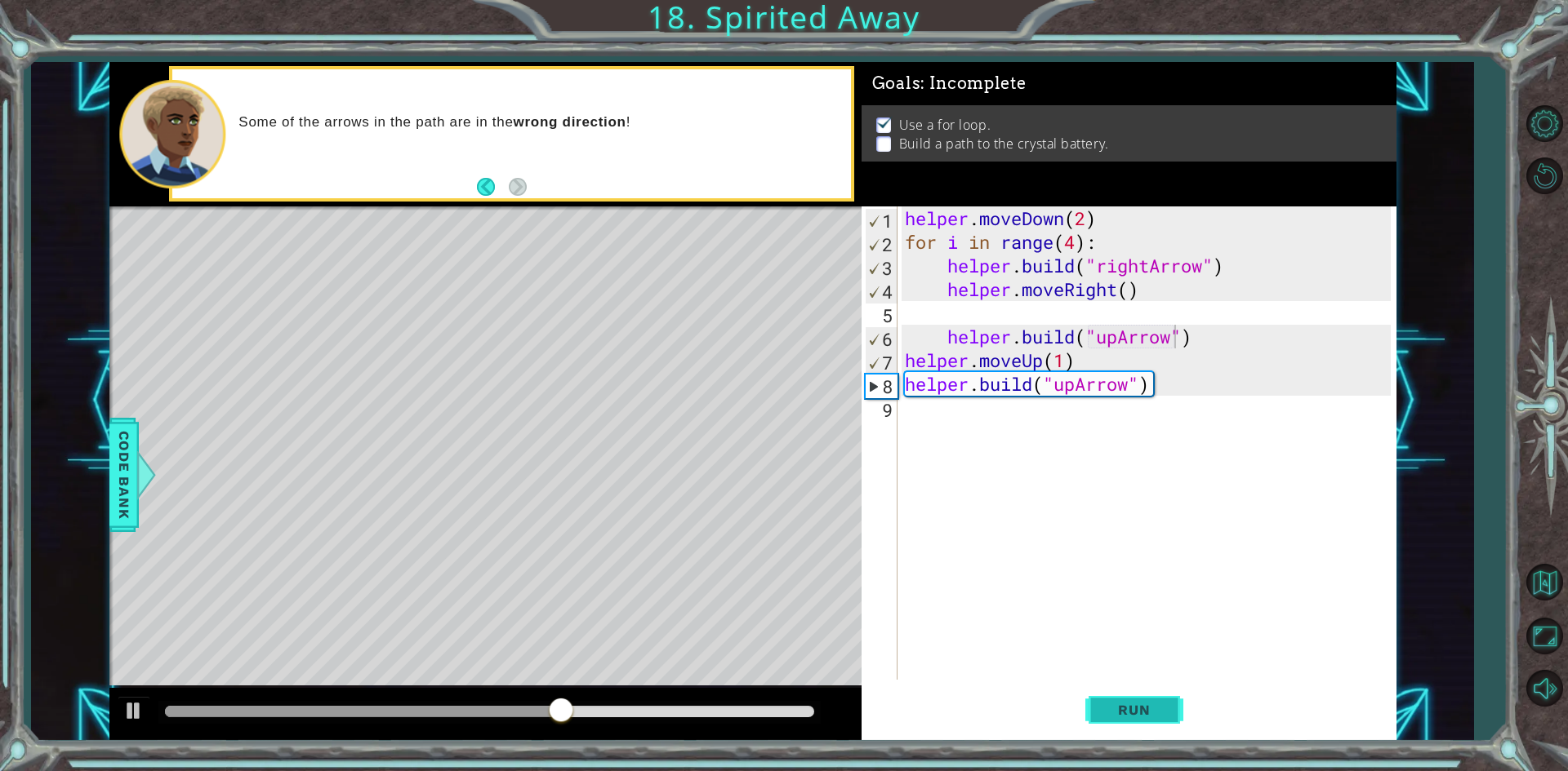
click at [1143, 713] on span "Run" at bounding box center [1133, 710] width 65 height 16
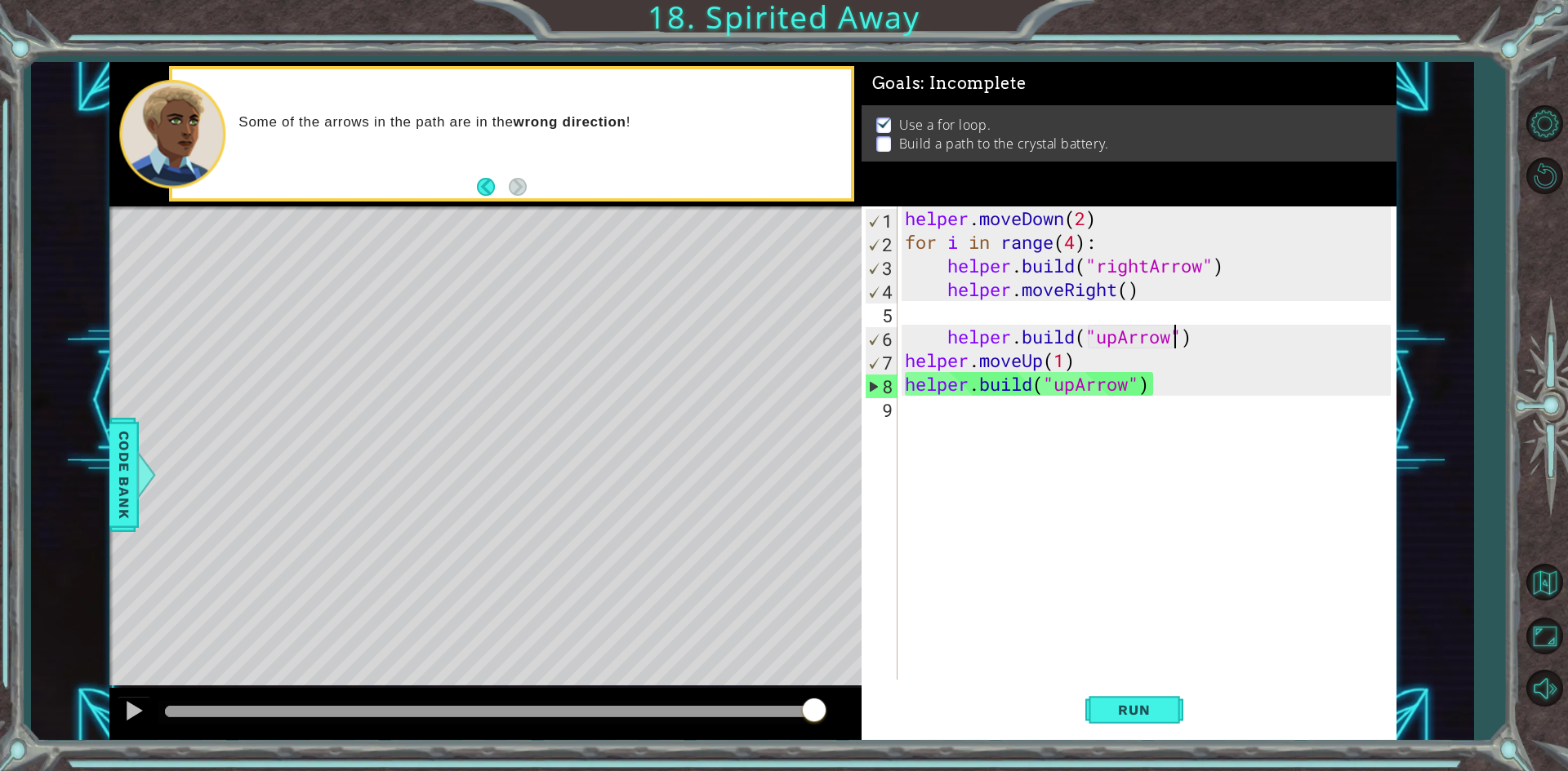
click at [1262, 389] on div "helper . moveDown ( 2 ) for i in range ( 4 ) : helper . build ( "rightArrow" ) …" at bounding box center [1150, 467] width 497 height 521
click at [1208, 335] on div "helper . moveDown ( 2 ) for i in range ( 4 ) : helper . build ( "rightArrow" ) …" at bounding box center [1150, 467] width 497 height 521
type textarea "[DOMAIN_NAME]("upArrow")"
click at [1164, 431] on div "helper . moveDown ( 2 ) for i in range ( 4 ) : helper . build ( "rightArrow" ) …" at bounding box center [1150, 467] width 497 height 521
click at [1150, 315] on div "helper . moveDown ( 2 ) for i in range ( 4 ) : helper . build ( "rightArrow" ) …" at bounding box center [1150, 467] width 497 height 521
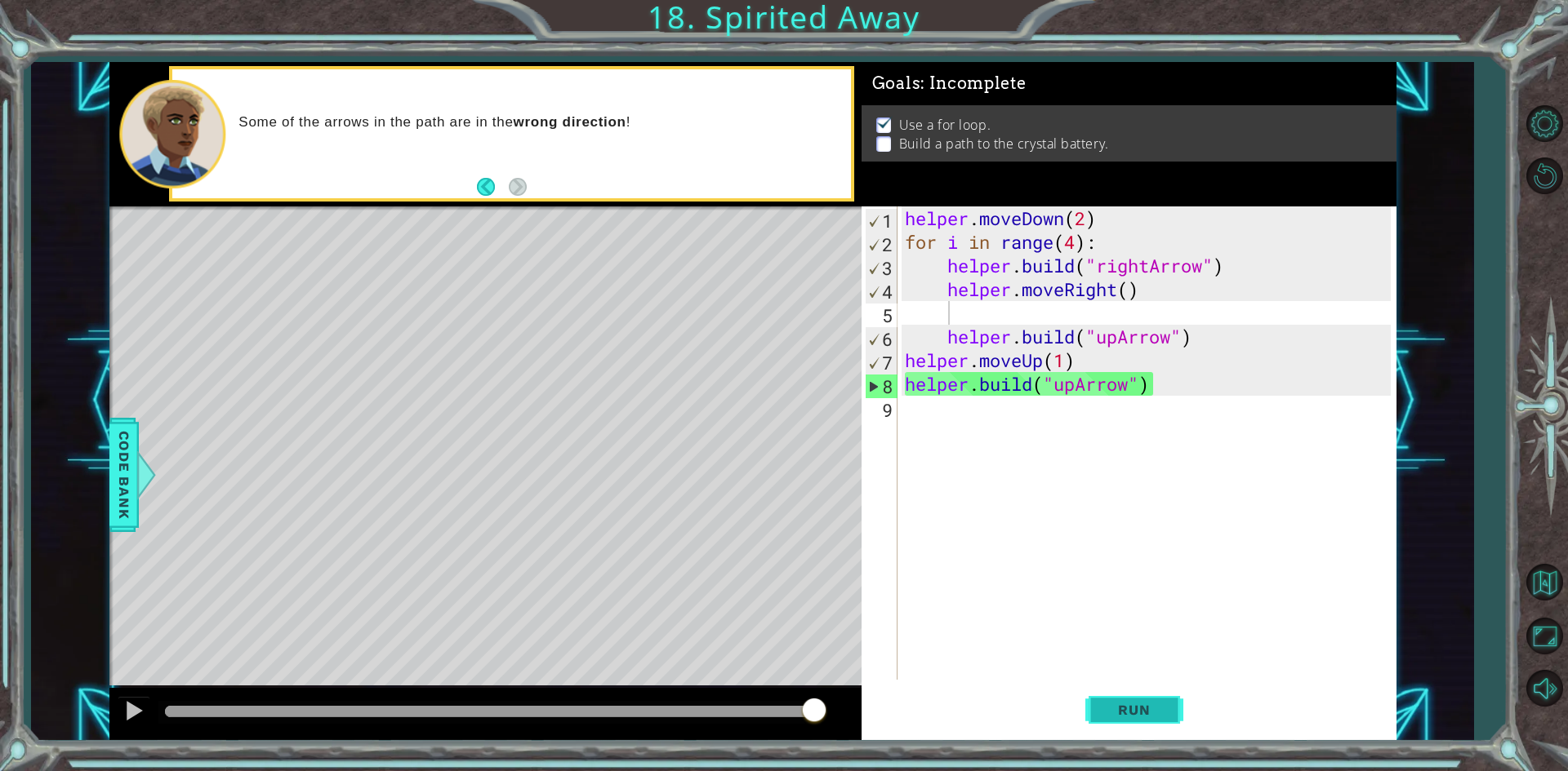
click at [1136, 724] on button "Run" at bounding box center [1134, 710] width 98 height 53
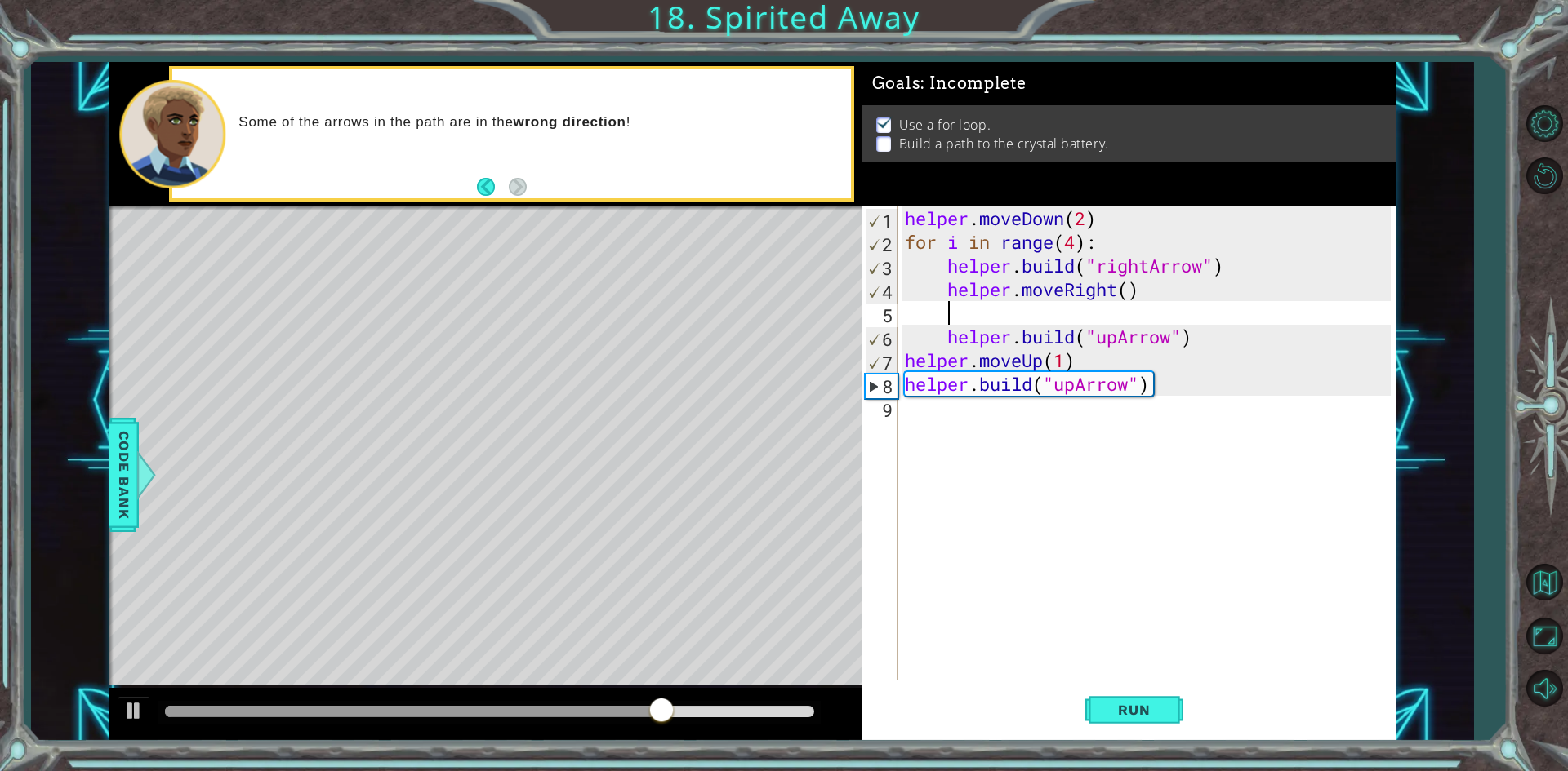
click at [921, 339] on div "helper . moveDown ( 2 ) for i in range ( 4 ) : helper . build ( "rightArrow" ) …" at bounding box center [1150, 467] width 497 height 521
click at [942, 335] on div "helper . moveDown ( 2 ) for i in range ( 4 ) : helper . build ( "rightArrow" ) …" at bounding box center [1150, 467] width 497 height 521
click at [946, 331] on div "helper . moveDown ( 2 ) for i in range ( 4 ) : helper . build ( "rightArrow" ) …" at bounding box center [1150, 467] width 497 height 521
type textarea "[DOMAIN_NAME]("upArrow")"
click at [1115, 716] on span "Run" at bounding box center [1133, 710] width 65 height 16
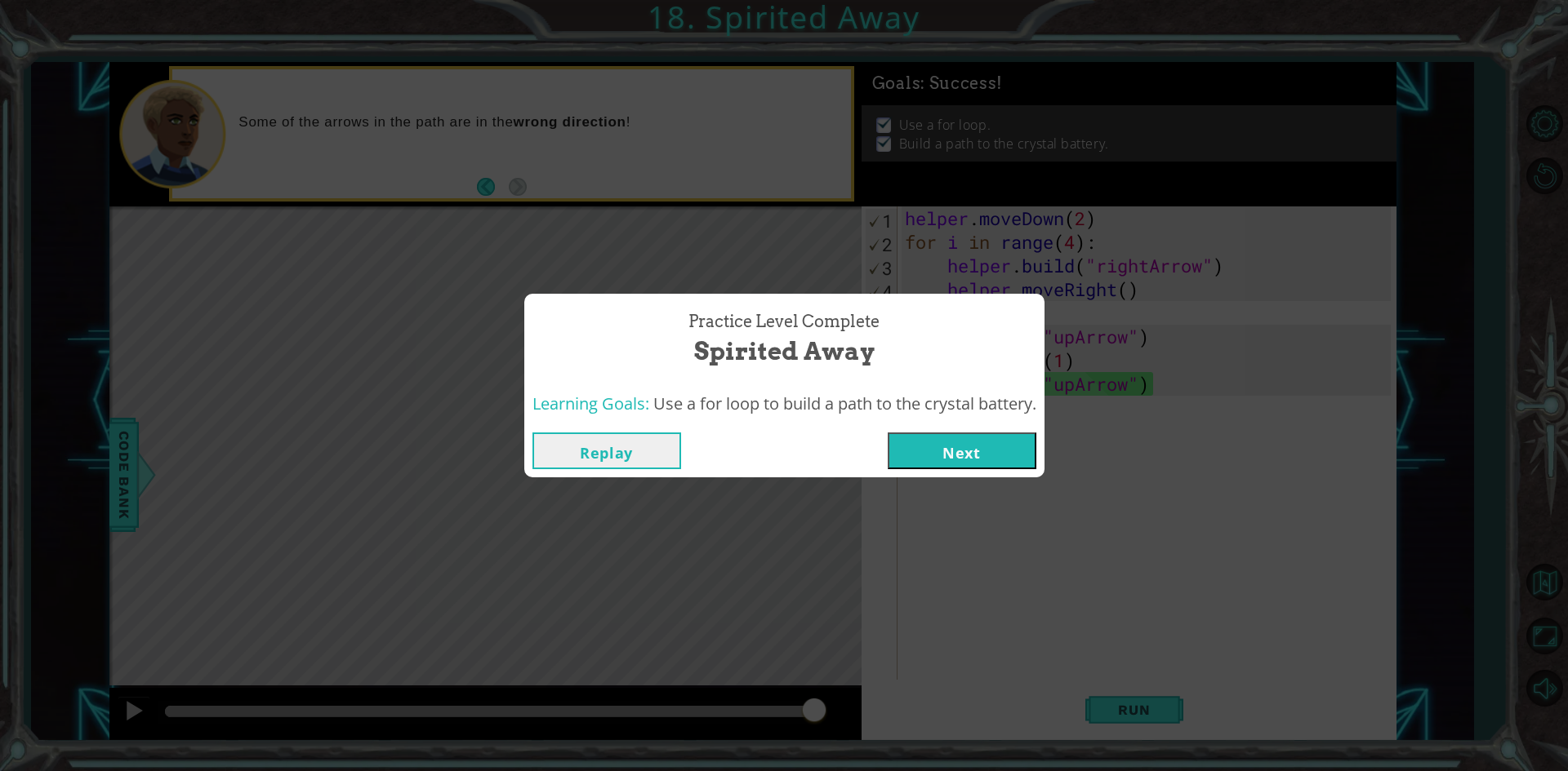
click at [1013, 459] on button "Next" at bounding box center [961, 451] width 148 height 37
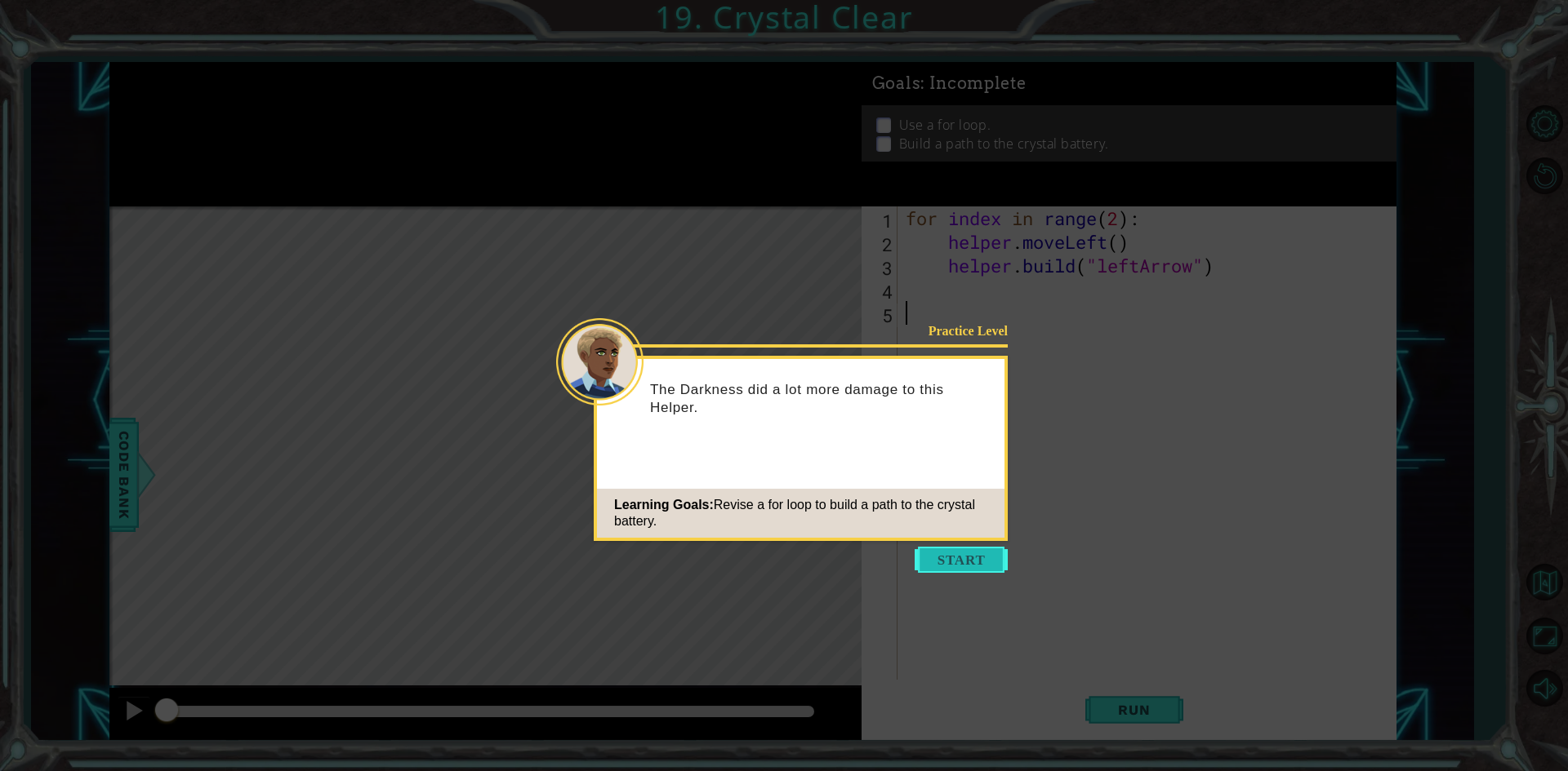
click at [963, 568] on button "Start" at bounding box center [961, 560] width 93 height 26
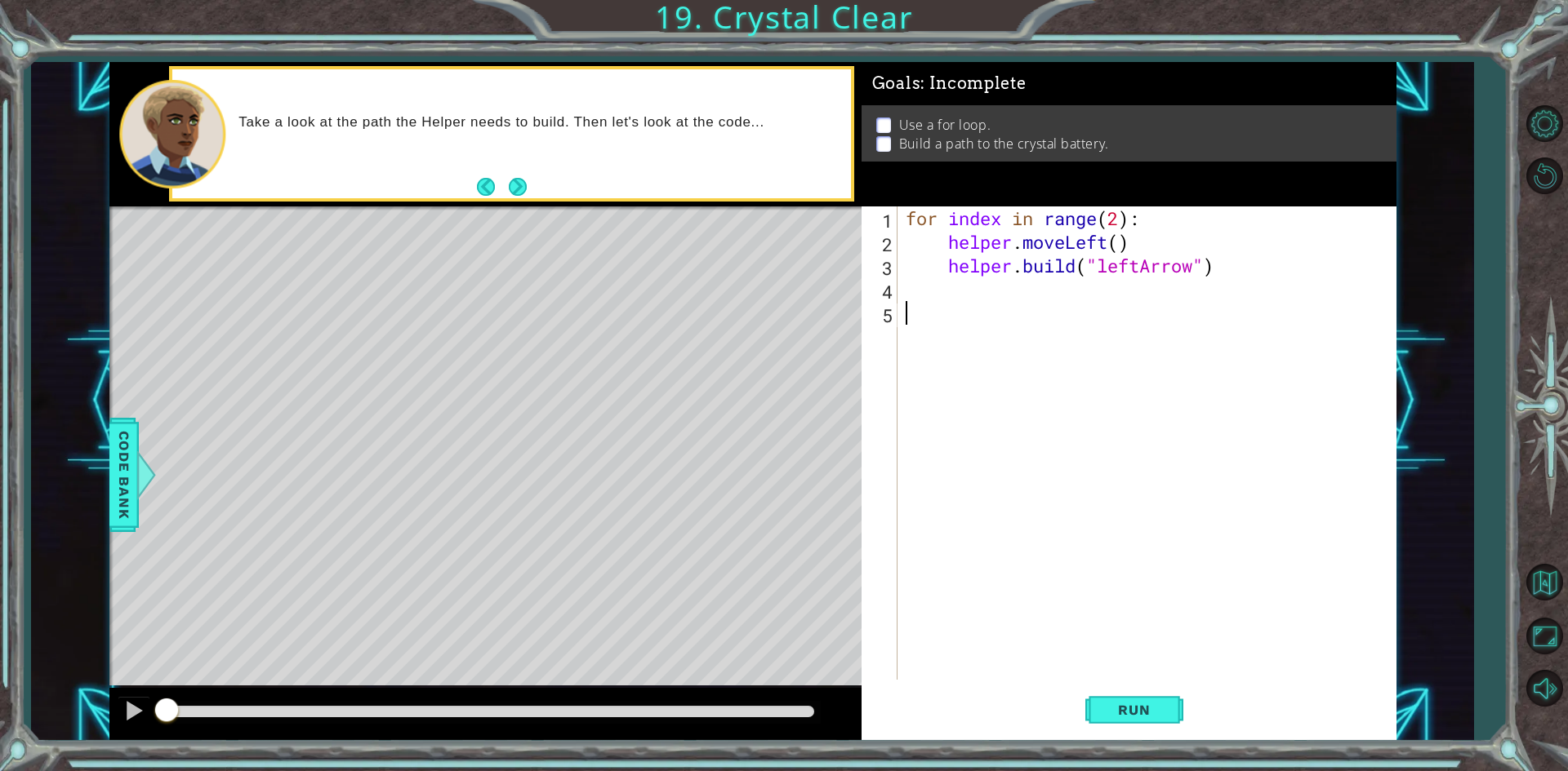
click at [1123, 245] on div "for index in range ( 2 ) : helper . moveLeft ( ) helper . build ( "leftArrow" )" at bounding box center [1150, 467] width 496 height 521
click at [1124, 226] on div "for index in range ( 2 ) : helper . moveLeft ( ) helper . build ( "leftArrow" )" at bounding box center [1150, 467] width 496 height 521
click at [1115, 724] on button "Run" at bounding box center [1134, 710] width 98 height 53
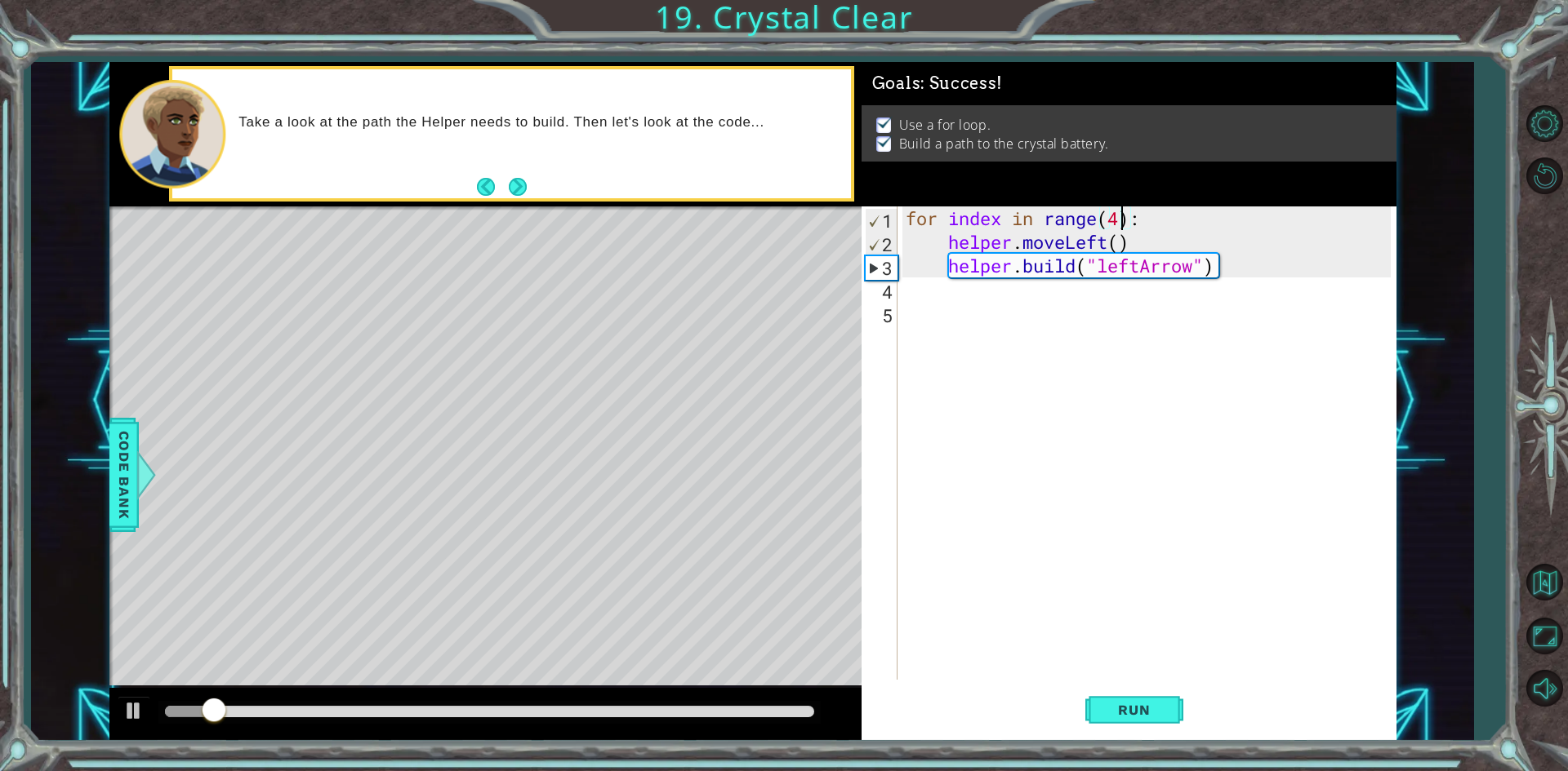
click at [1116, 255] on div "for index in range ( 4 ) : helper . moveLeft ( ) helper . build ( "leftArrow" )" at bounding box center [1150, 467] width 496 height 521
click at [1118, 250] on div "for index in range ( 4 ) : helper . moveLeft ( ) helper . build ( "leftArrow" )" at bounding box center [1150, 467] width 496 height 521
type textarea "helper.moveLeft()"
click at [1136, 696] on button "Run" at bounding box center [1134, 710] width 98 height 53
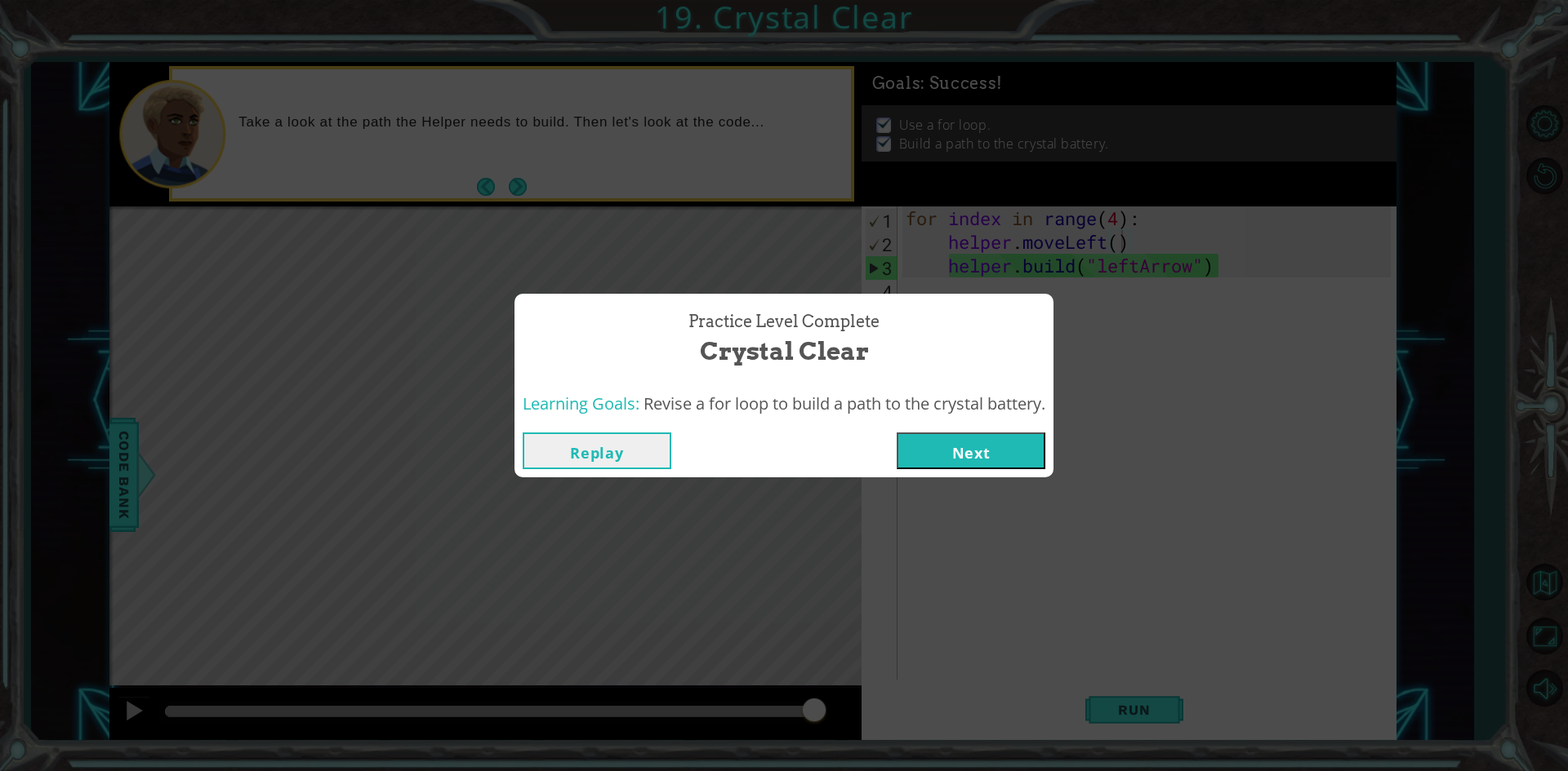
click at [984, 452] on button "Next" at bounding box center [970, 451] width 148 height 37
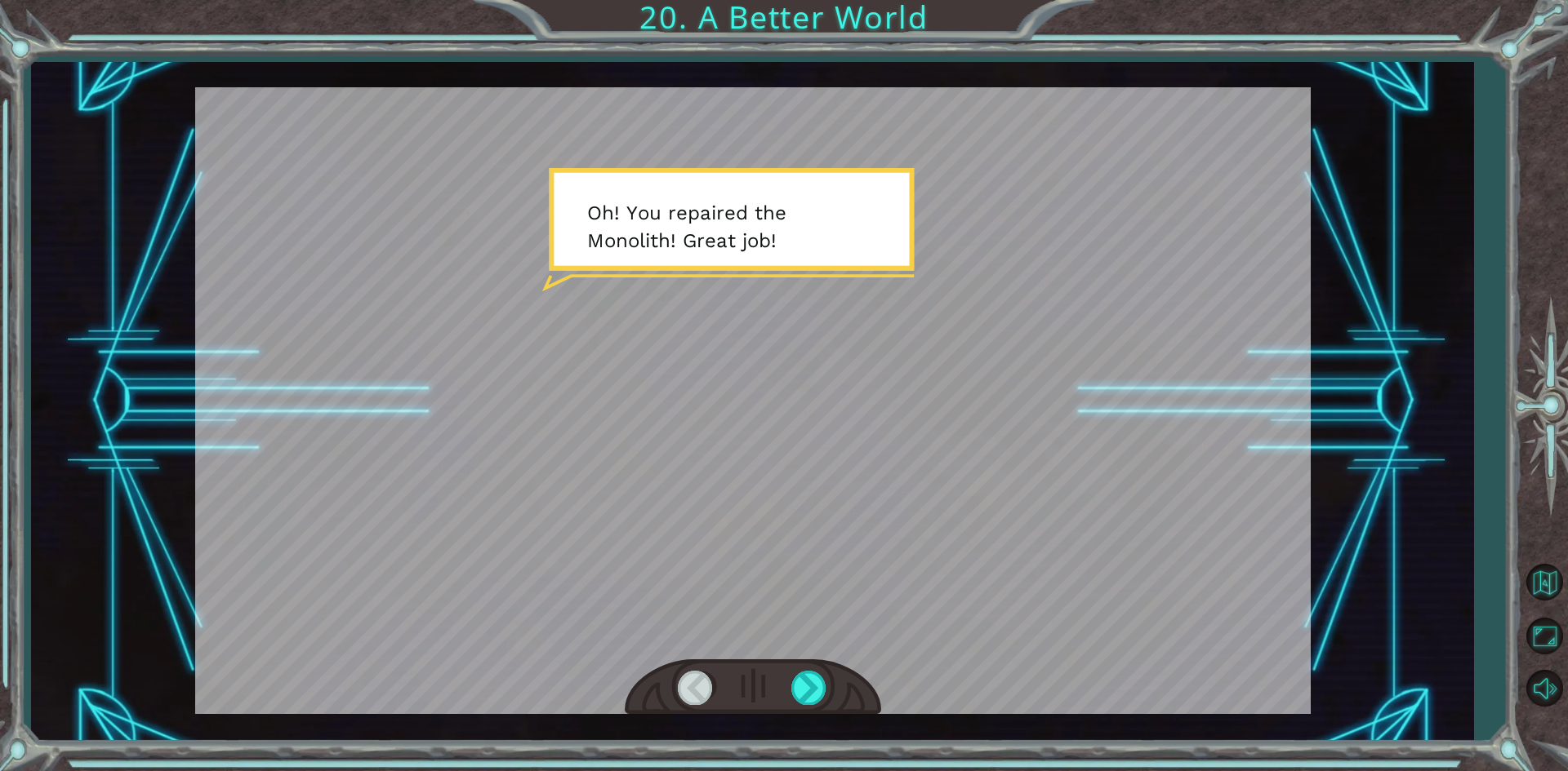
click at [835, 242] on div at bounding box center [752, 401] width 1115 height 627
click at [787, 248] on div at bounding box center [752, 401] width 1115 height 627
click at [830, 303] on div at bounding box center [752, 401] width 1115 height 627
click at [824, 339] on div at bounding box center [752, 401] width 1115 height 627
click at [818, 679] on div at bounding box center [809, 688] width 37 height 34
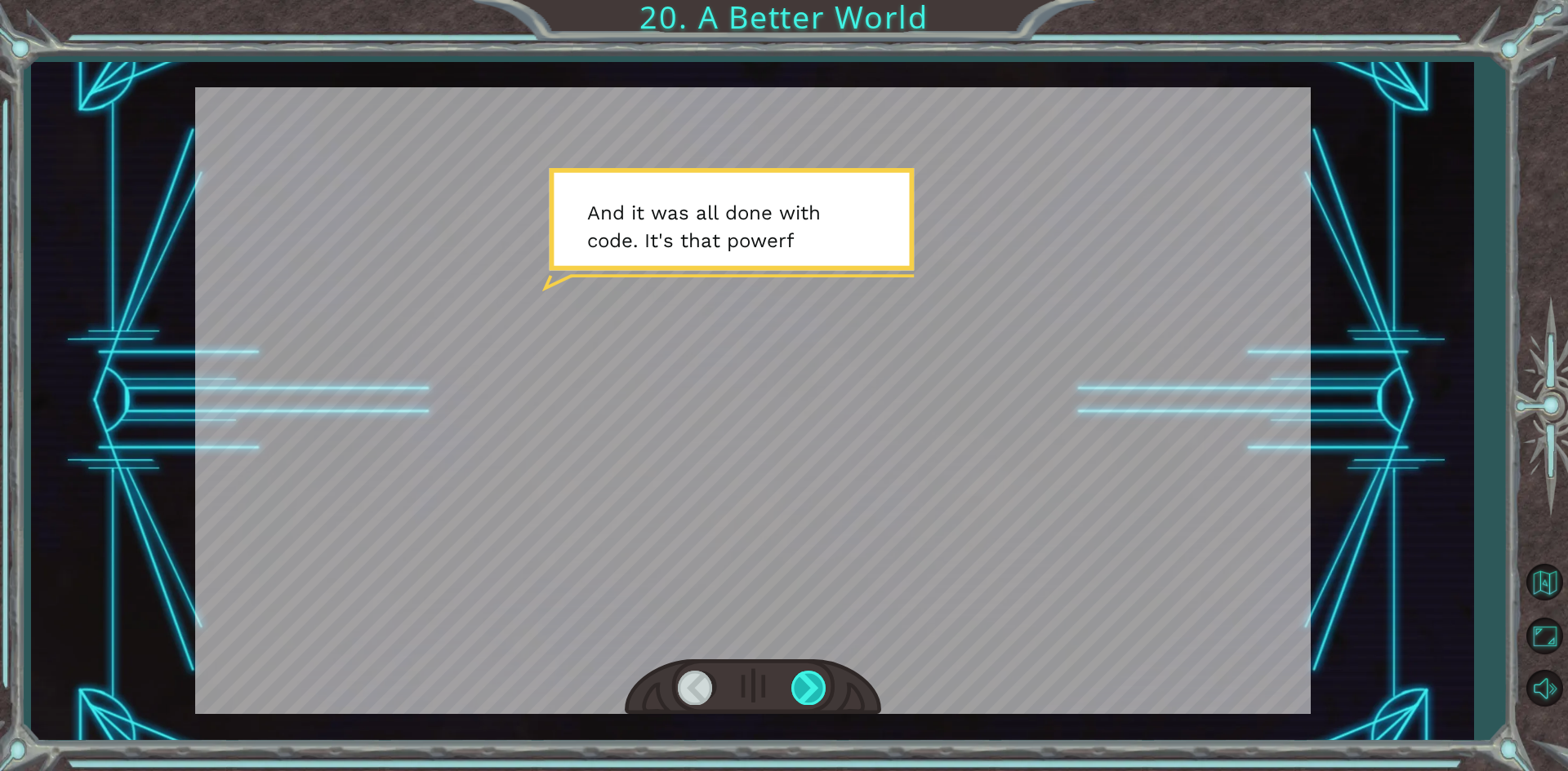
click at [821, 674] on div at bounding box center [809, 688] width 37 height 34
click at [1013, 213] on div at bounding box center [752, 401] width 1115 height 627
click at [689, 692] on div at bounding box center [696, 688] width 37 height 34
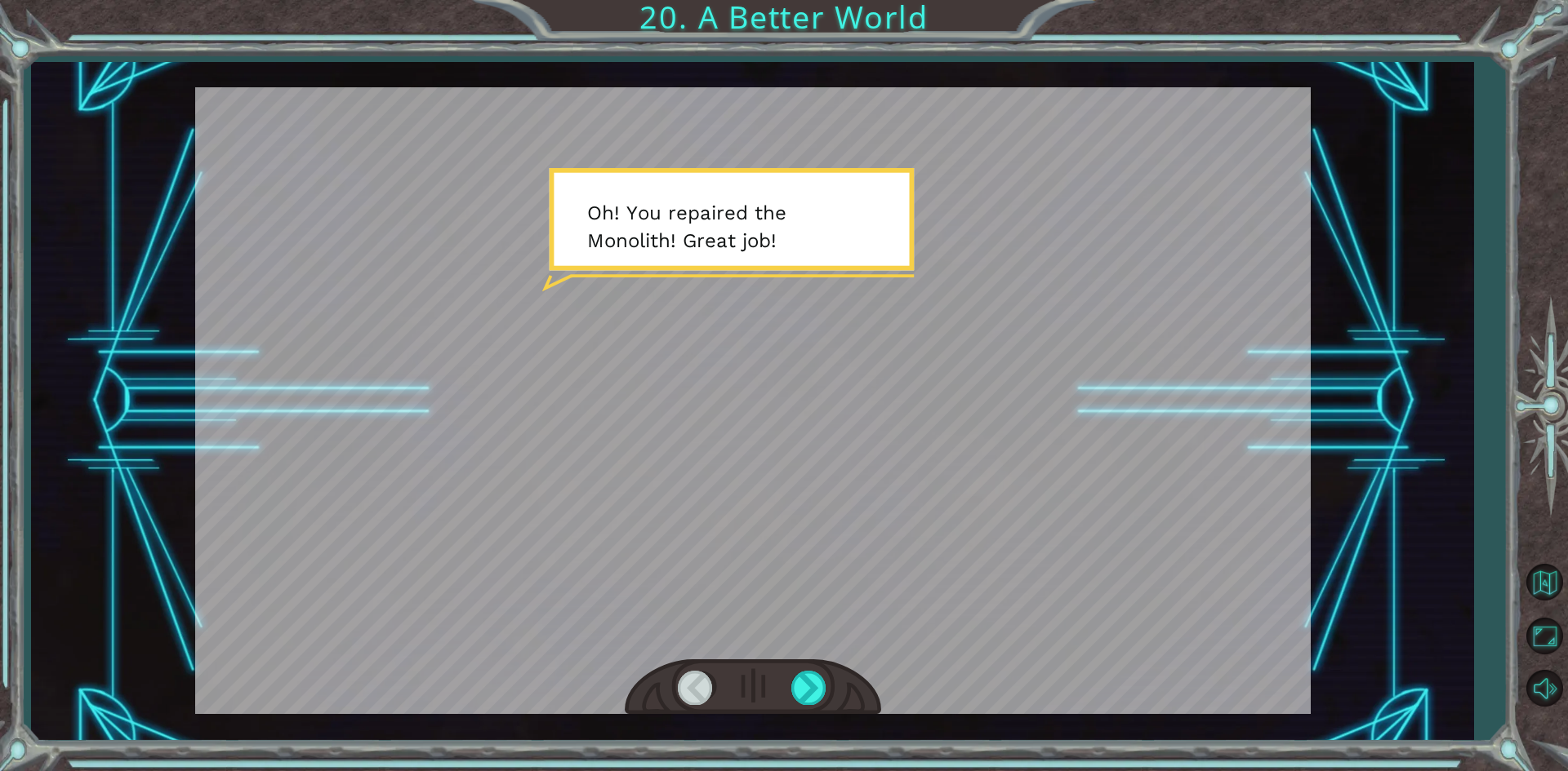
click at [689, 692] on div at bounding box center [696, 688] width 37 height 34
click at [1548, 578] on button "Back to Map" at bounding box center [1544, 583] width 47 height 47
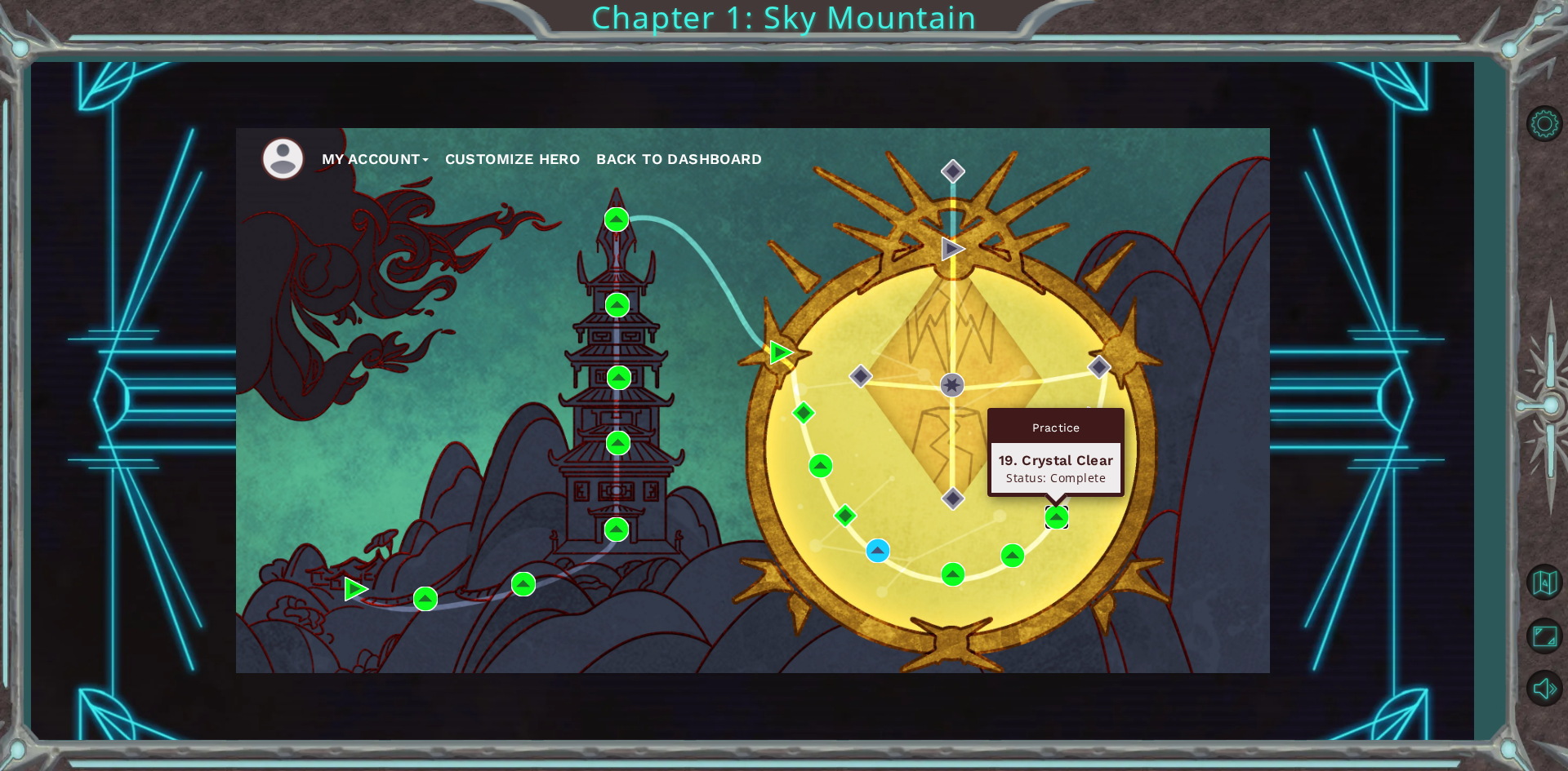
click at [1049, 512] on img at bounding box center [1056, 517] width 25 height 25
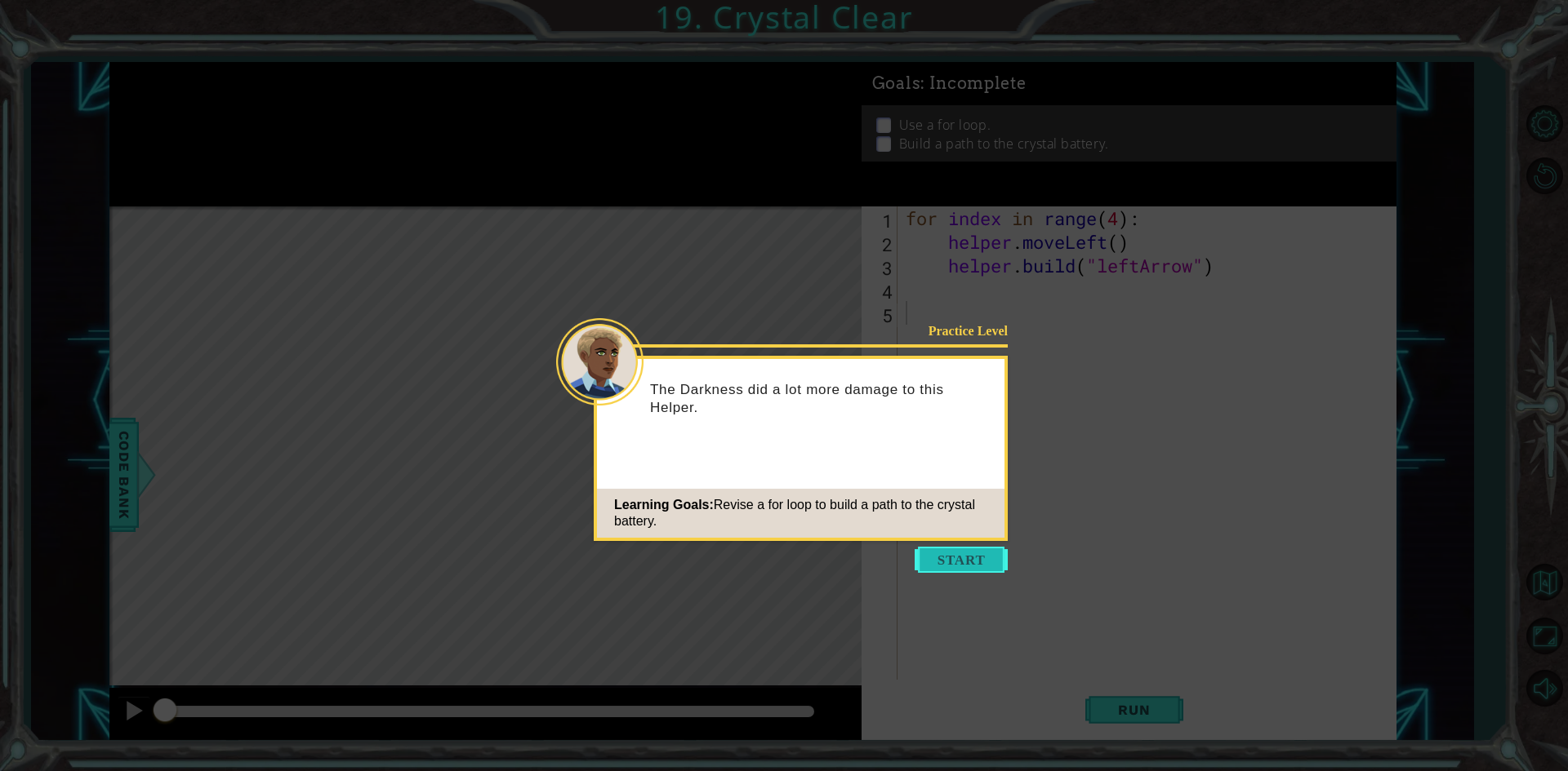
click at [983, 566] on button "Start" at bounding box center [961, 560] width 93 height 26
